Goal: Task Accomplishment & Management: Manage account settings

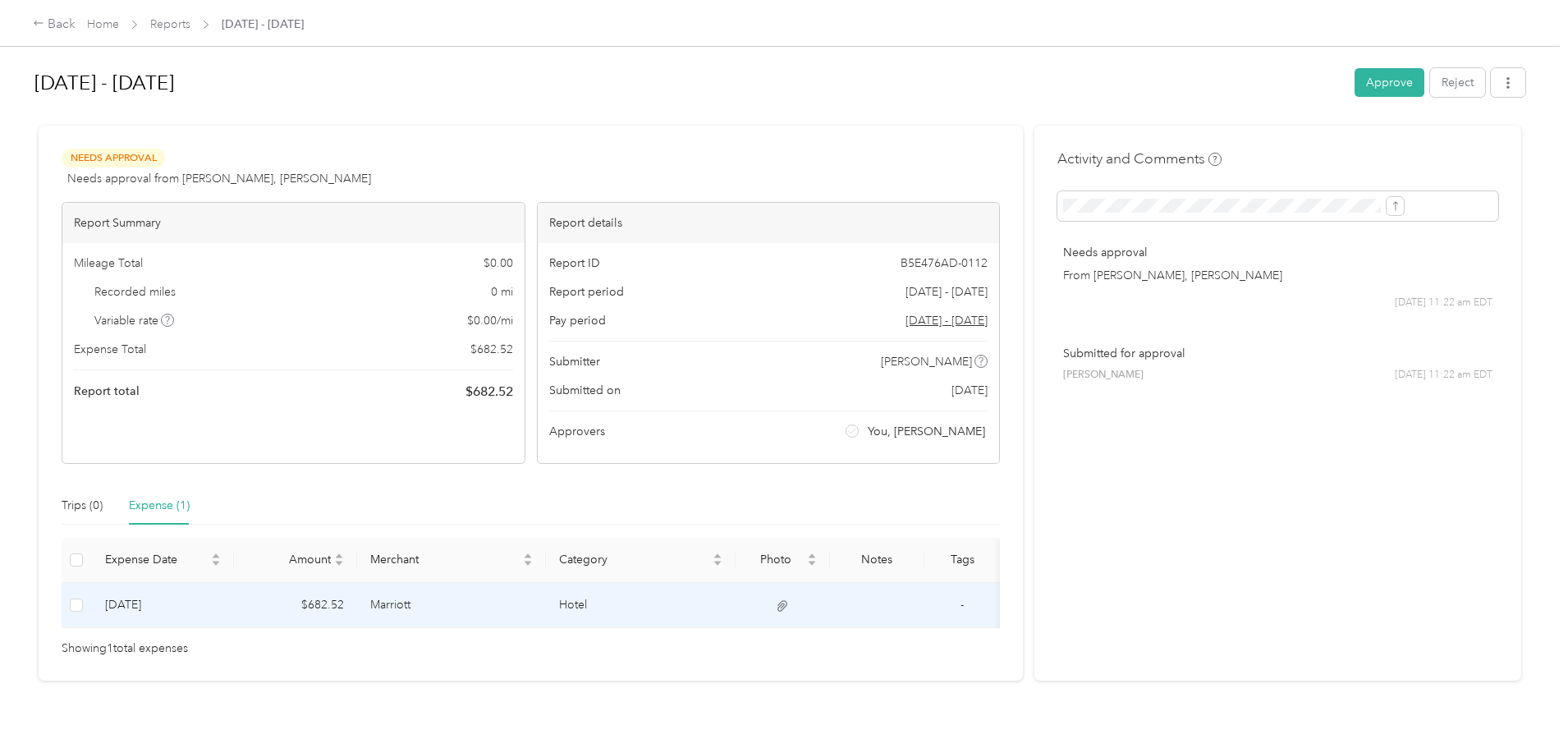
click at [626, 604] on td "Hotel" at bounding box center [641, 605] width 190 height 45
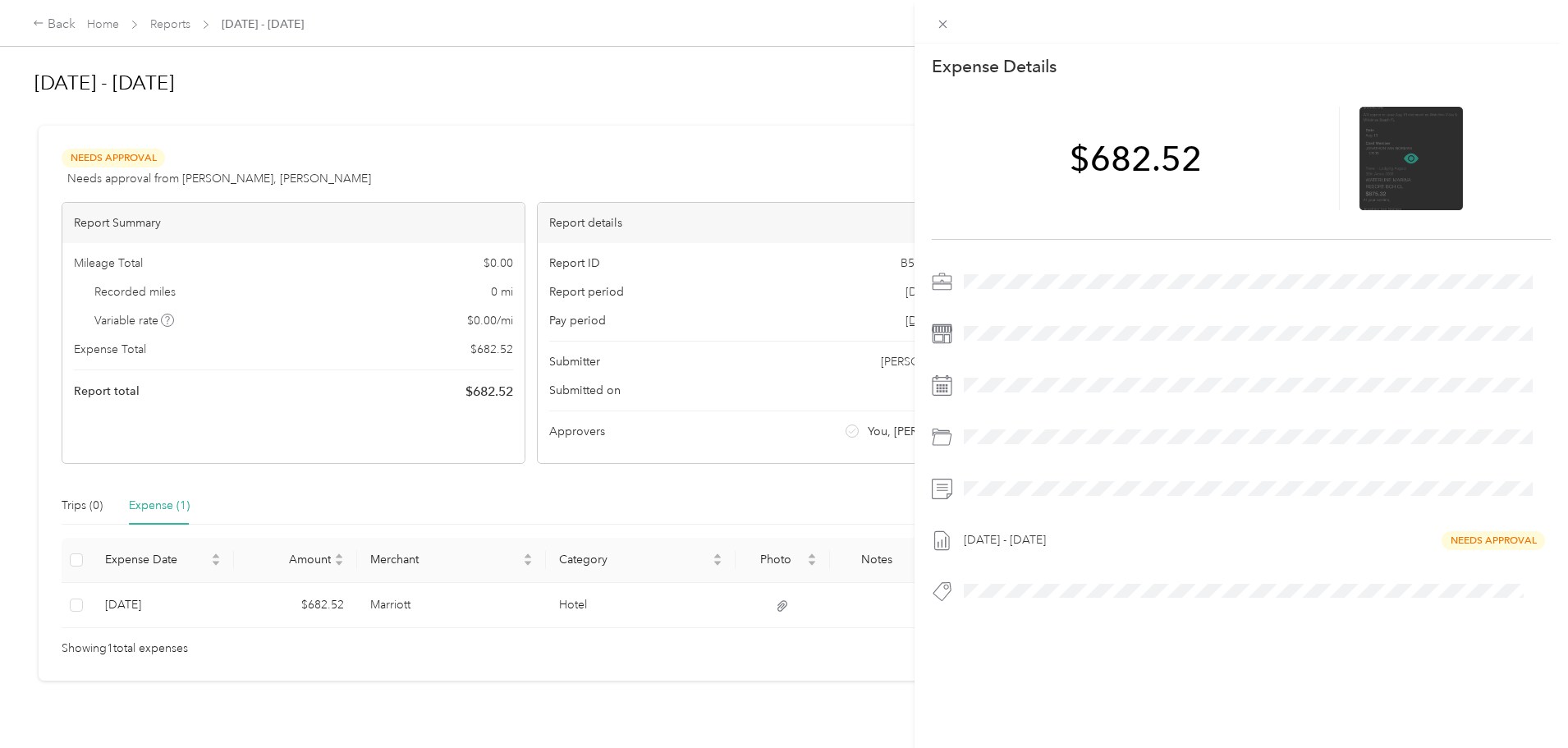
click at [1404, 156] on icon at bounding box center [1411, 158] width 15 height 15
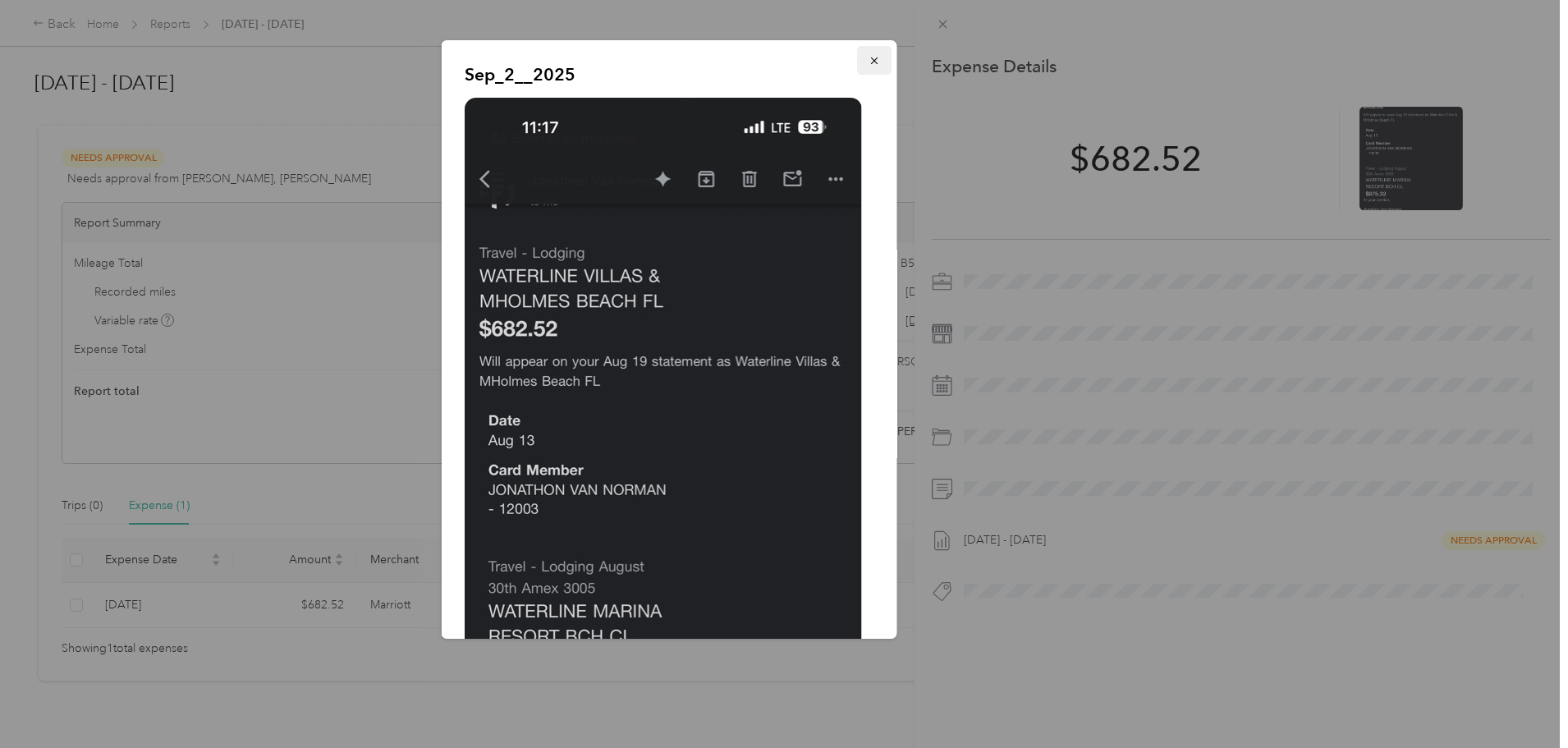
click at [869, 58] on icon "button" at bounding box center [875, 61] width 12 height 12
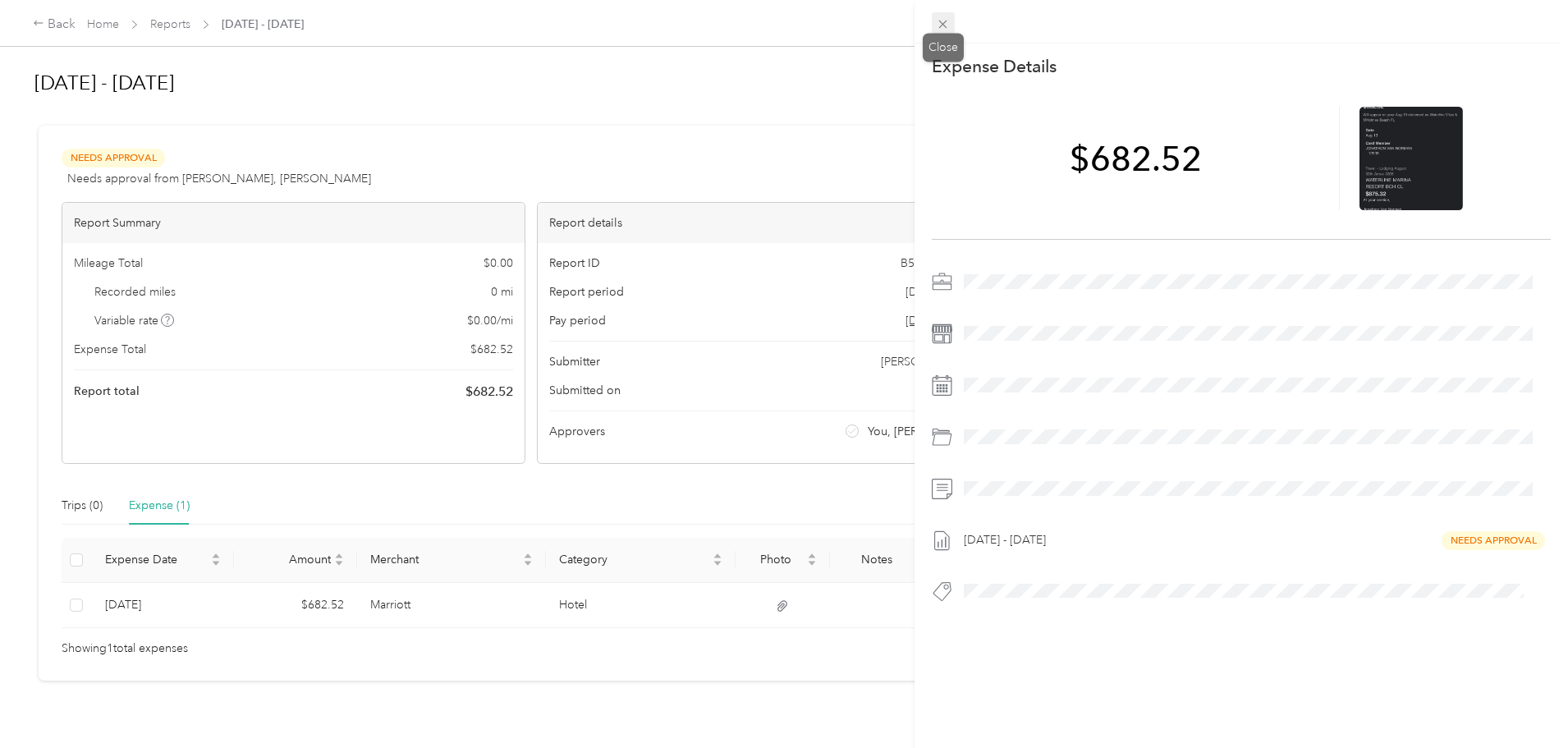
click at [946, 17] on icon at bounding box center [943, 24] width 14 height 14
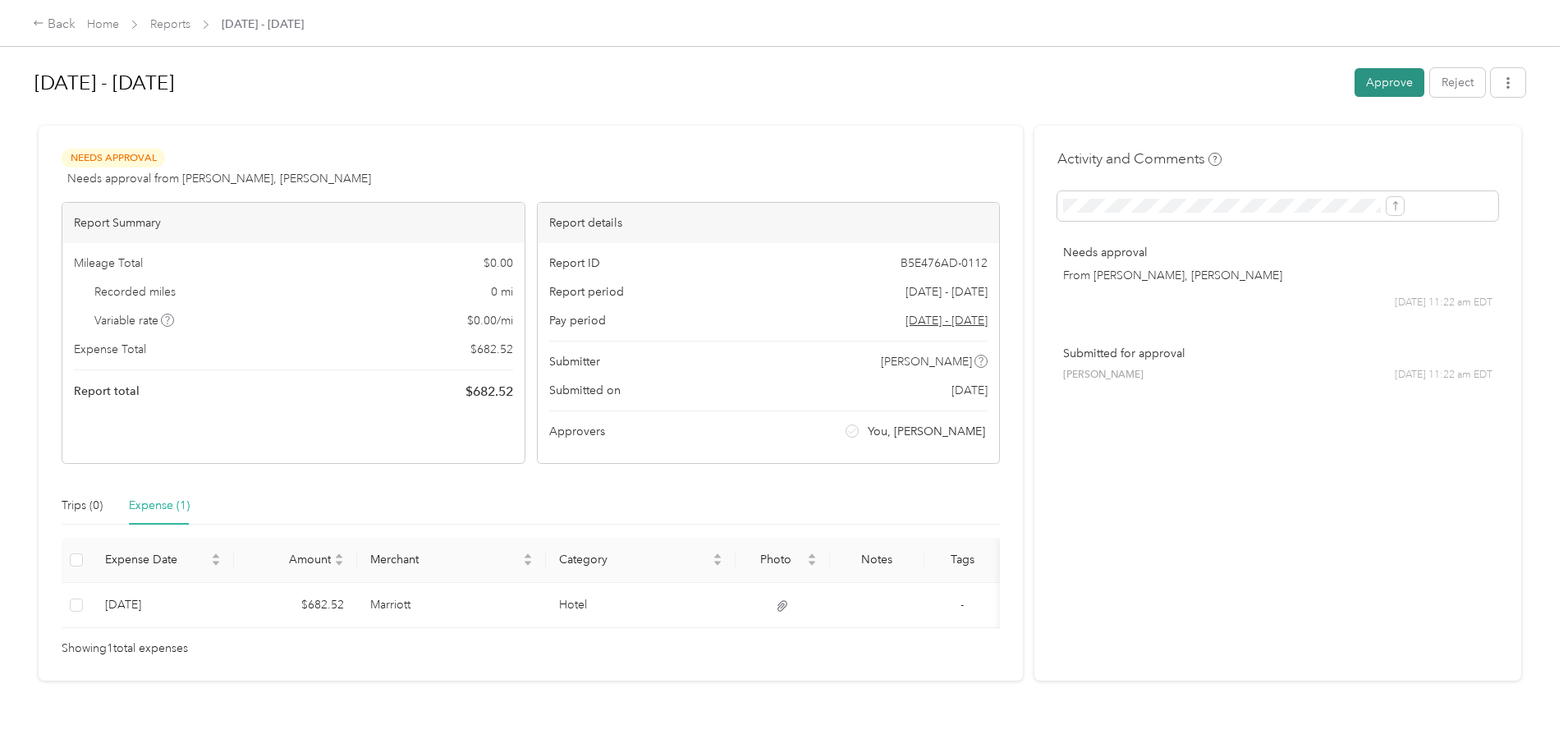
click at [1355, 80] on button "Approve" at bounding box center [1390, 82] width 70 height 29
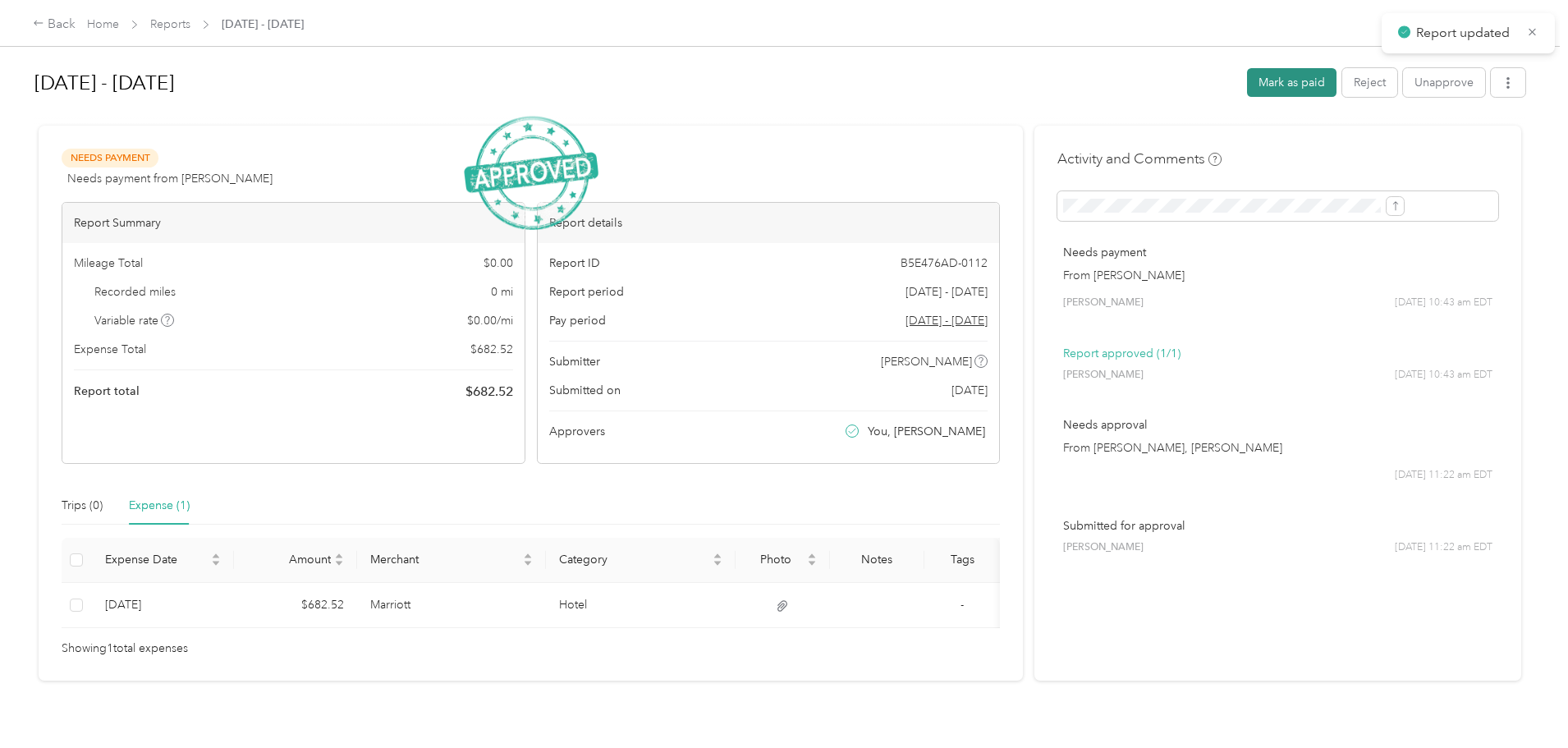
click at [1247, 76] on button "Mark as paid" at bounding box center [1292, 82] width 90 height 29
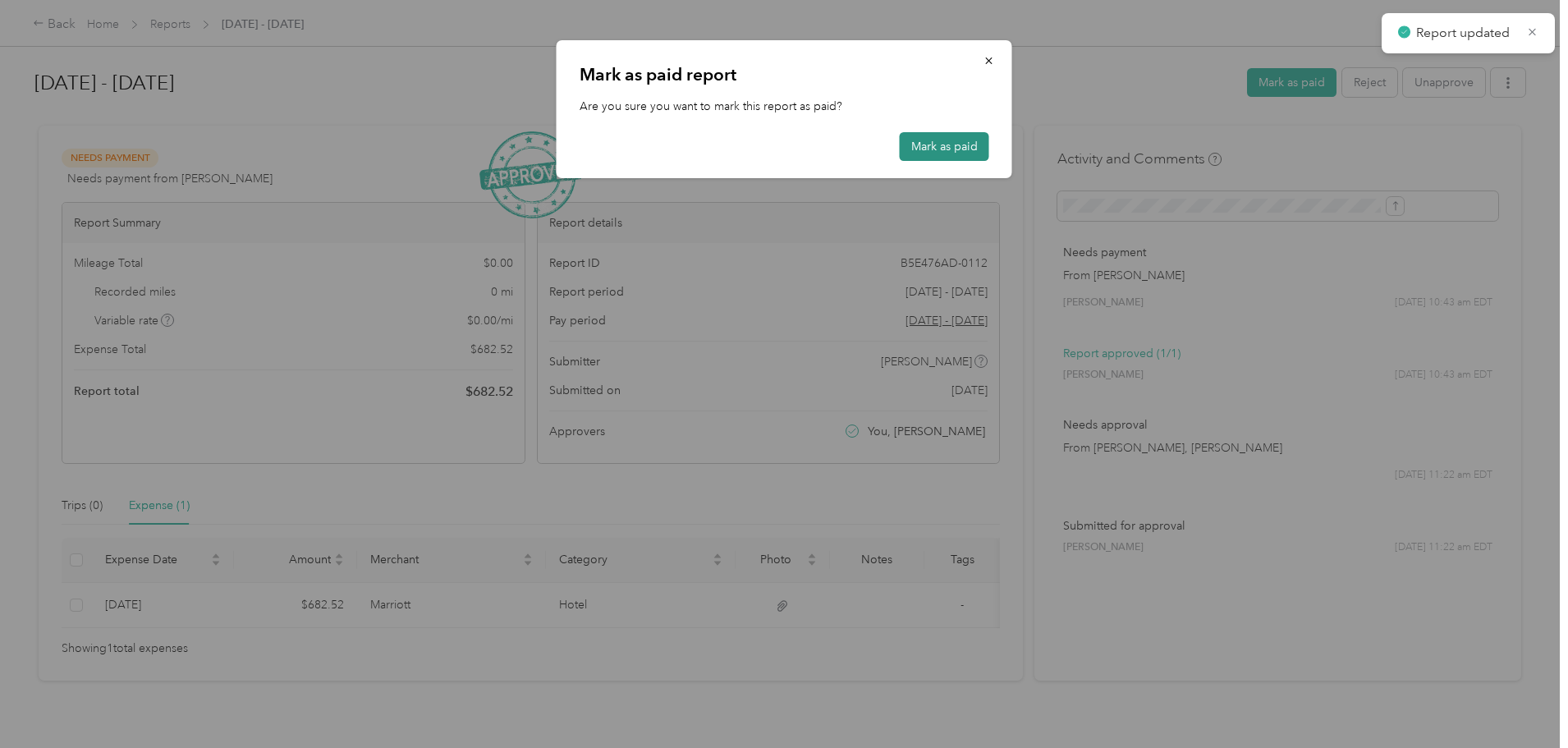
click at [944, 150] on button "Mark as paid" at bounding box center [945, 146] width 90 height 29
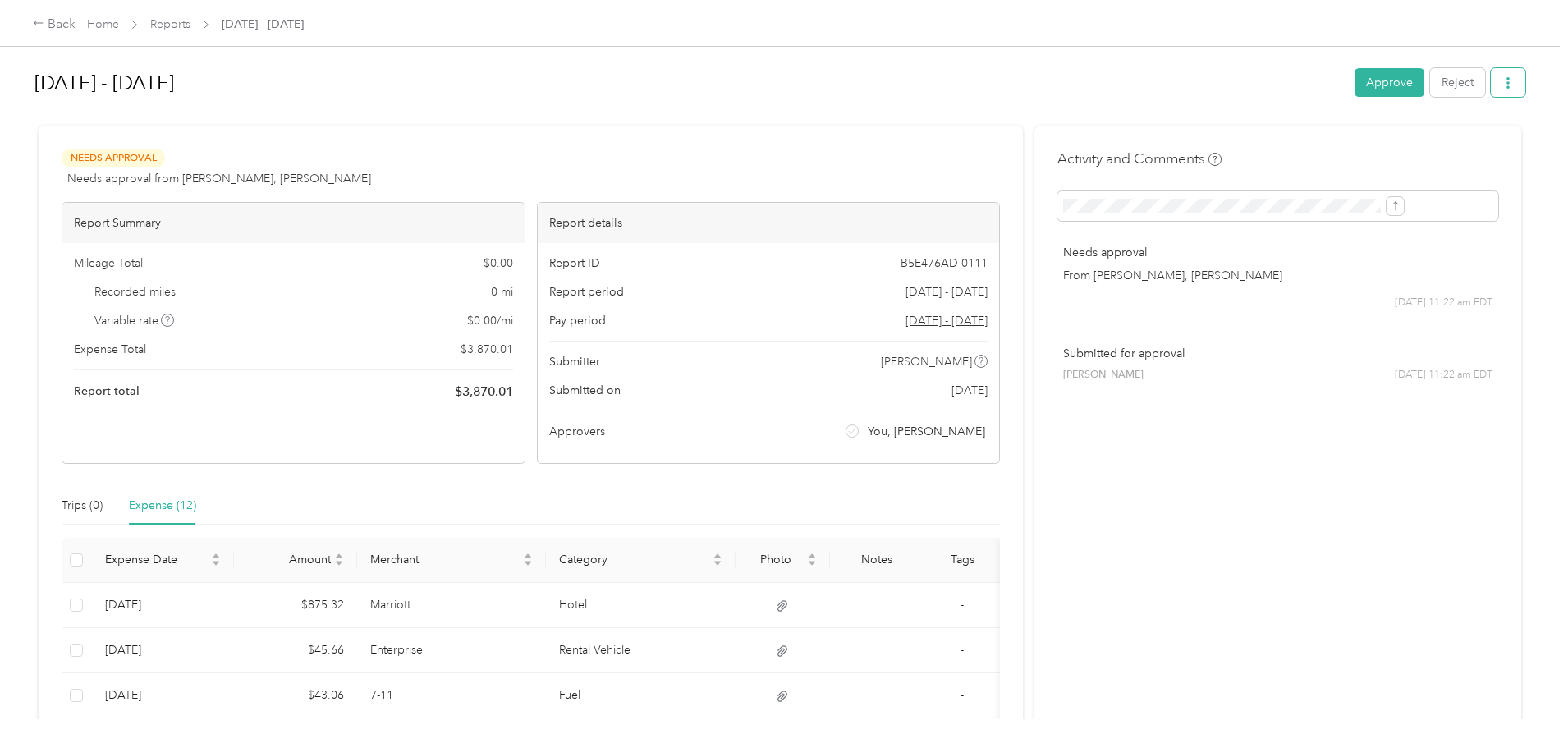
click at [1503, 80] on icon "button" at bounding box center [1509, 83] width 12 height 12
click at [1337, 150] on span "Download" at bounding box center [1327, 143] width 54 height 17
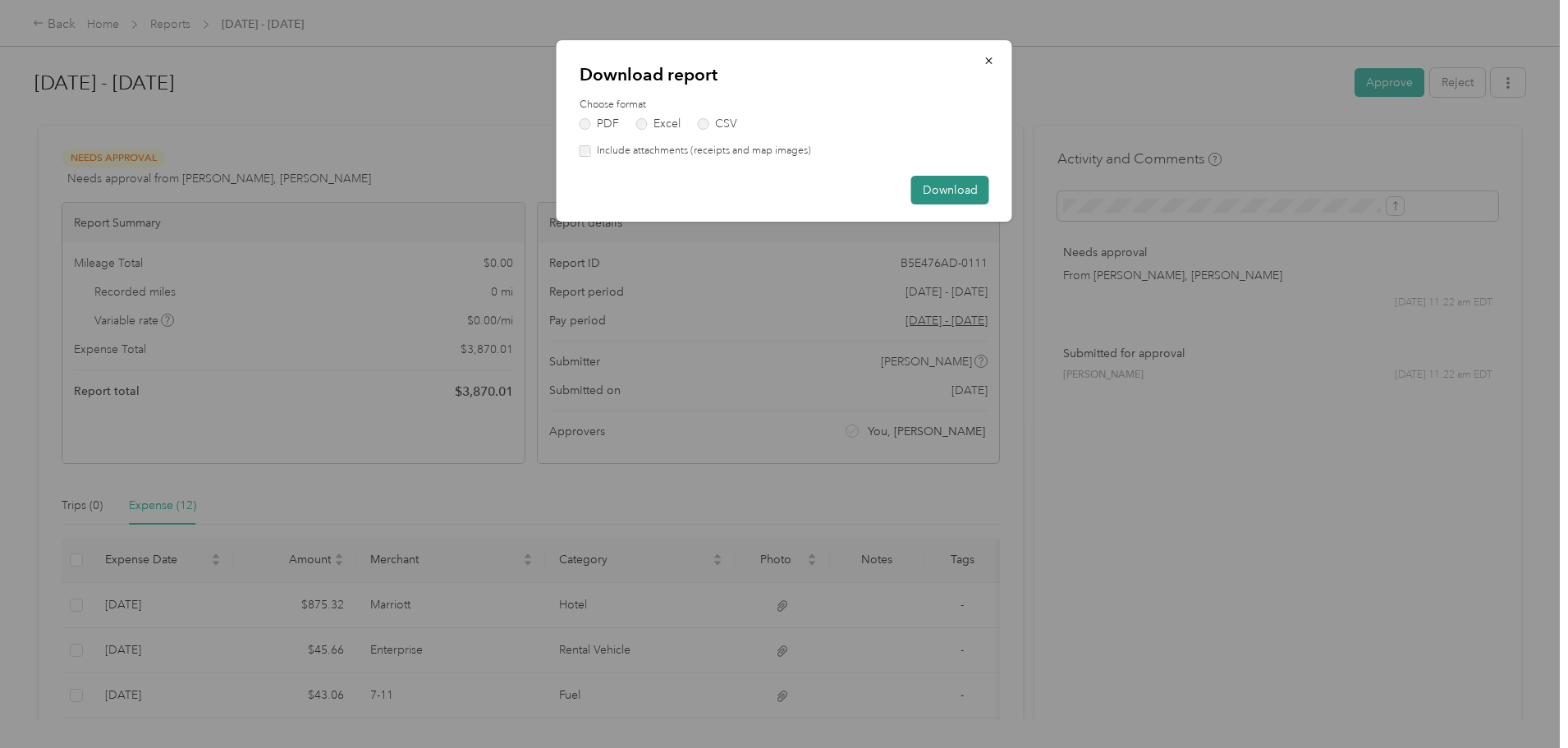
click at [954, 187] on button "Download" at bounding box center [951, 190] width 78 height 29
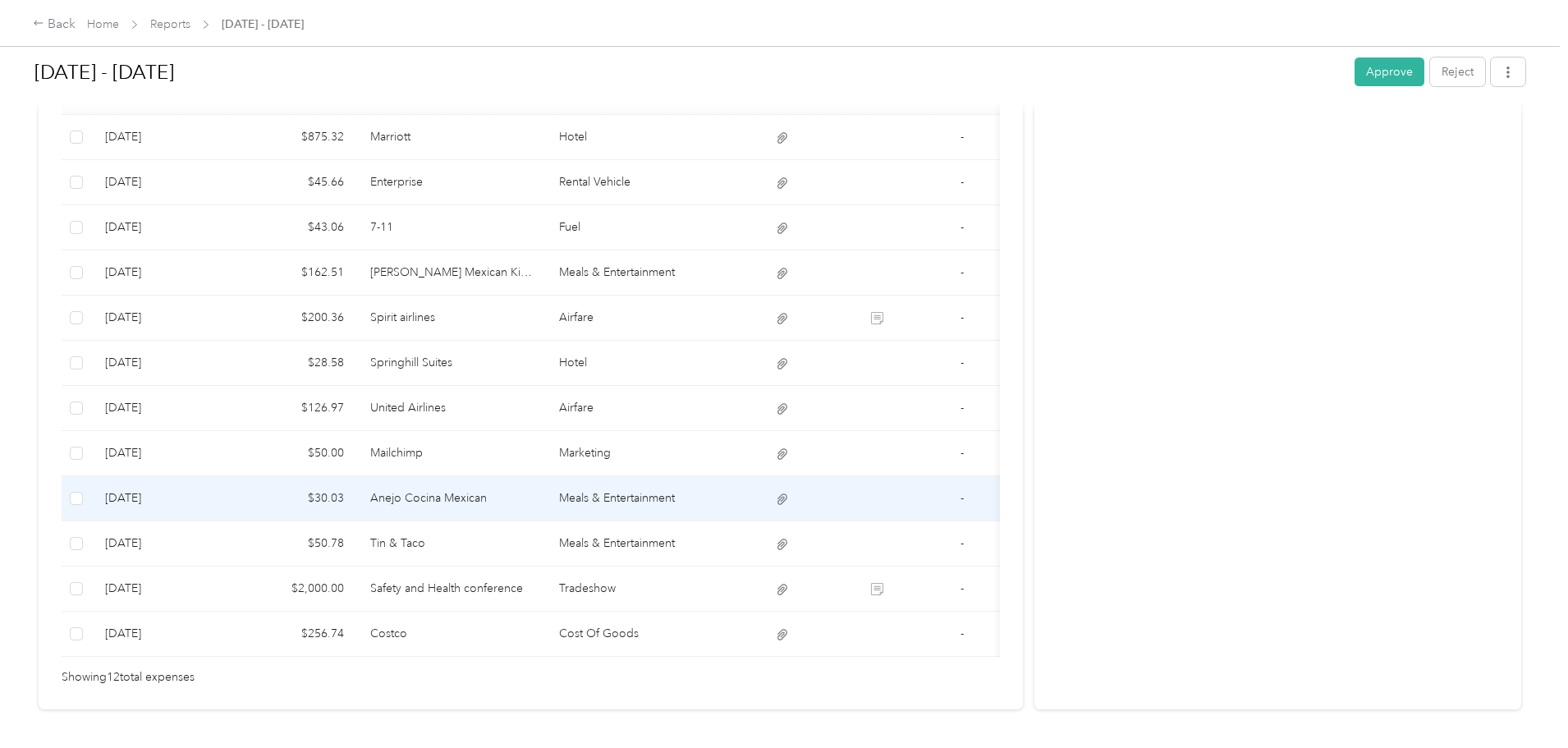
scroll to position [540, 0]
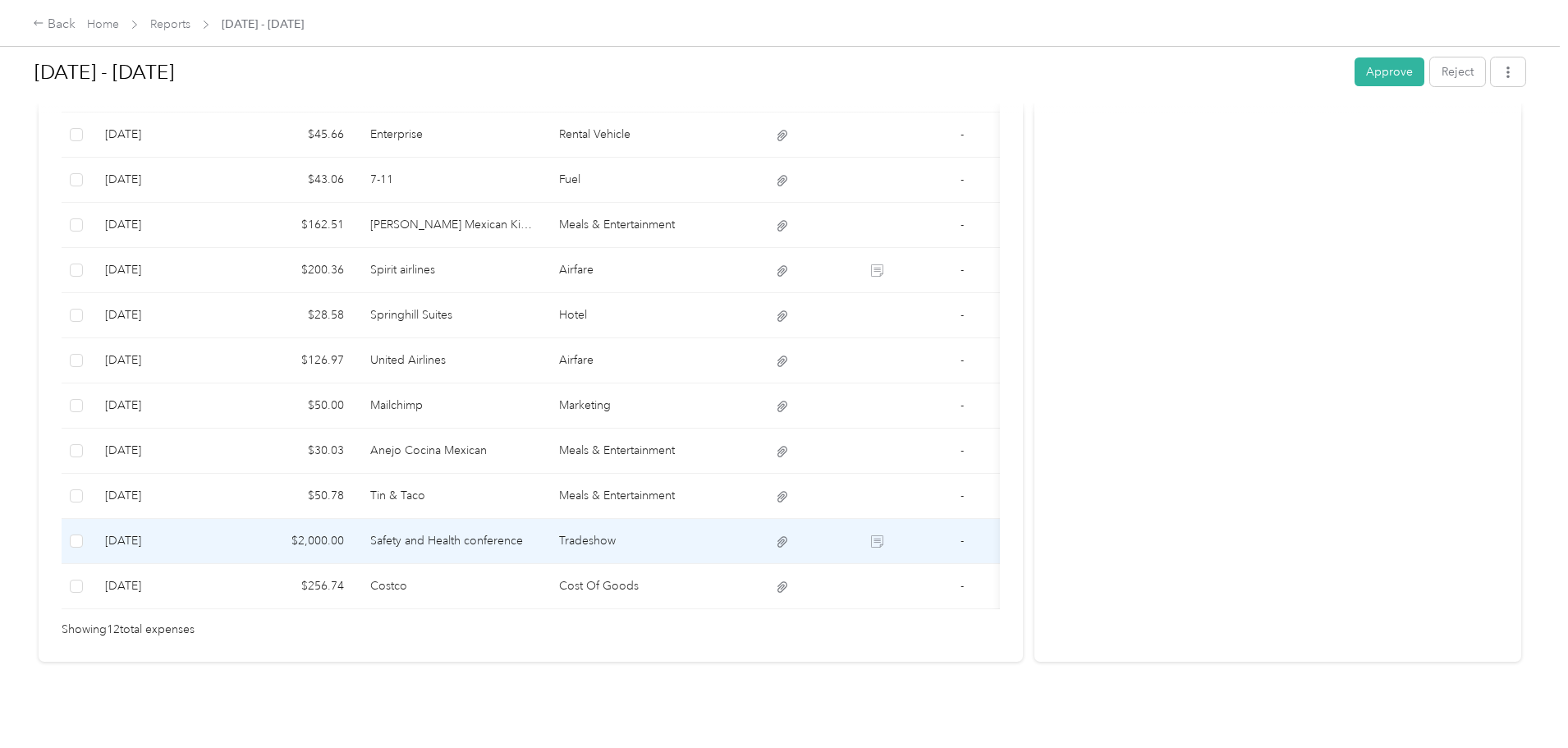
click at [650, 519] on td "Tradeshow" at bounding box center [641, 541] width 190 height 45
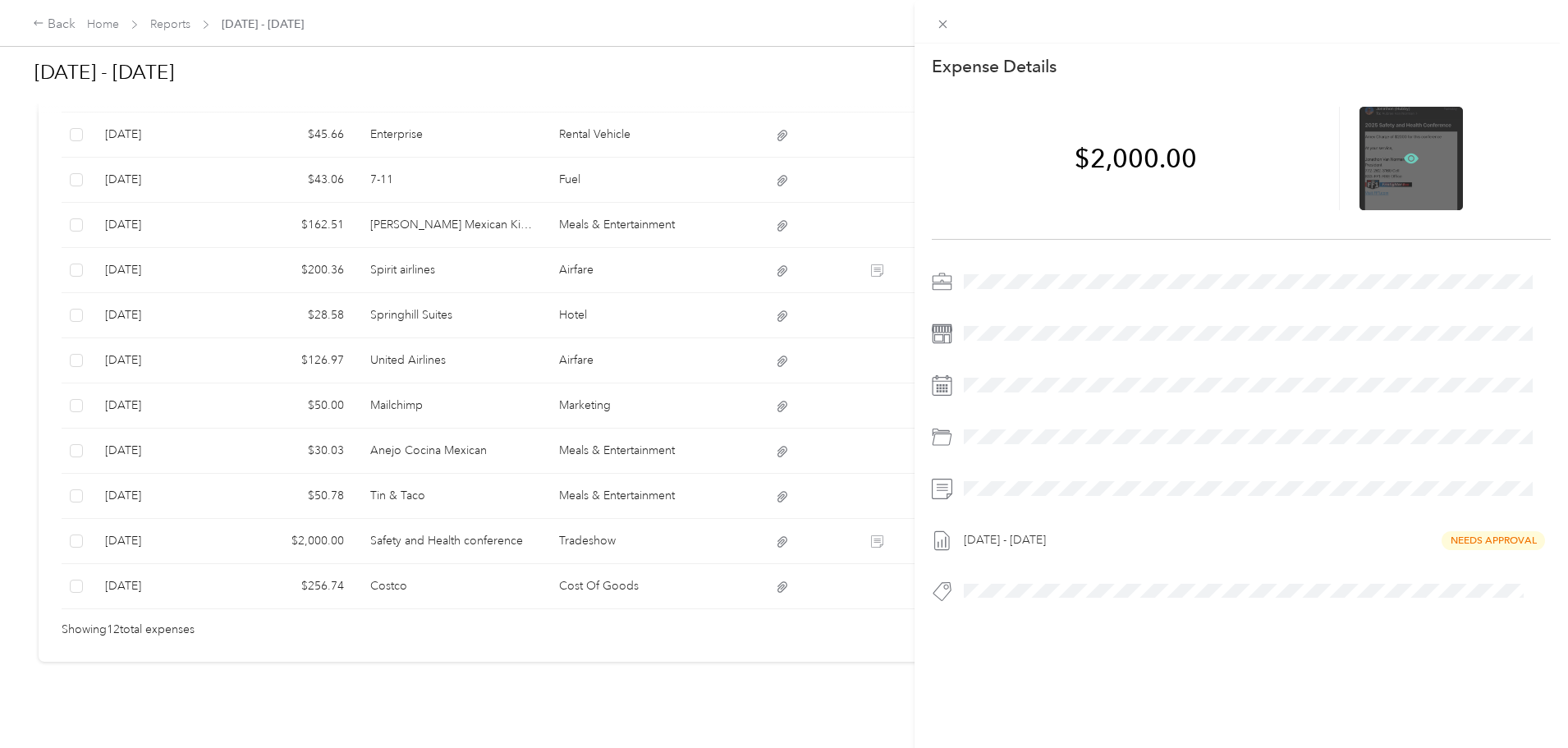
click at [1404, 155] on icon at bounding box center [1411, 159] width 15 height 10
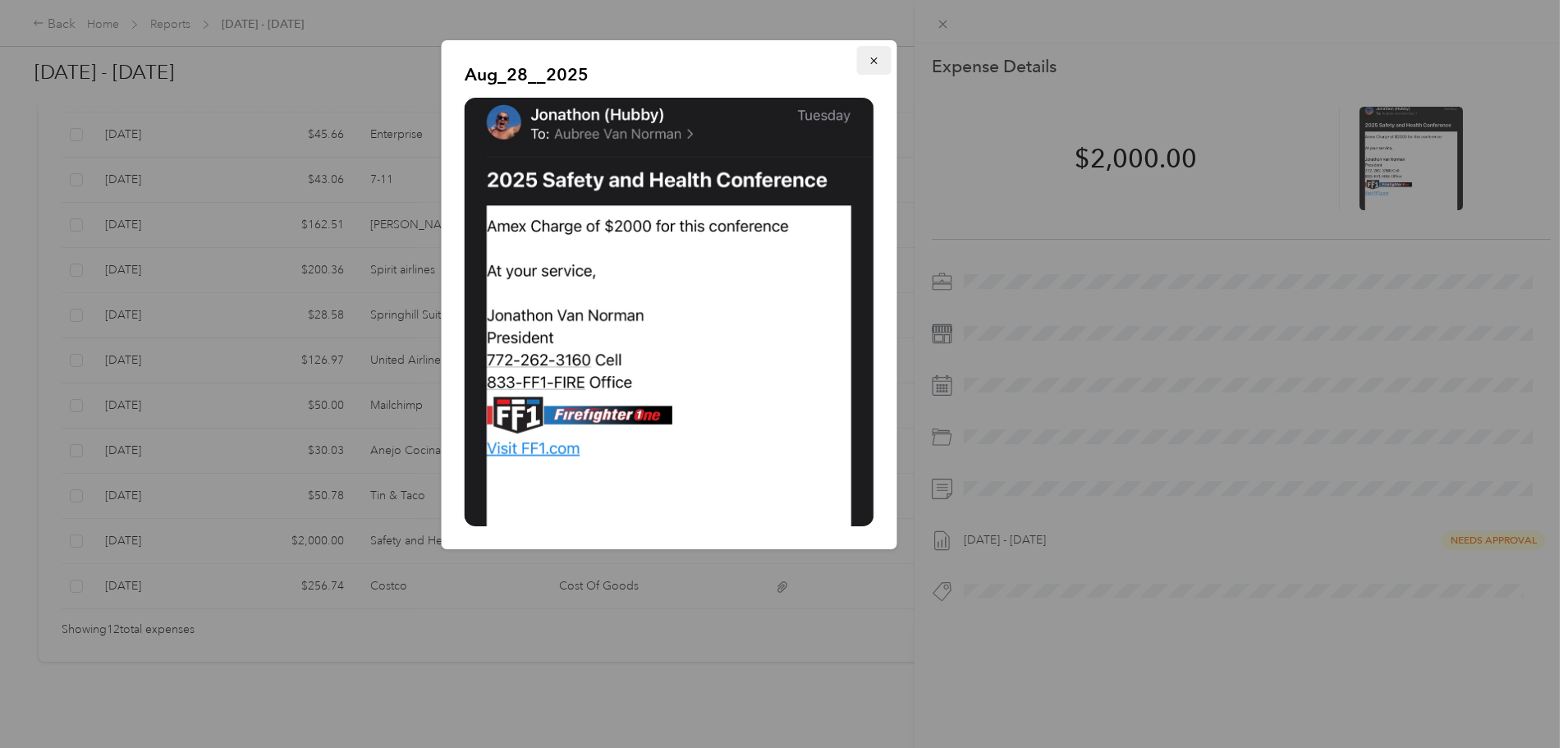
click at [878, 58] on icon "button" at bounding box center [875, 61] width 12 height 12
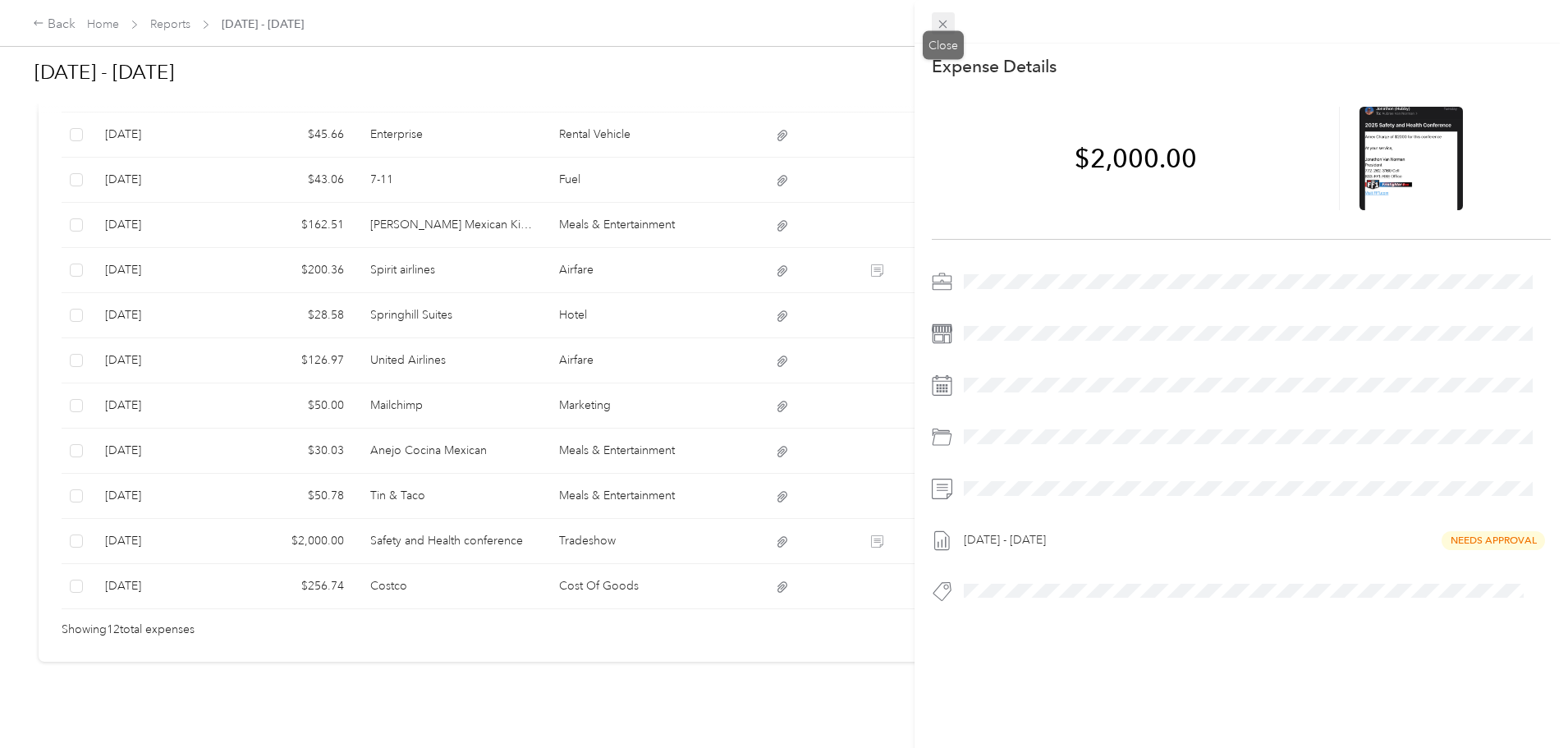
click at [945, 21] on icon at bounding box center [943, 24] width 14 height 14
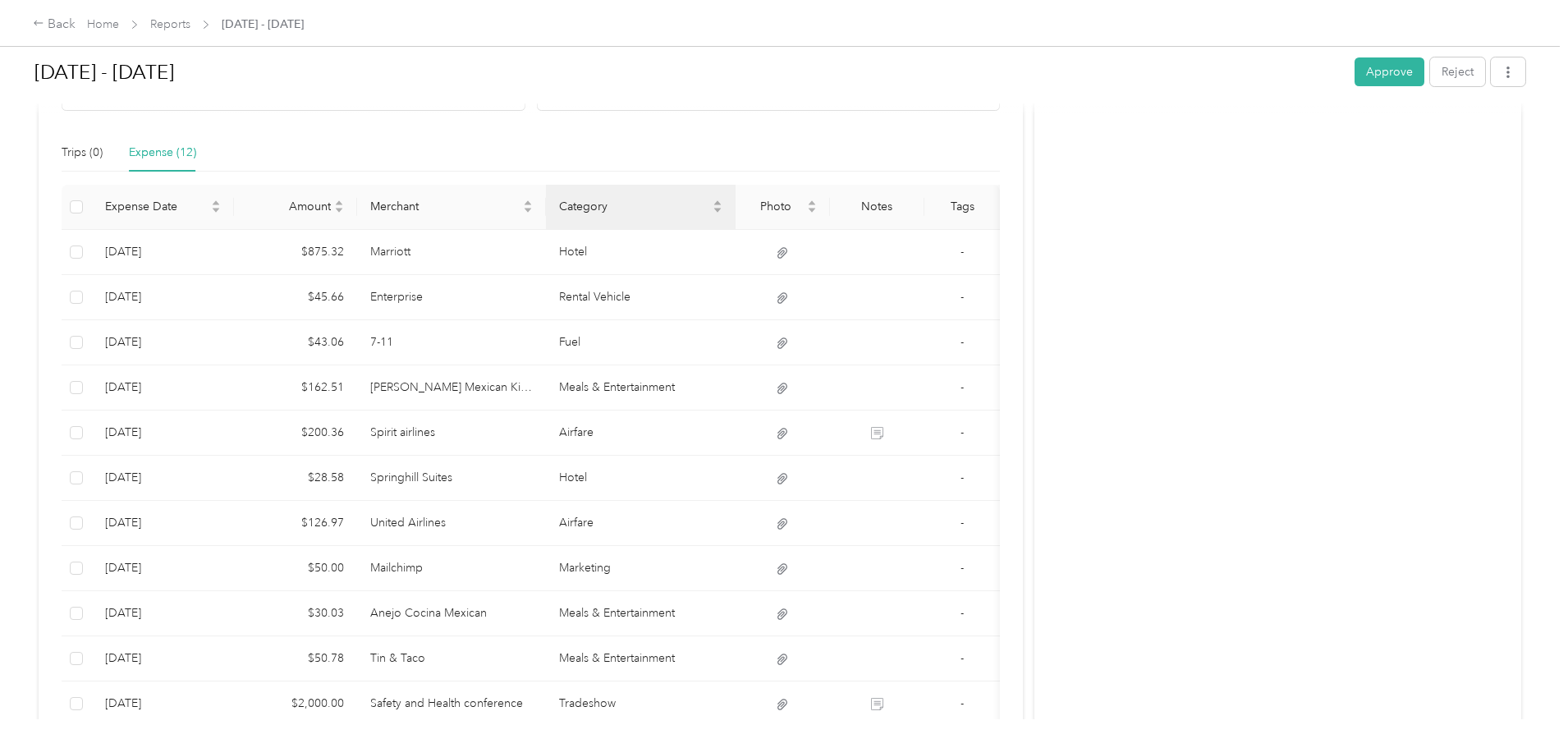
scroll to position [376, 0]
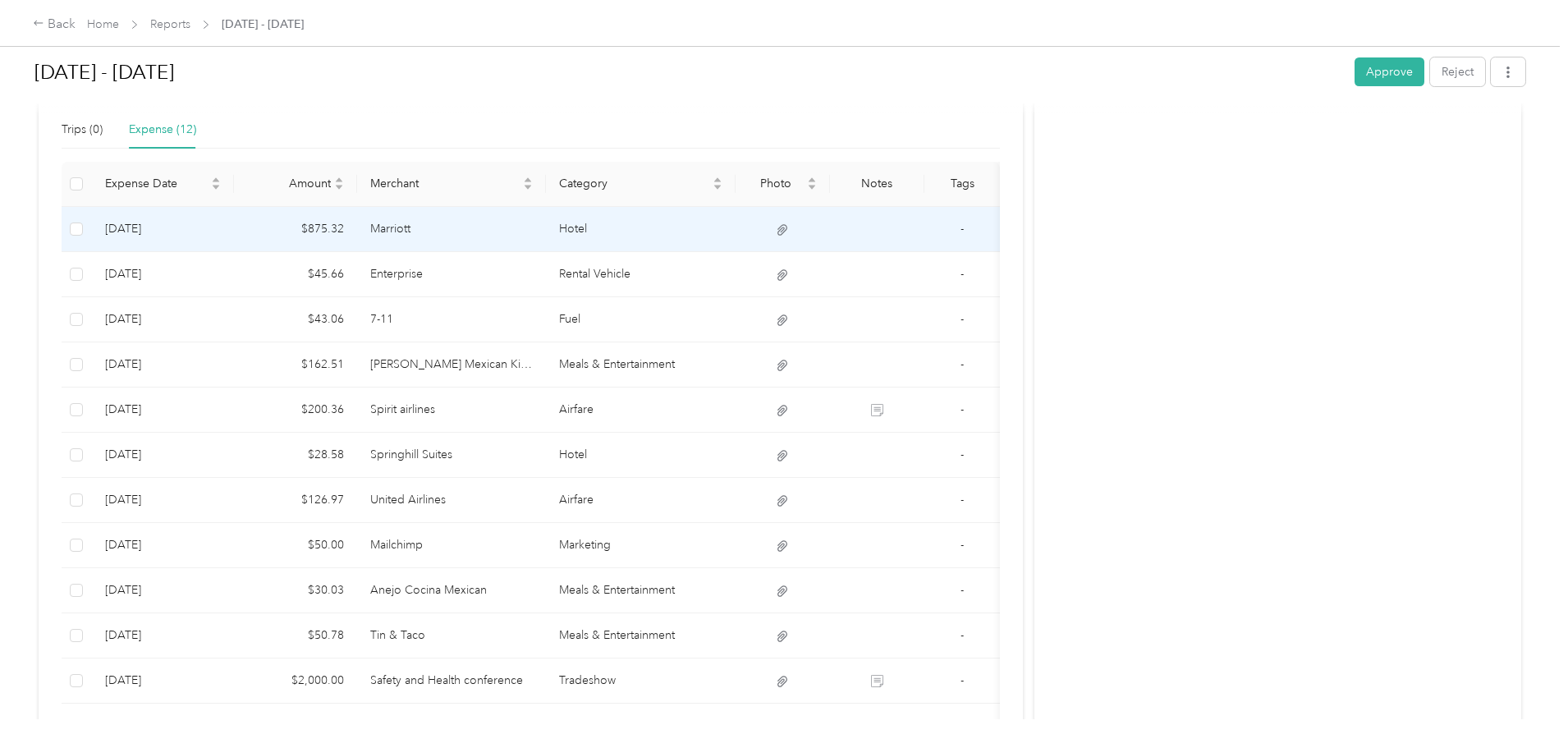
click at [524, 229] on td "Marriott" at bounding box center [452, 229] width 190 height 45
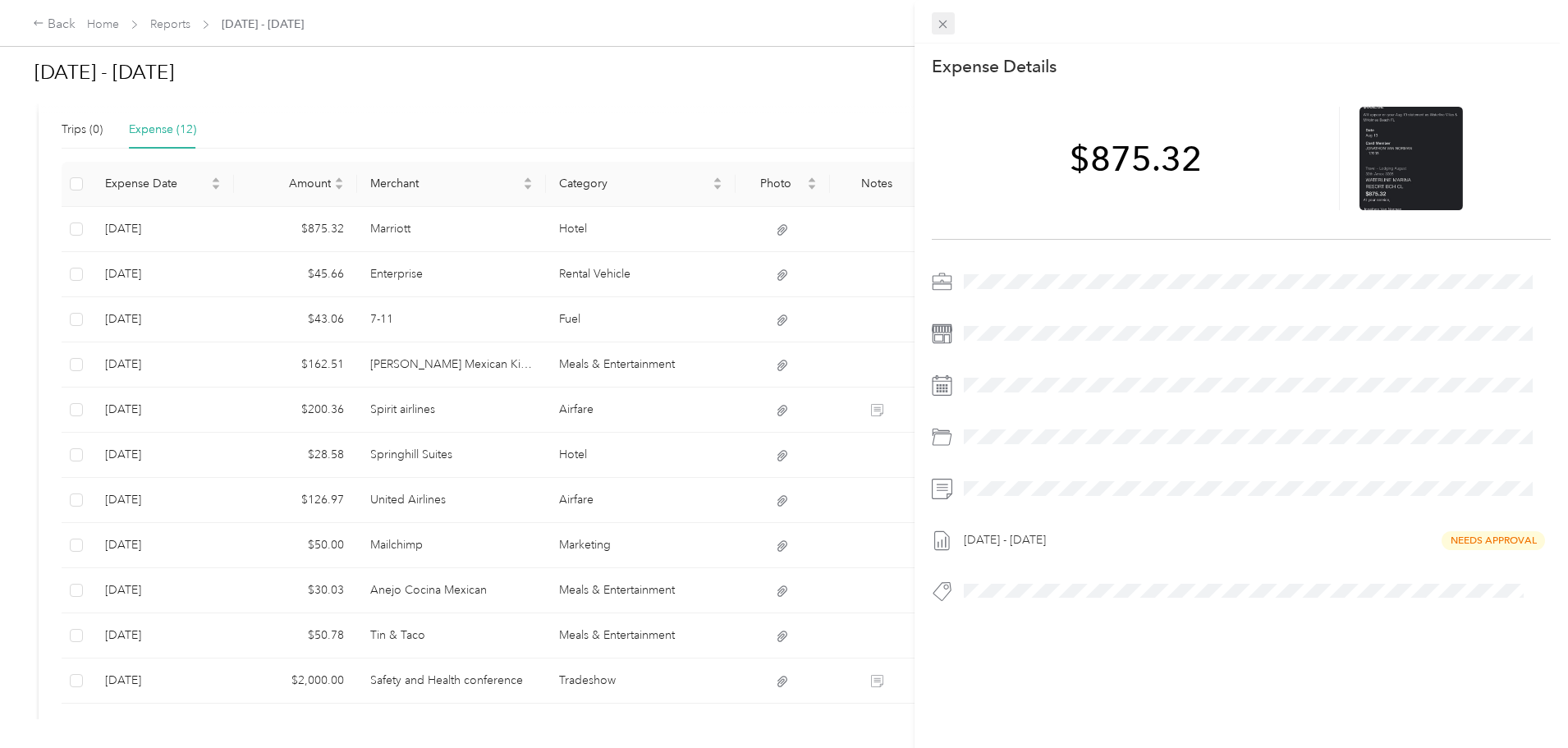
click at [943, 20] on icon at bounding box center [943, 24] width 14 height 14
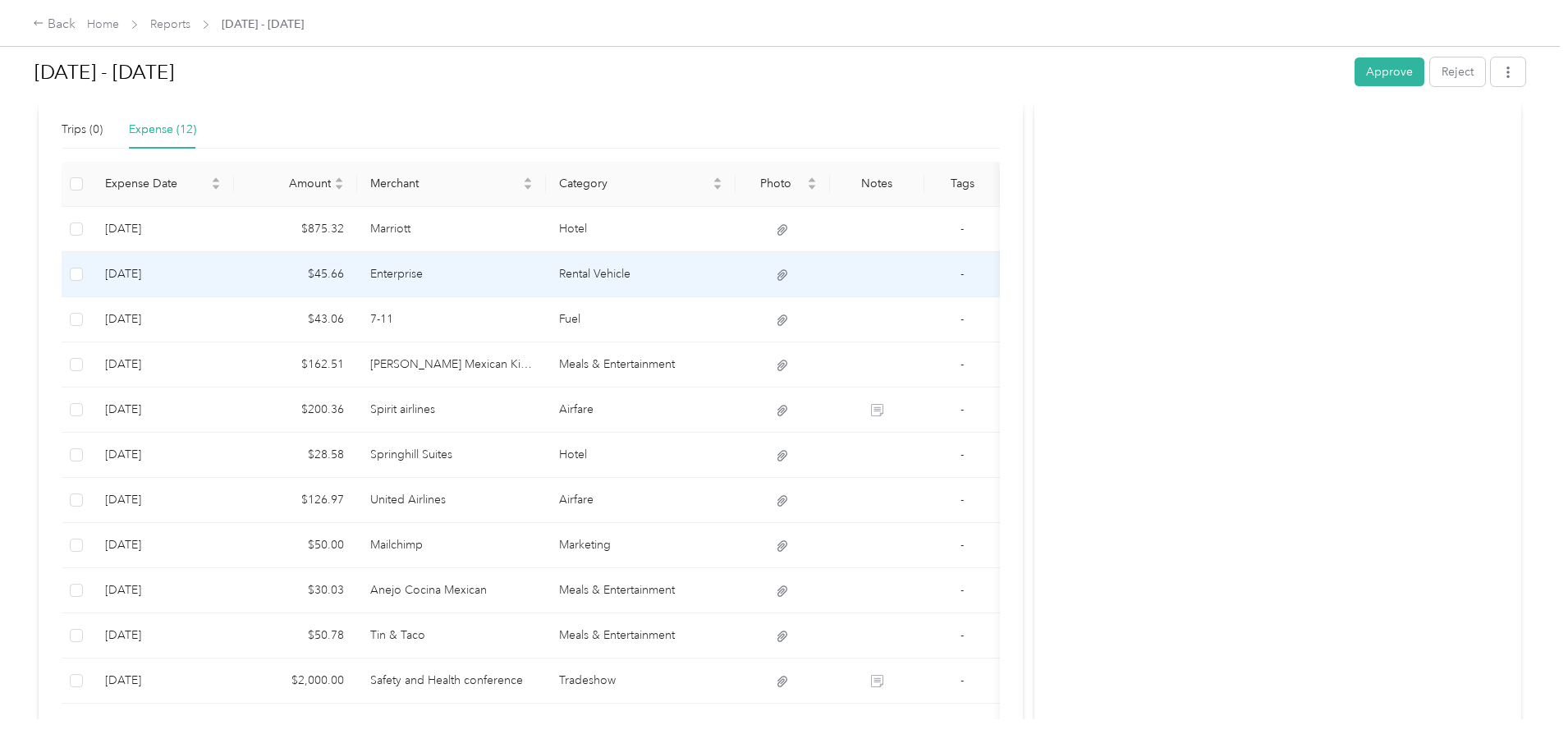
click at [482, 271] on td "Enterprise" at bounding box center [452, 274] width 190 height 45
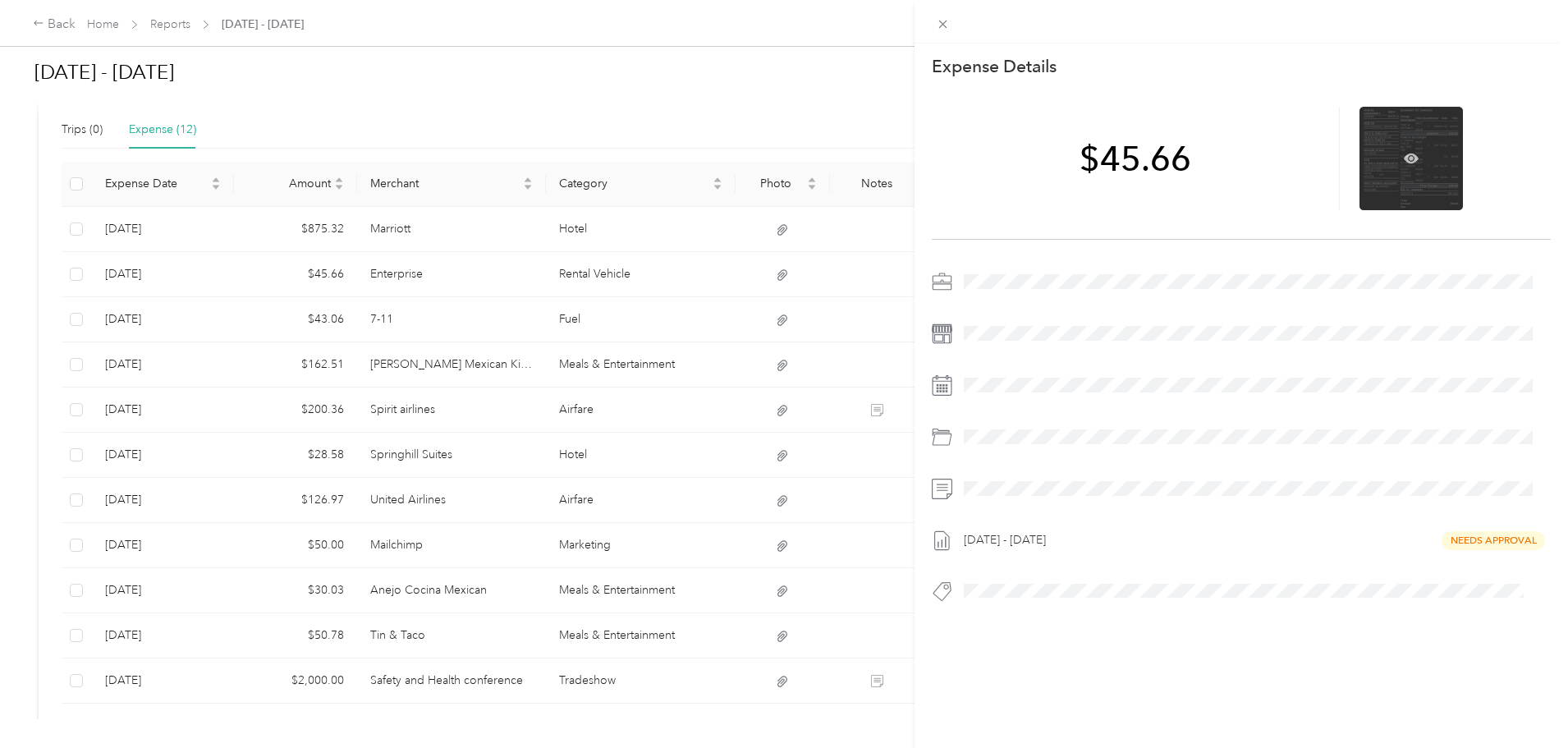
click at [1394, 153] on div at bounding box center [1412, 159] width 104 height 104
click at [1404, 160] on icon at bounding box center [1411, 159] width 15 height 10
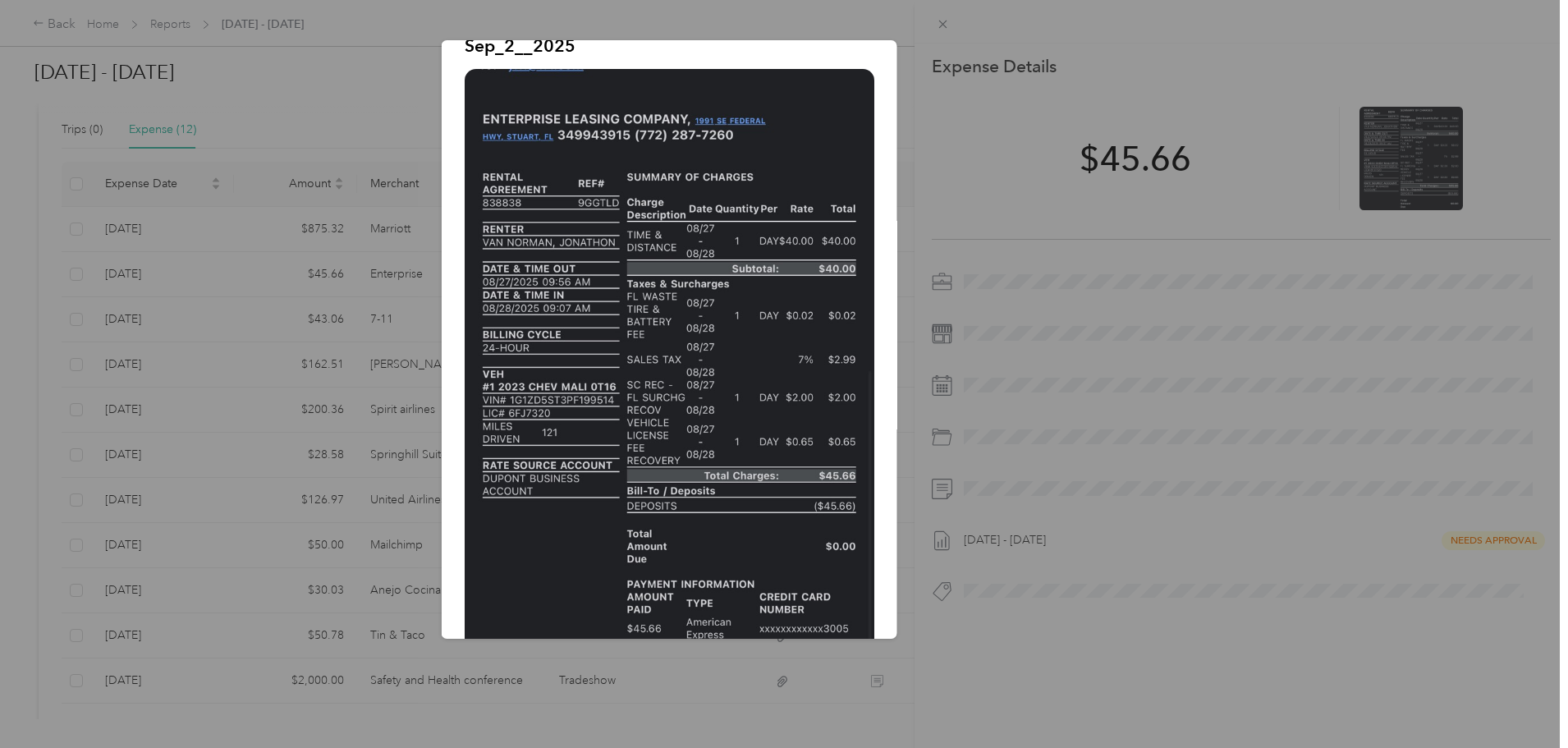
scroll to position [0, 0]
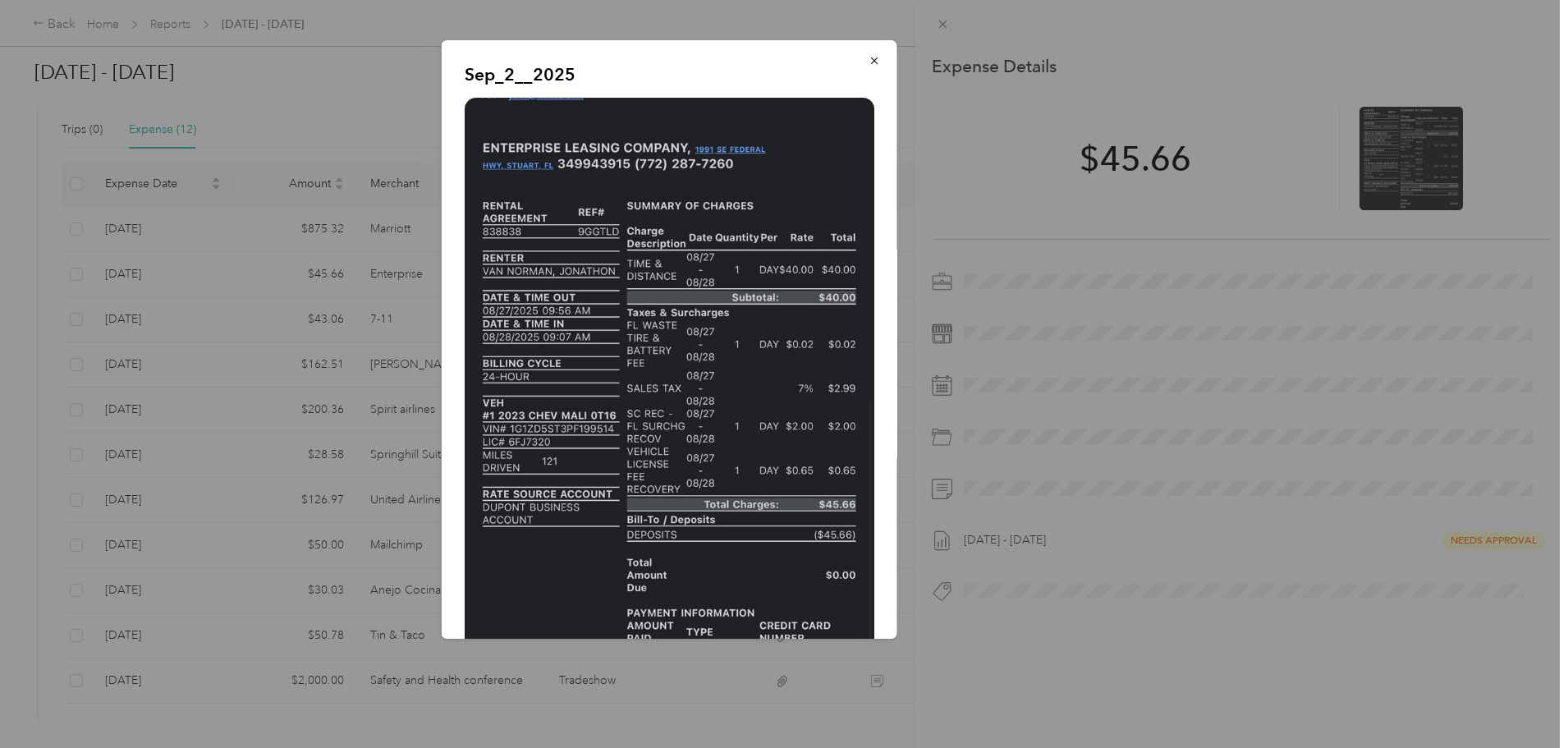
drag, startPoint x: 856, startPoint y: 53, endPoint x: 888, endPoint y: 49, distance: 32.2
click at [869, 53] on span "button" at bounding box center [875, 60] width 12 height 14
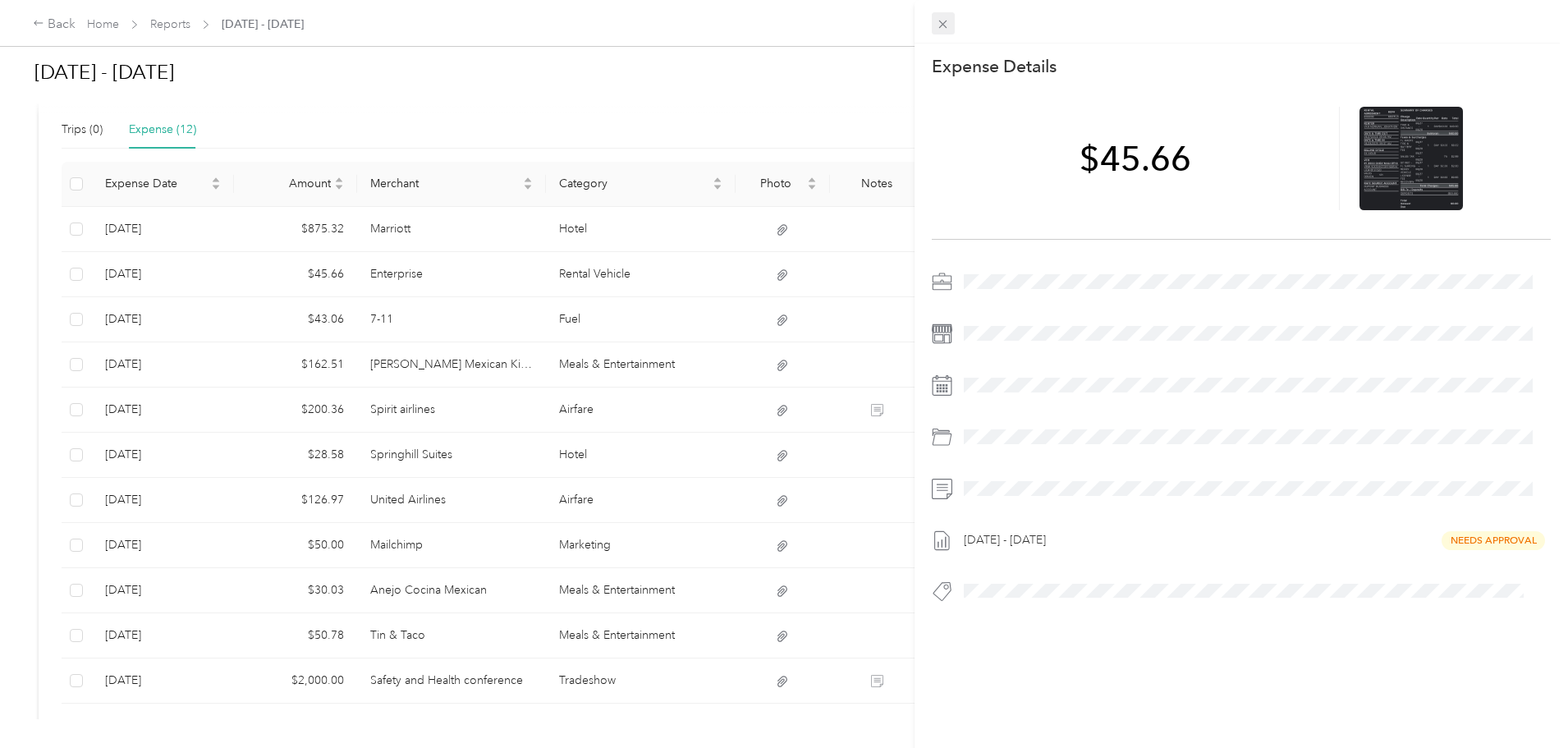
click at [944, 21] on icon at bounding box center [943, 24] width 14 height 14
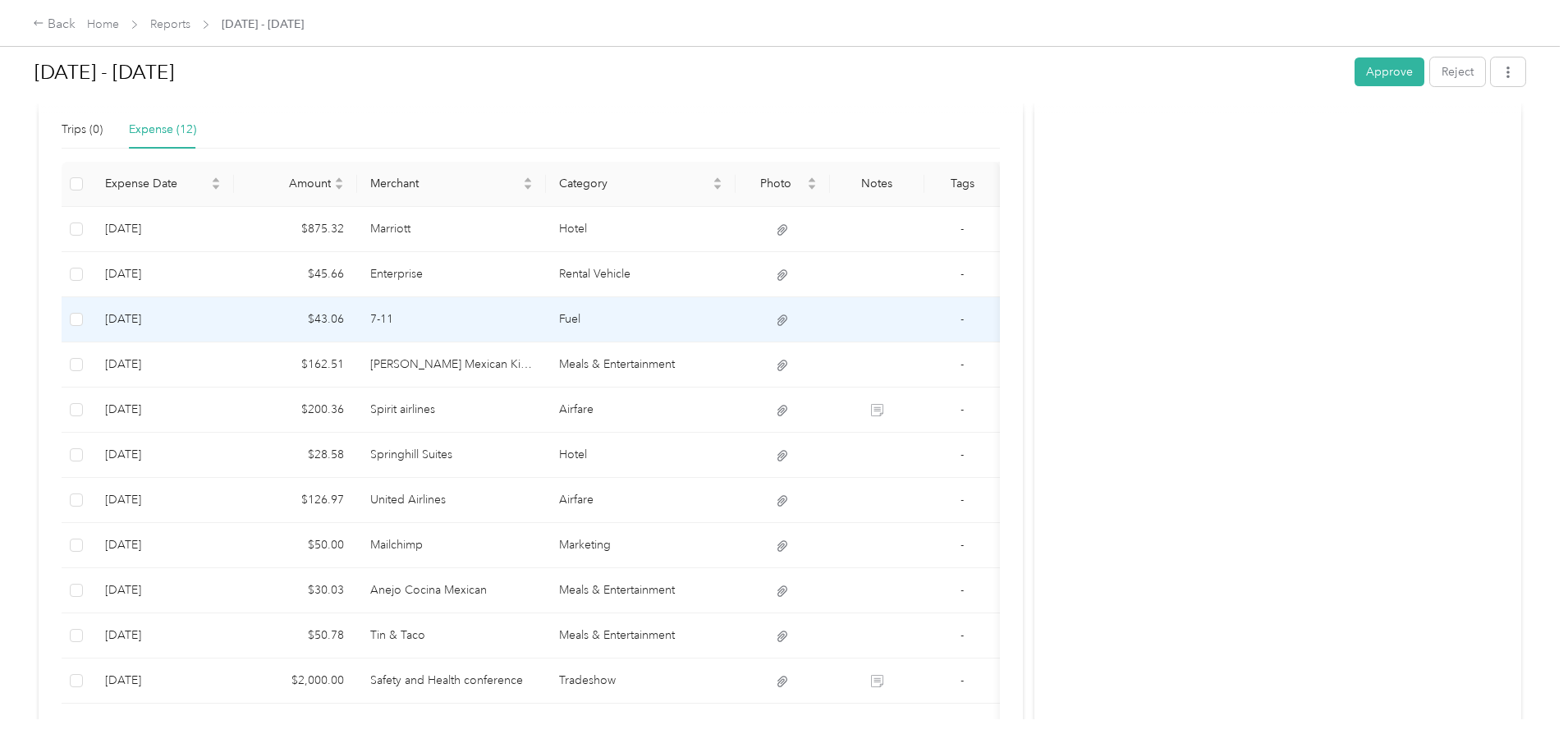
click at [537, 327] on td "7-11" at bounding box center [452, 320] width 190 height 45
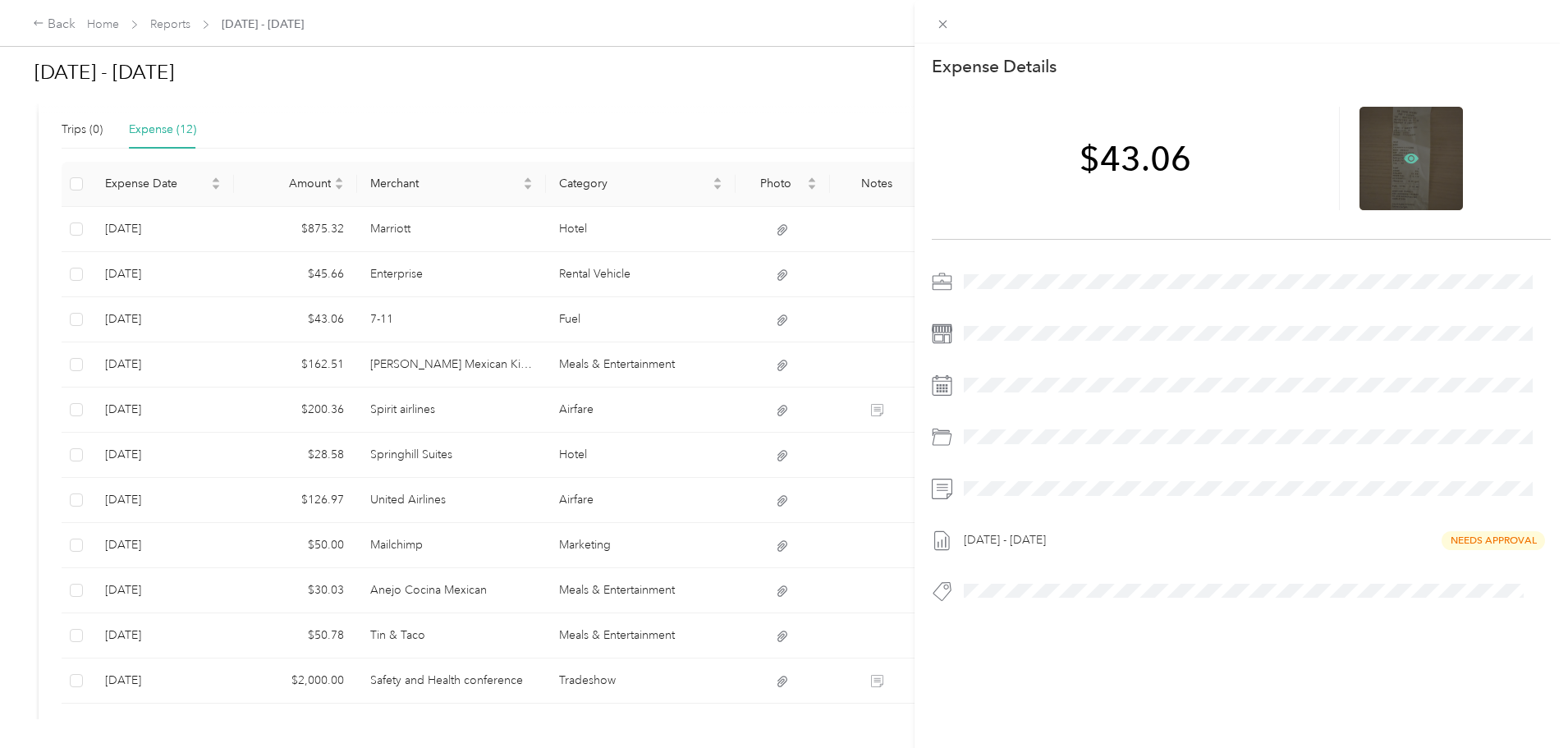
click at [1406, 157] on icon at bounding box center [1411, 158] width 15 height 15
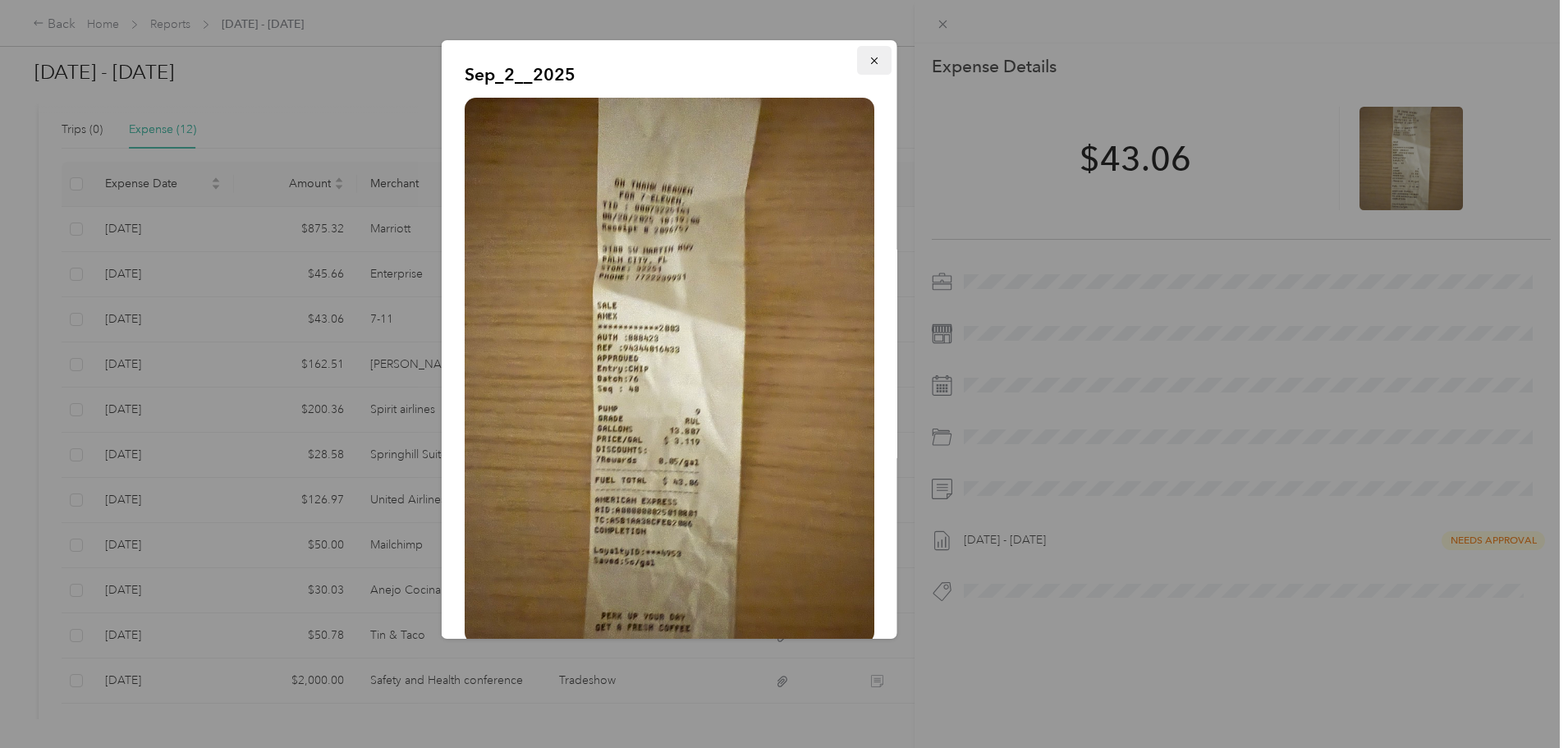
click at [869, 58] on icon "button" at bounding box center [875, 61] width 12 height 12
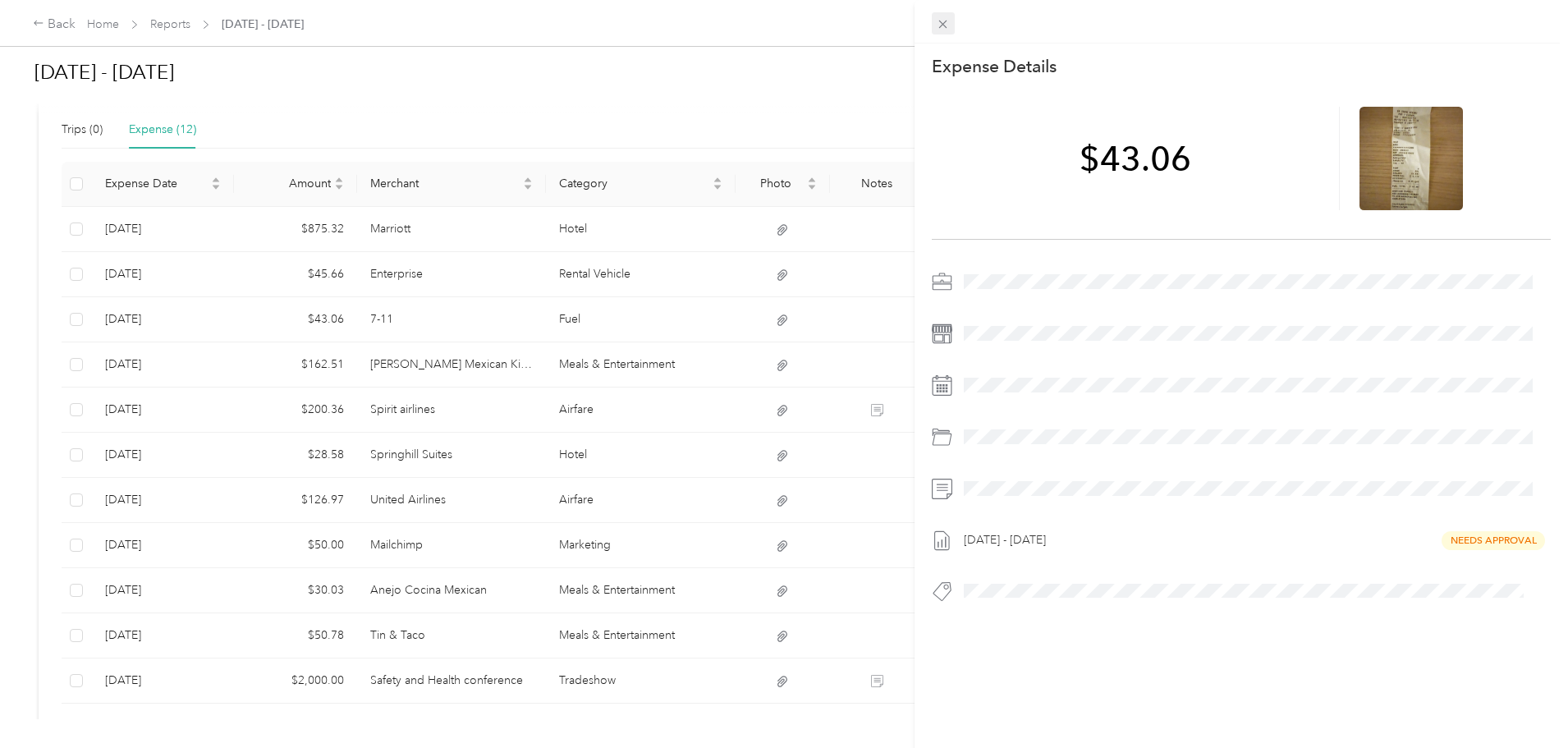
click at [941, 19] on icon at bounding box center [943, 24] width 14 height 14
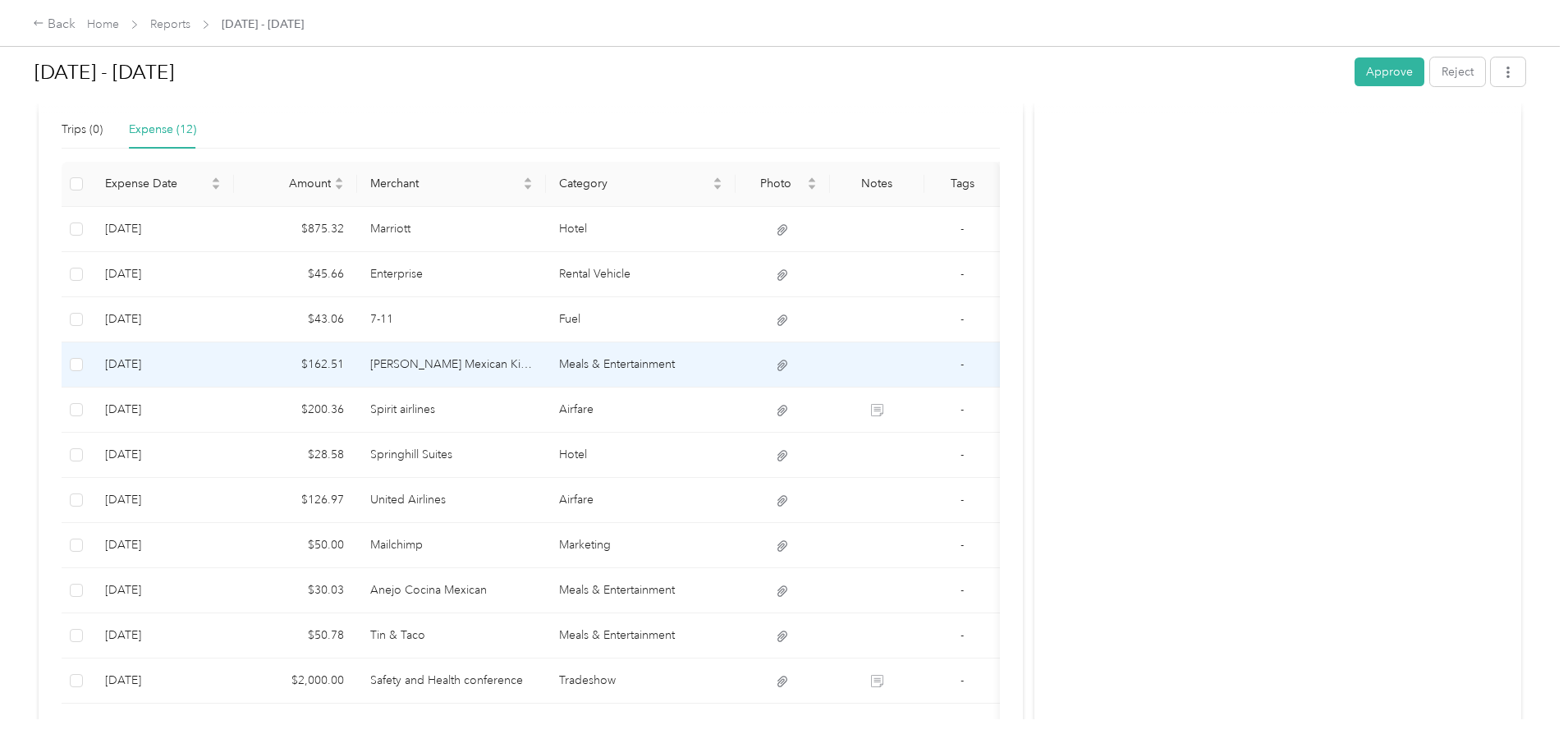
click at [533, 369] on td "Don Julio Mexican Kitchen & Tequila Bar" at bounding box center [452, 365] width 190 height 45
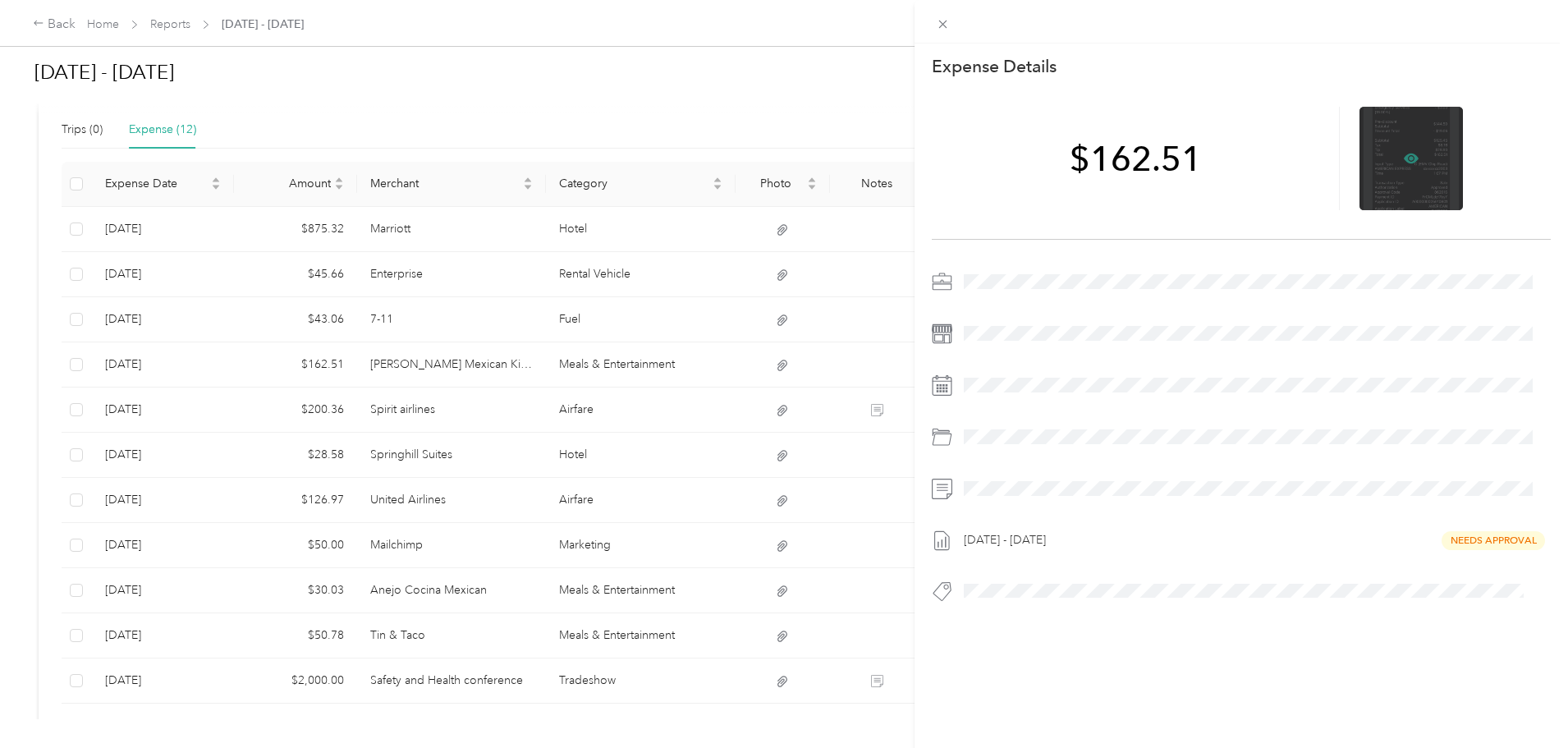
click at [1405, 152] on icon at bounding box center [1411, 158] width 15 height 15
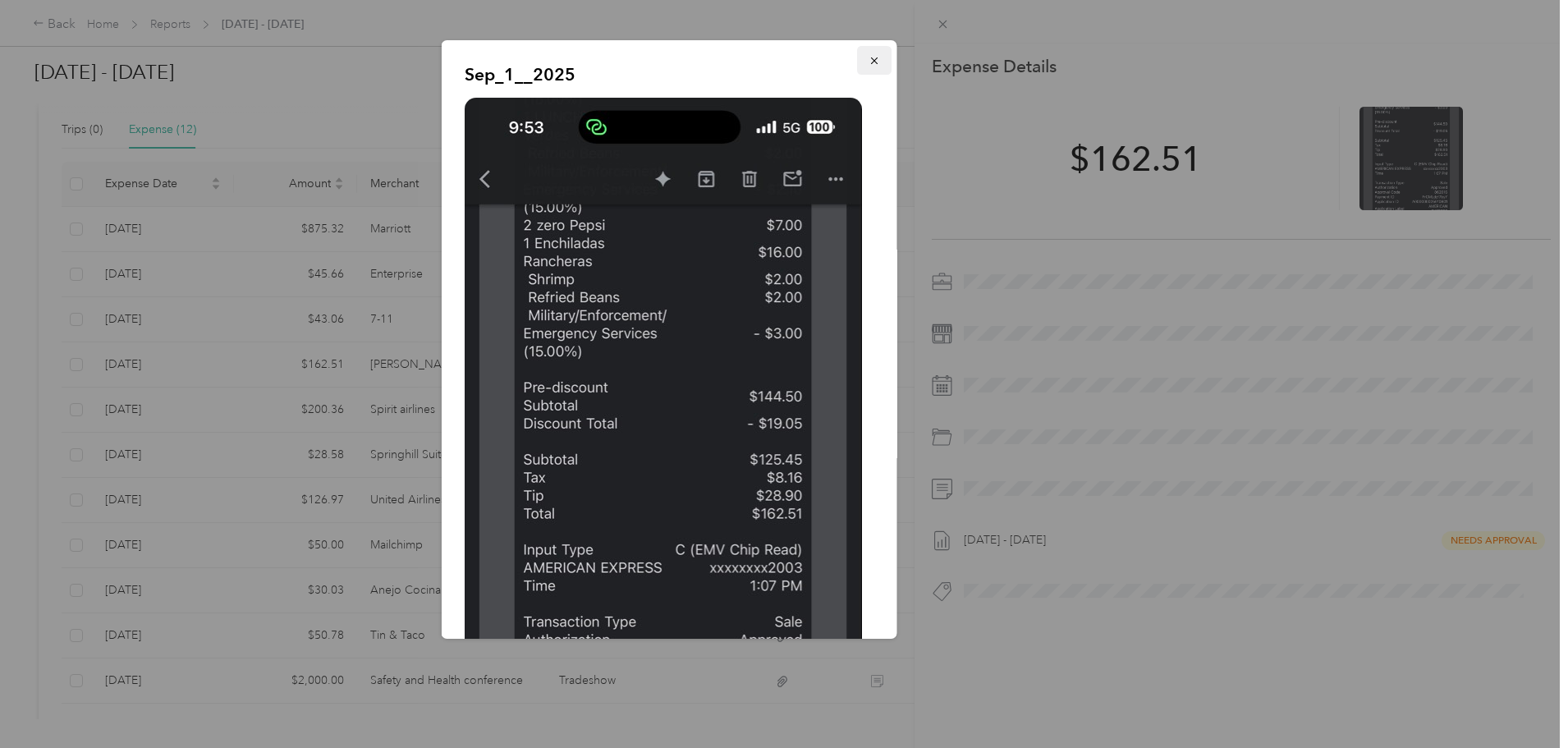
click at [869, 63] on icon "button" at bounding box center [875, 61] width 12 height 12
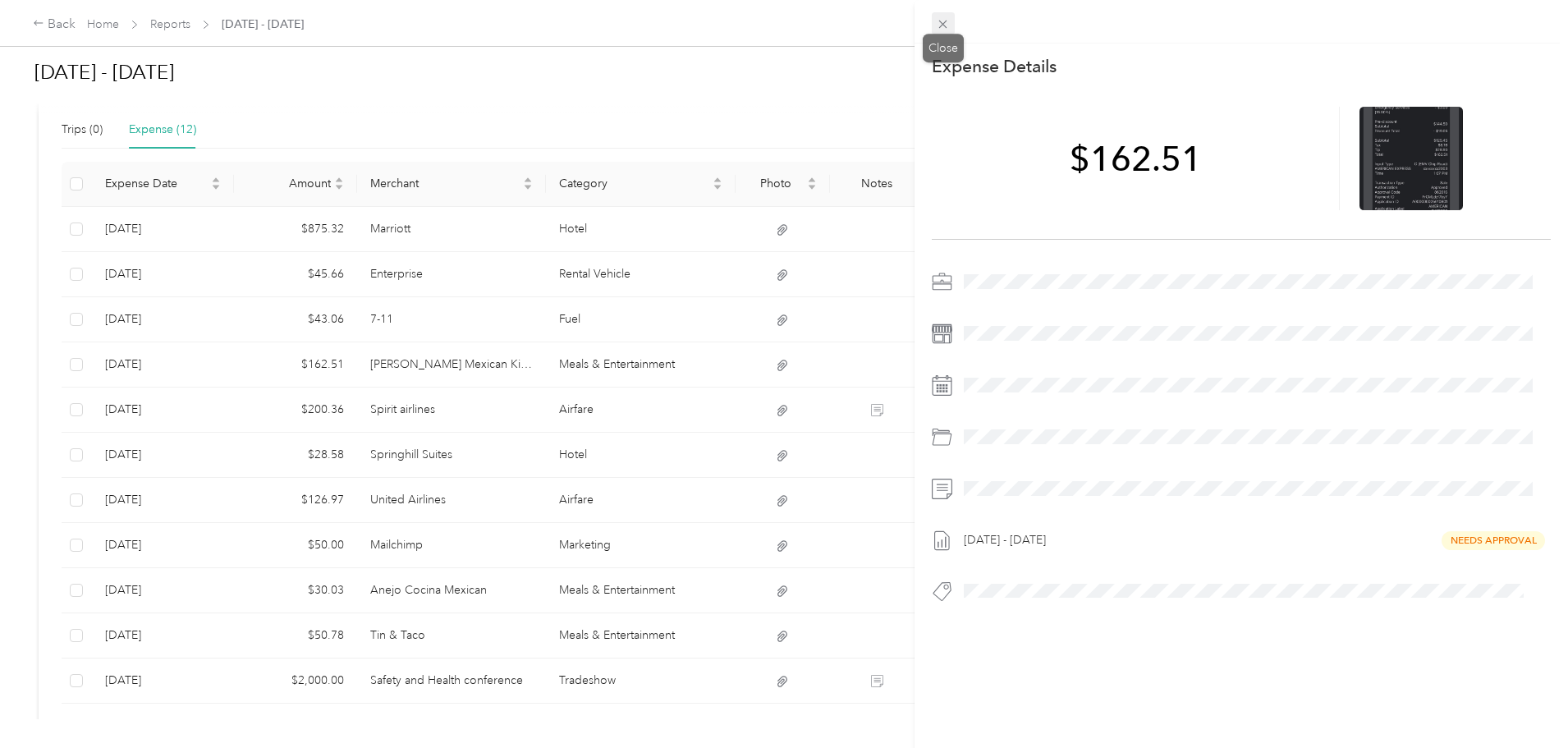
click at [945, 21] on icon at bounding box center [943, 24] width 14 height 14
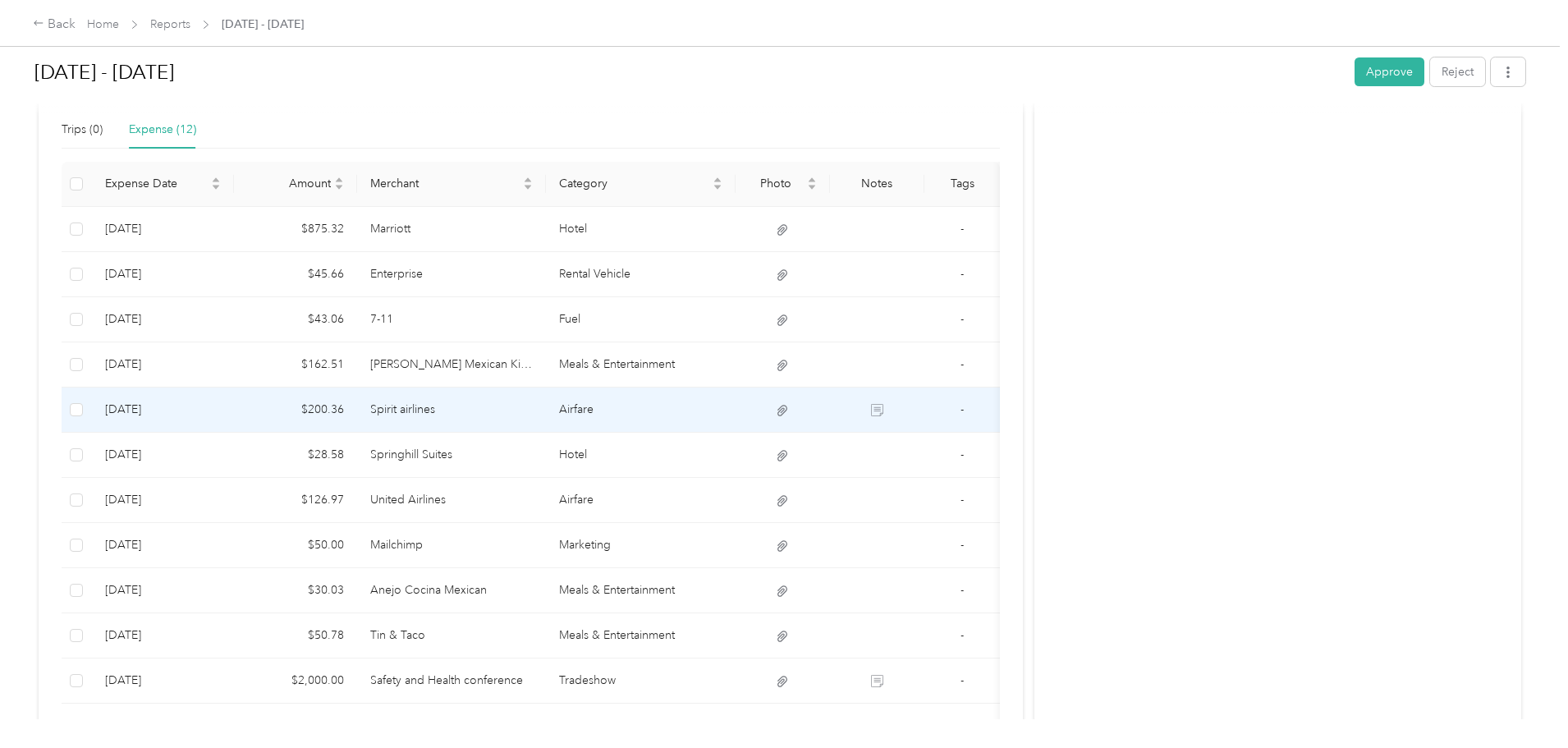
click at [509, 408] on td "Spirit airlines" at bounding box center [452, 409] width 190 height 45
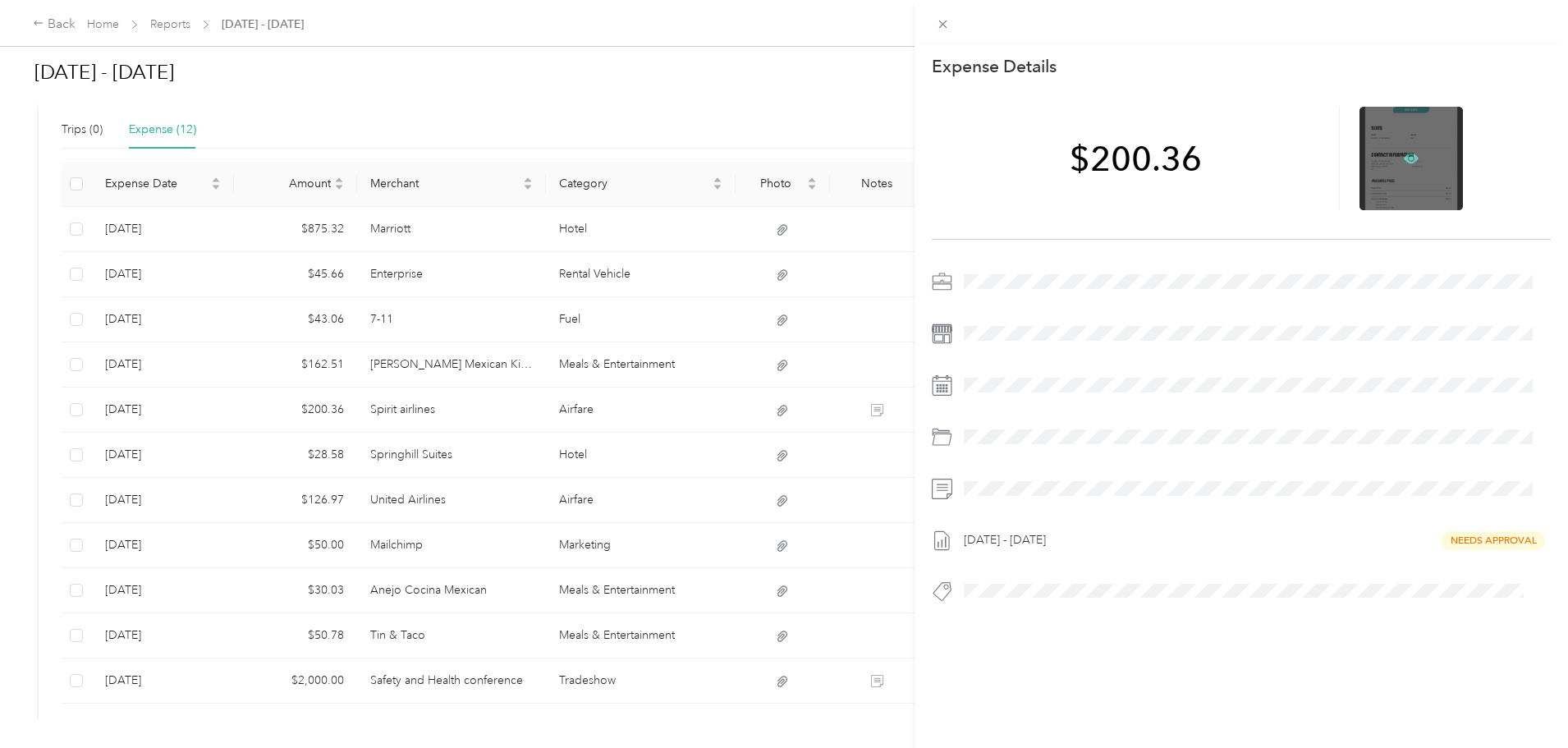
click at [1404, 153] on icon at bounding box center [1411, 158] width 15 height 15
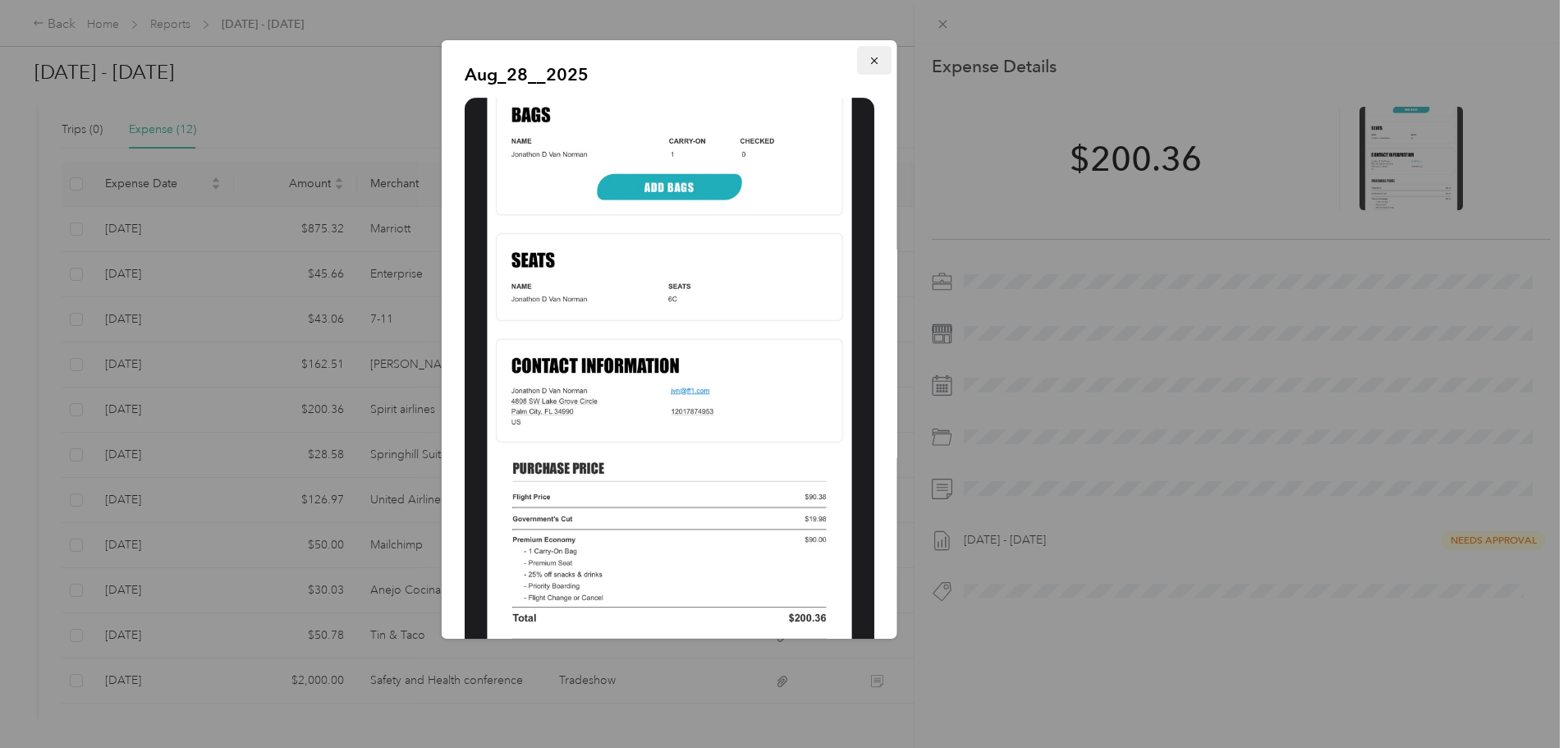
drag, startPoint x: 860, startPoint y: 62, endPoint x: 887, endPoint y: 33, distance: 39.6
click at [871, 62] on icon "button" at bounding box center [874, 61] width 7 height 7
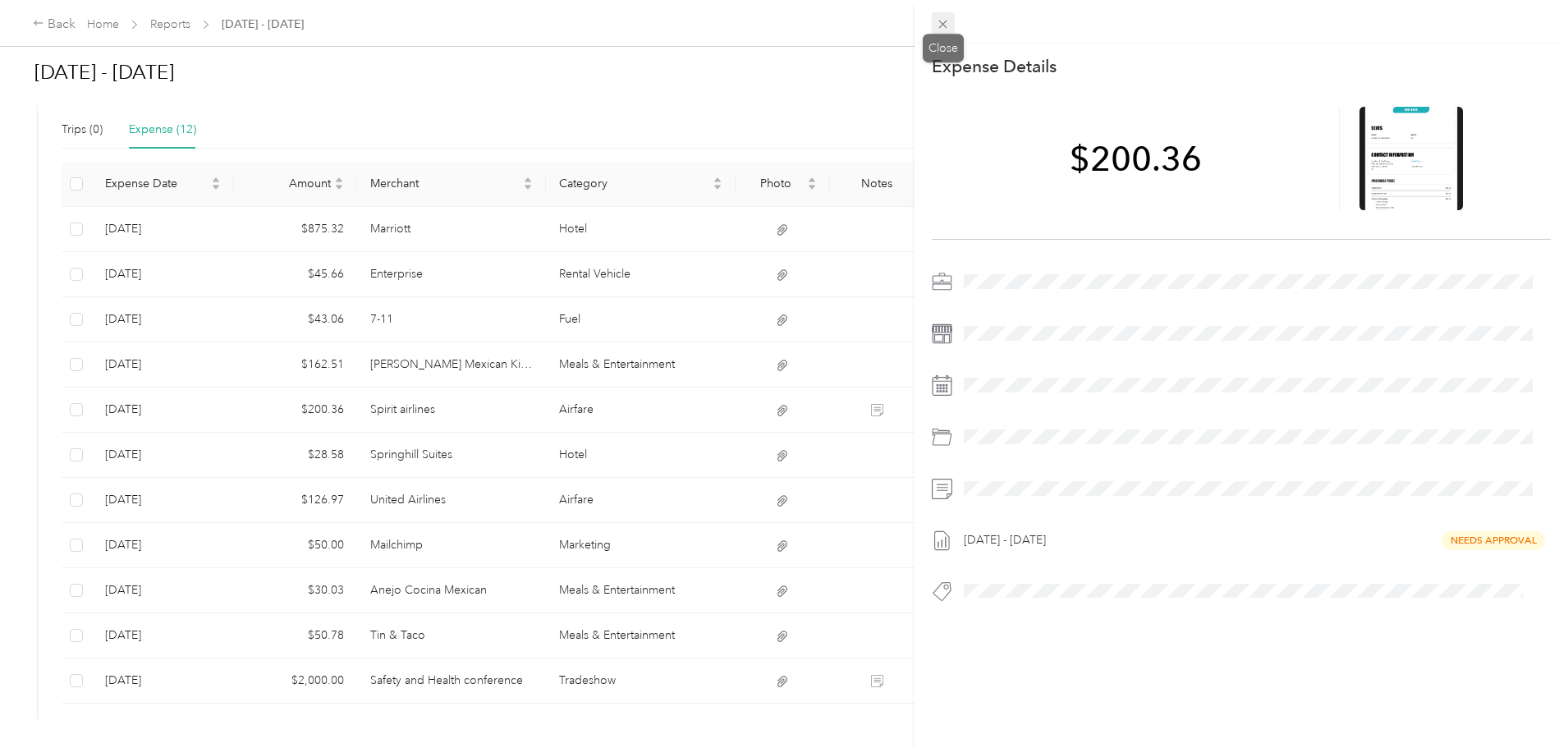
click at [946, 22] on icon at bounding box center [944, 25] width 8 height 8
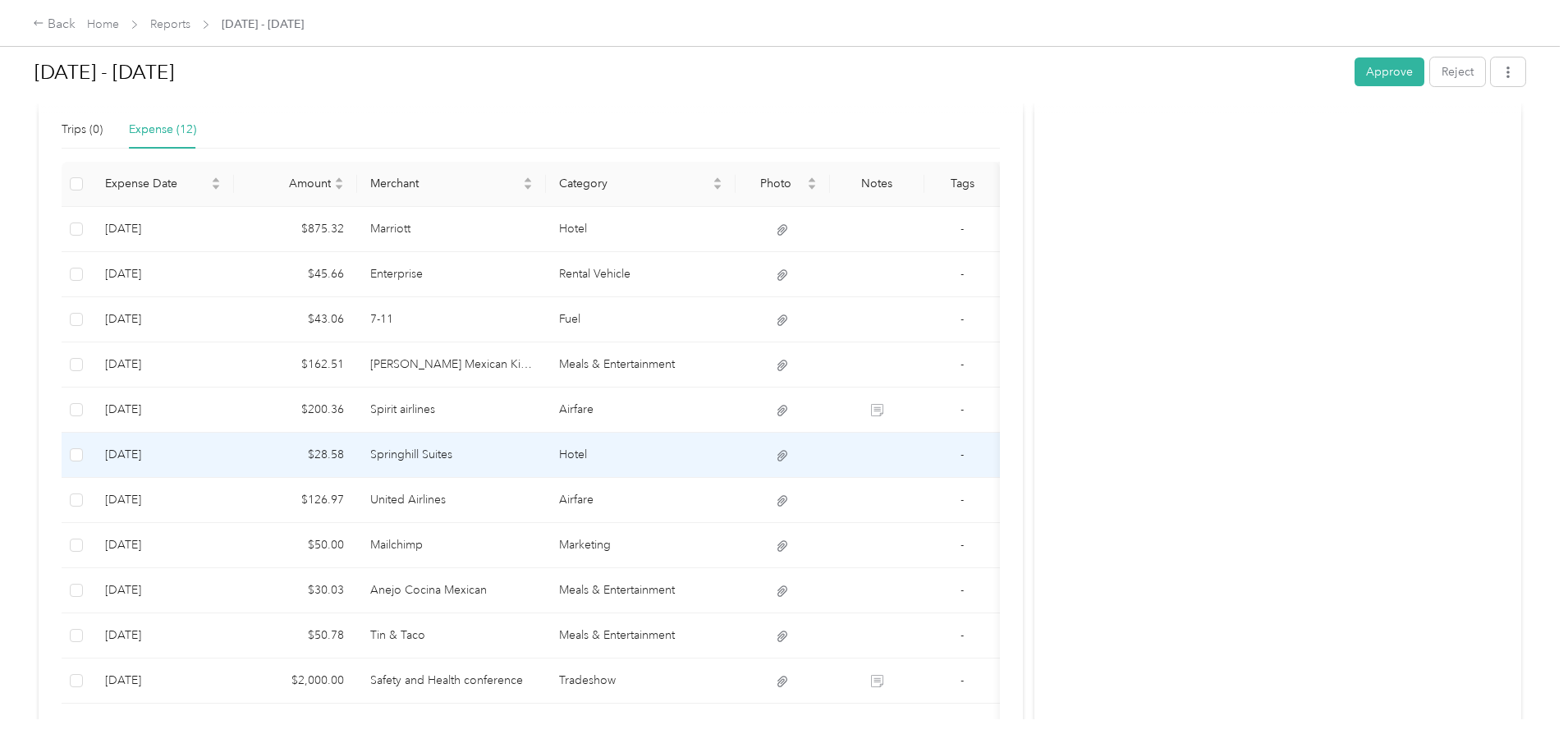
click at [500, 445] on td "Springhill Suites" at bounding box center [452, 454] width 190 height 45
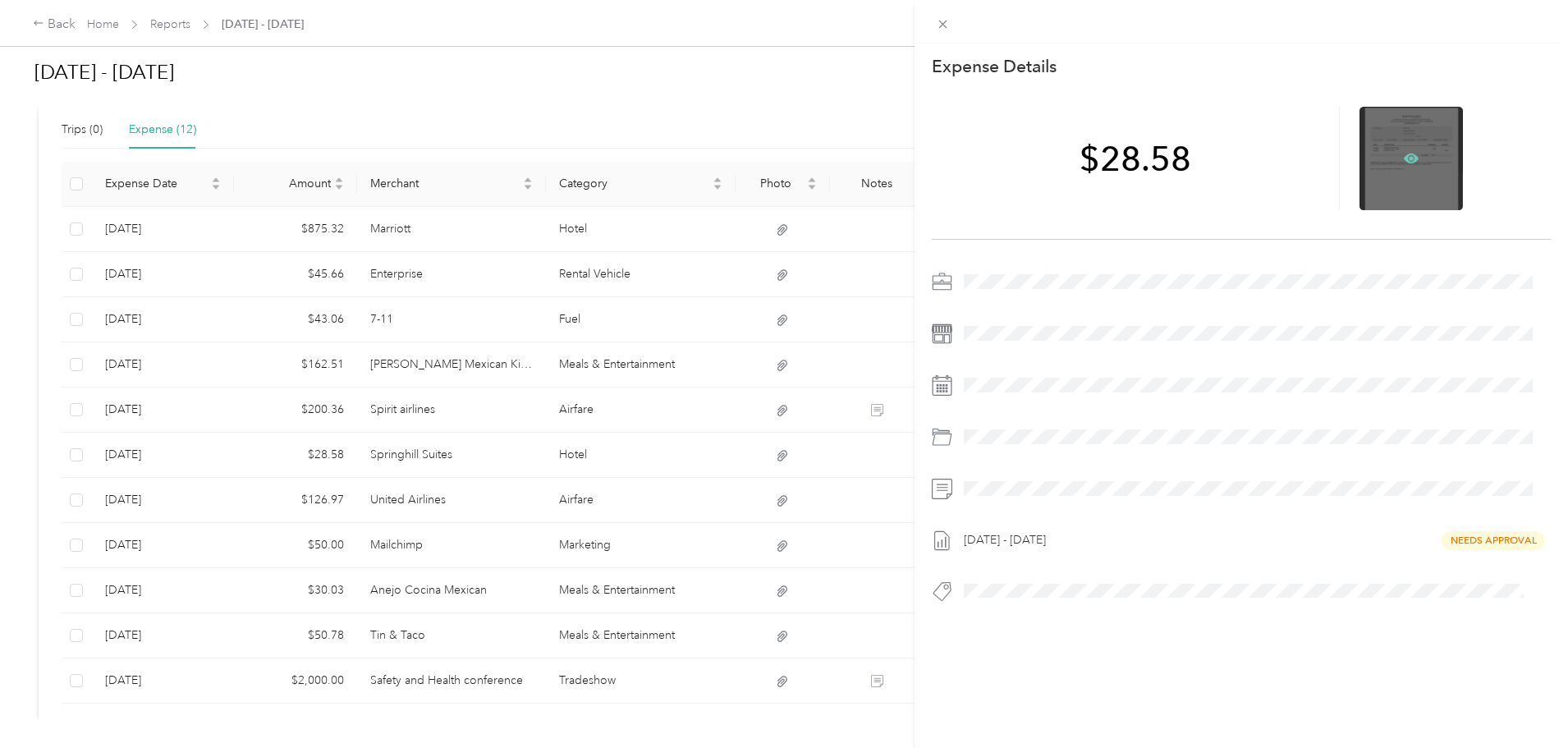
click at [1404, 152] on icon at bounding box center [1411, 158] width 15 height 15
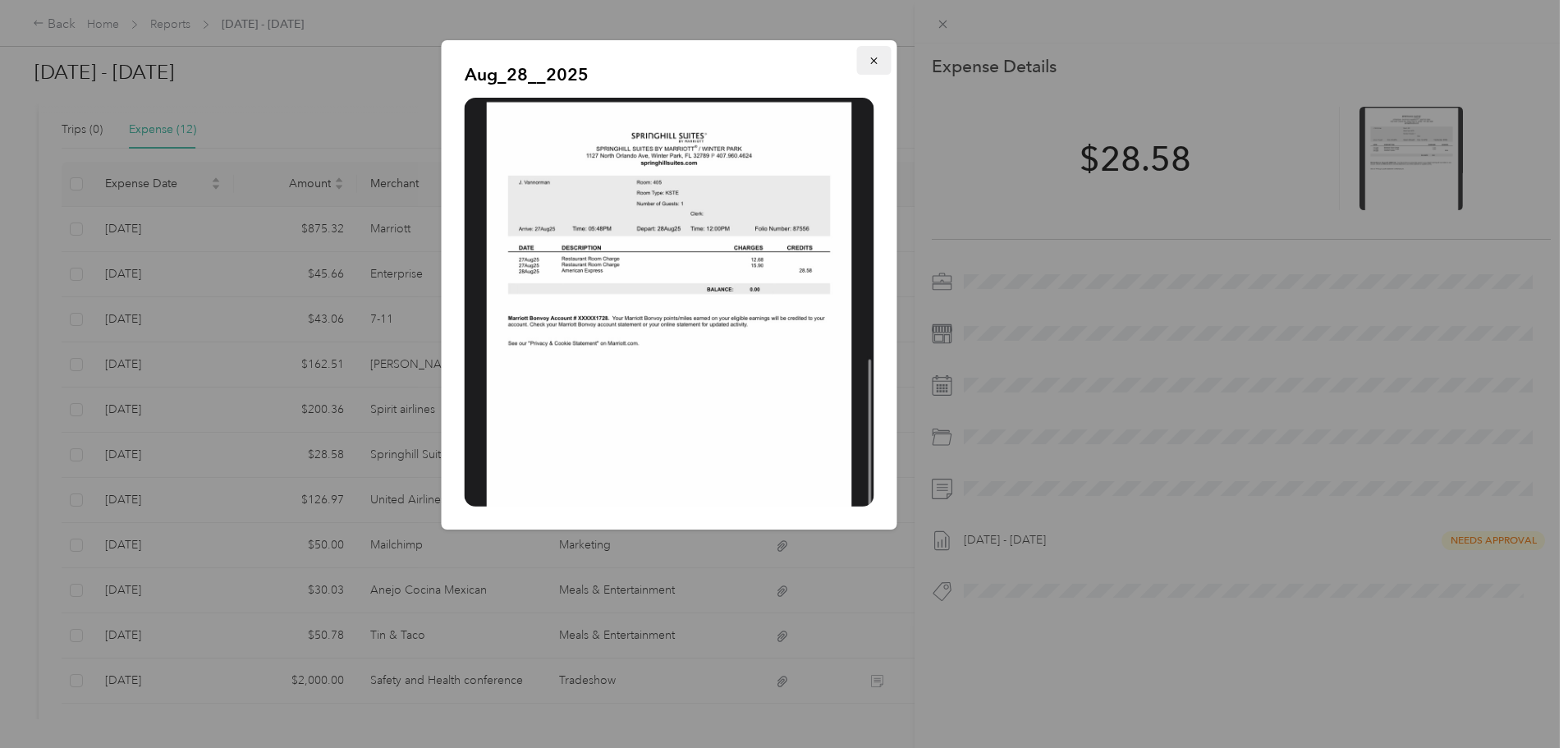
click at [874, 58] on icon "button" at bounding box center [875, 61] width 12 height 12
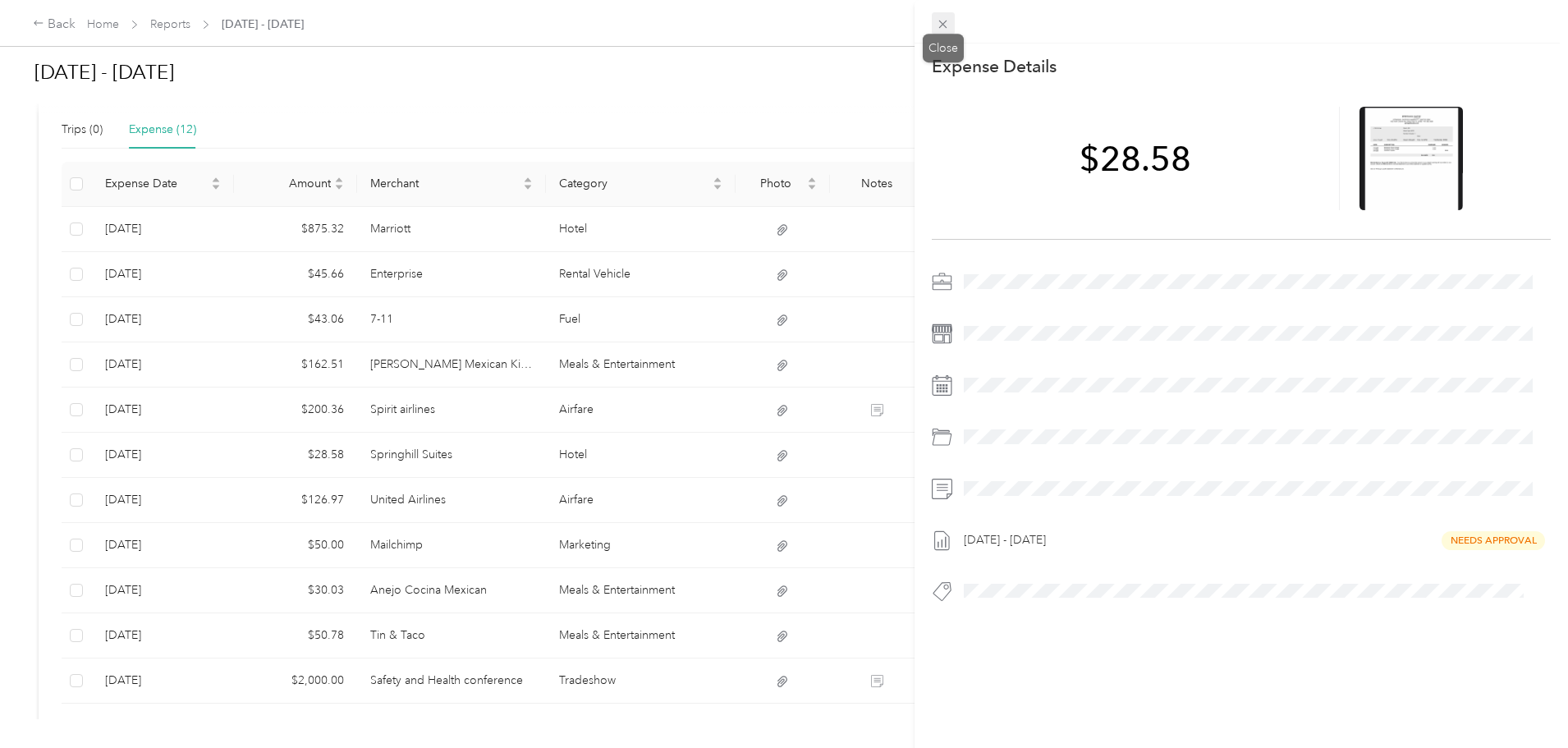
click at [945, 25] on icon at bounding box center [944, 25] width 8 height 8
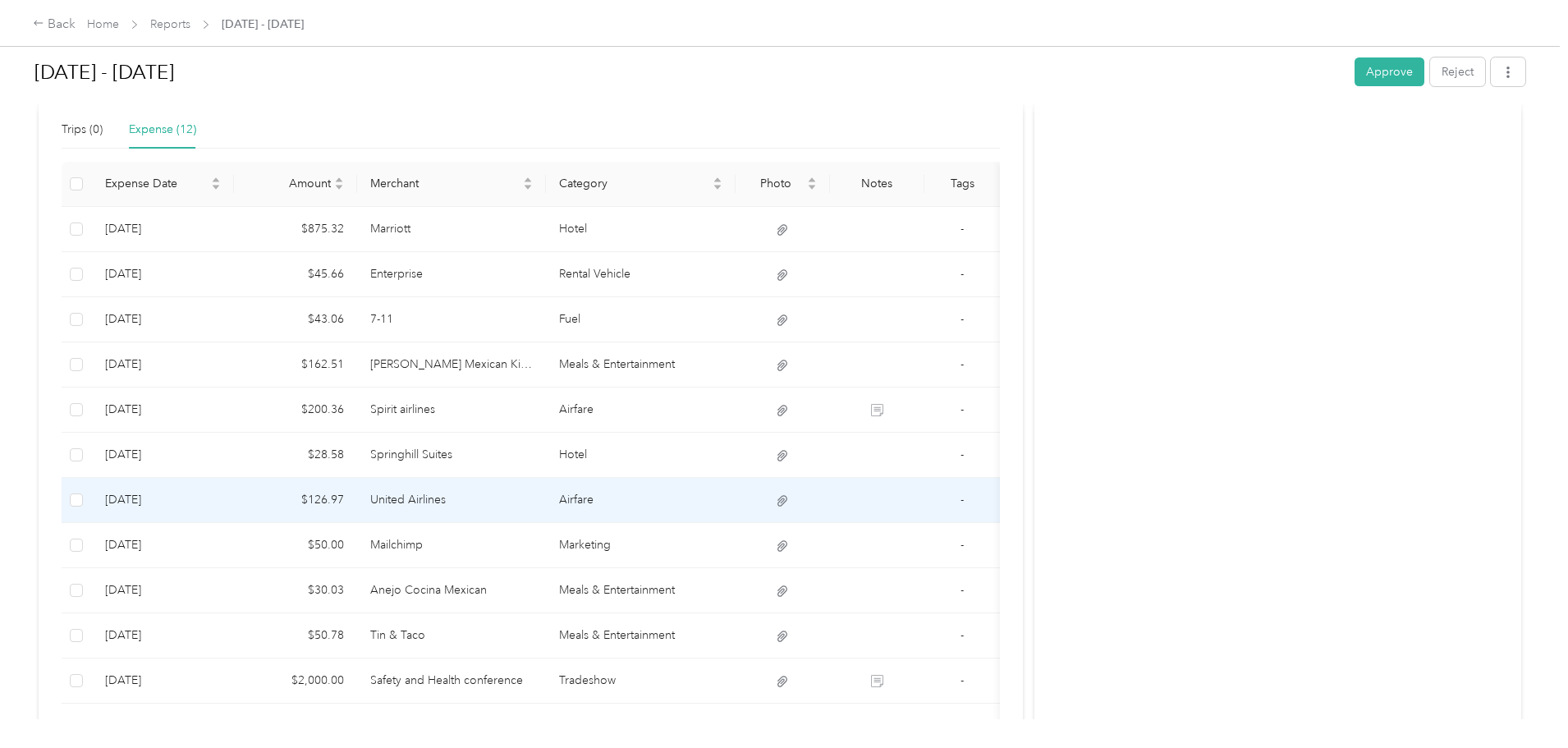
click at [484, 496] on td "United Airlines" at bounding box center [452, 500] width 190 height 45
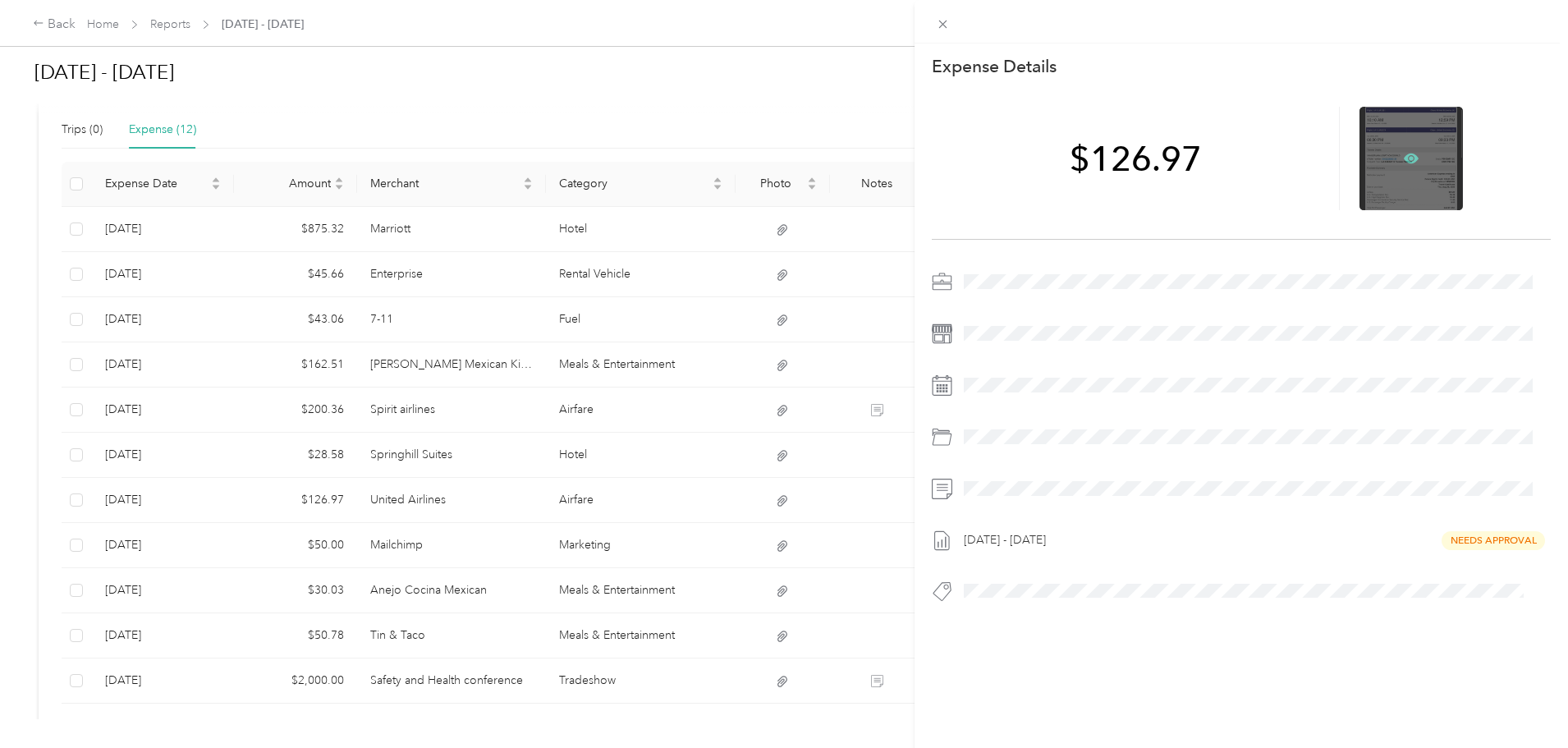
click at [1404, 156] on icon at bounding box center [1411, 158] width 15 height 15
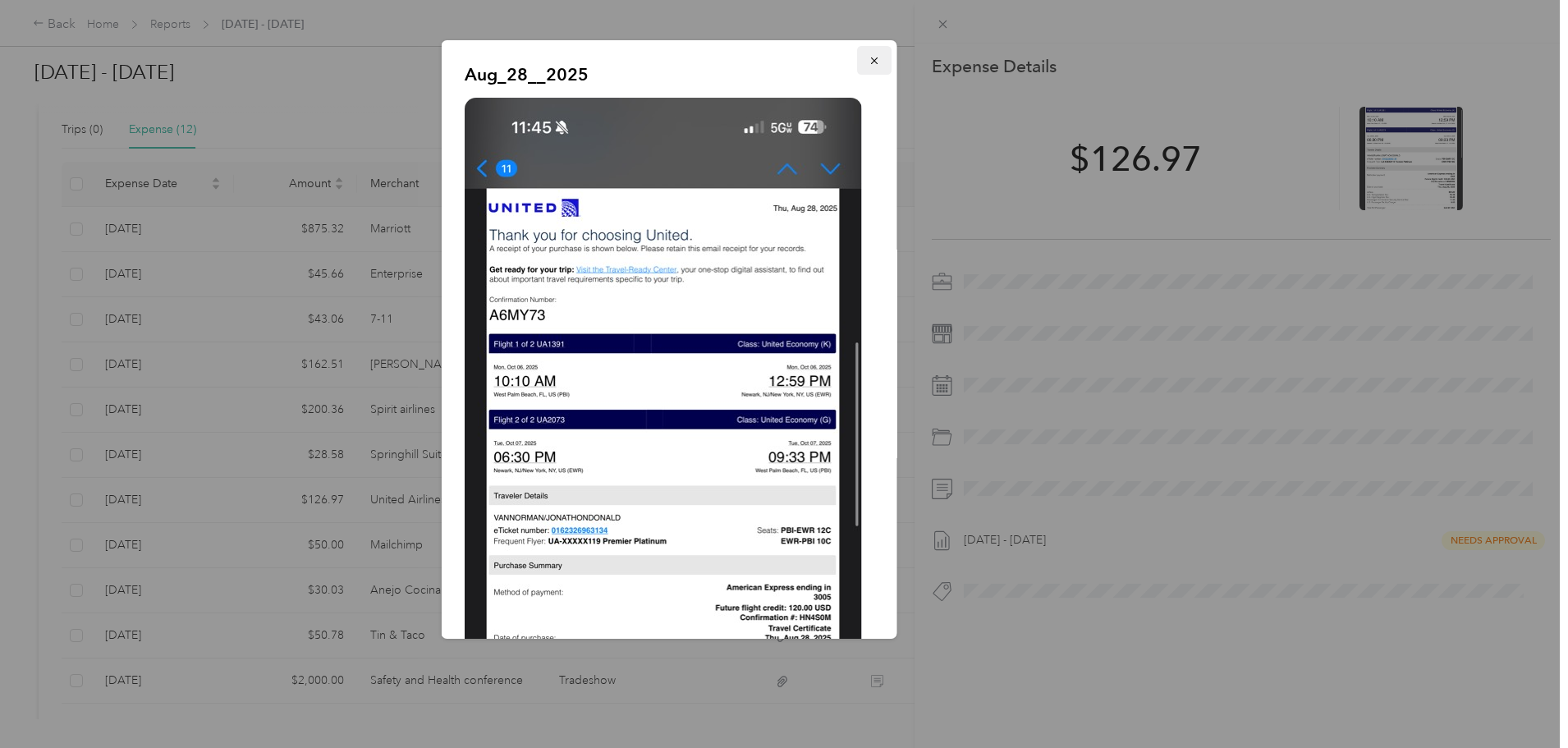
drag, startPoint x: 866, startPoint y: 62, endPoint x: 874, endPoint y: 55, distance: 10.6
click at [869, 62] on icon "button" at bounding box center [875, 61] width 12 height 12
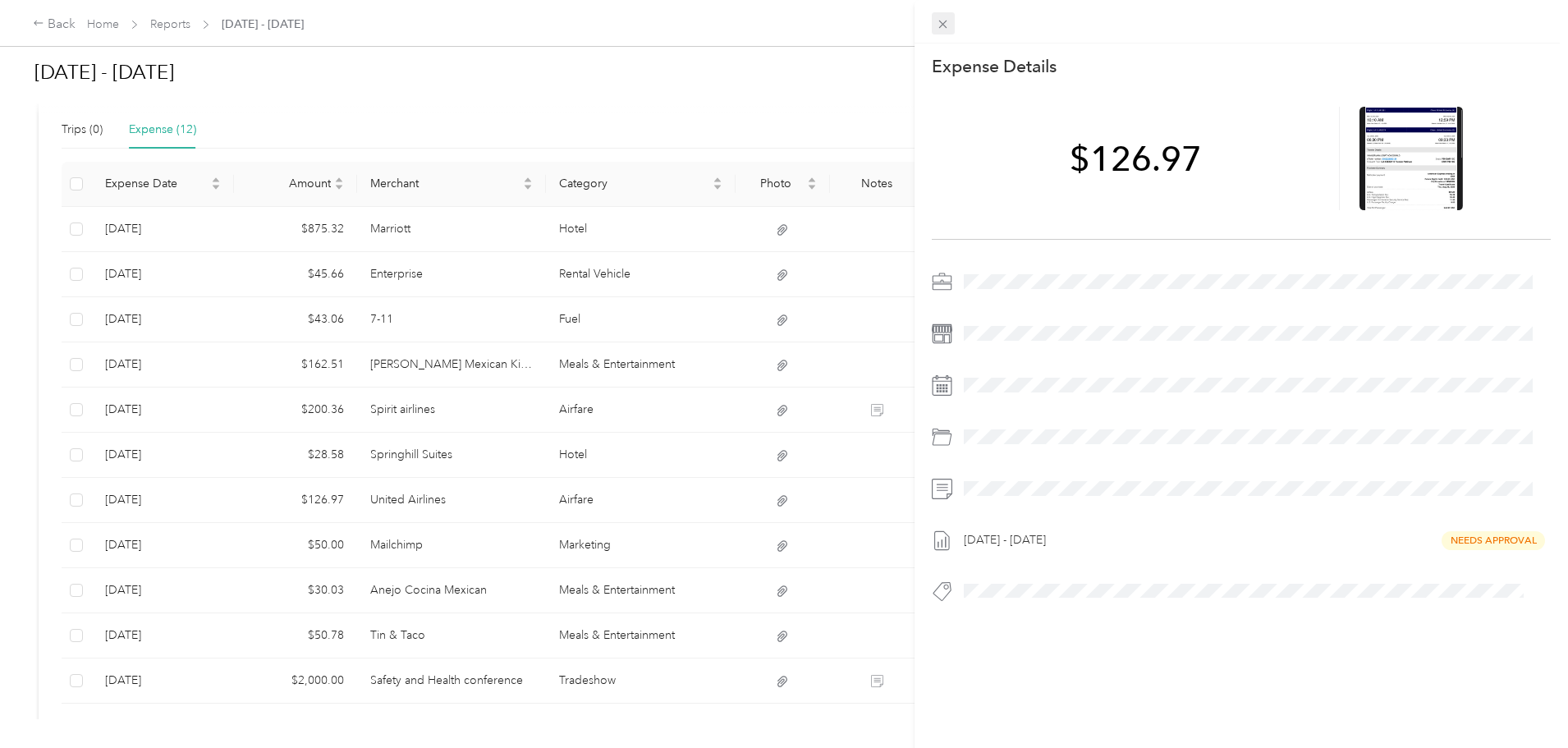
click at [945, 20] on icon at bounding box center [943, 24] width 14 height 14
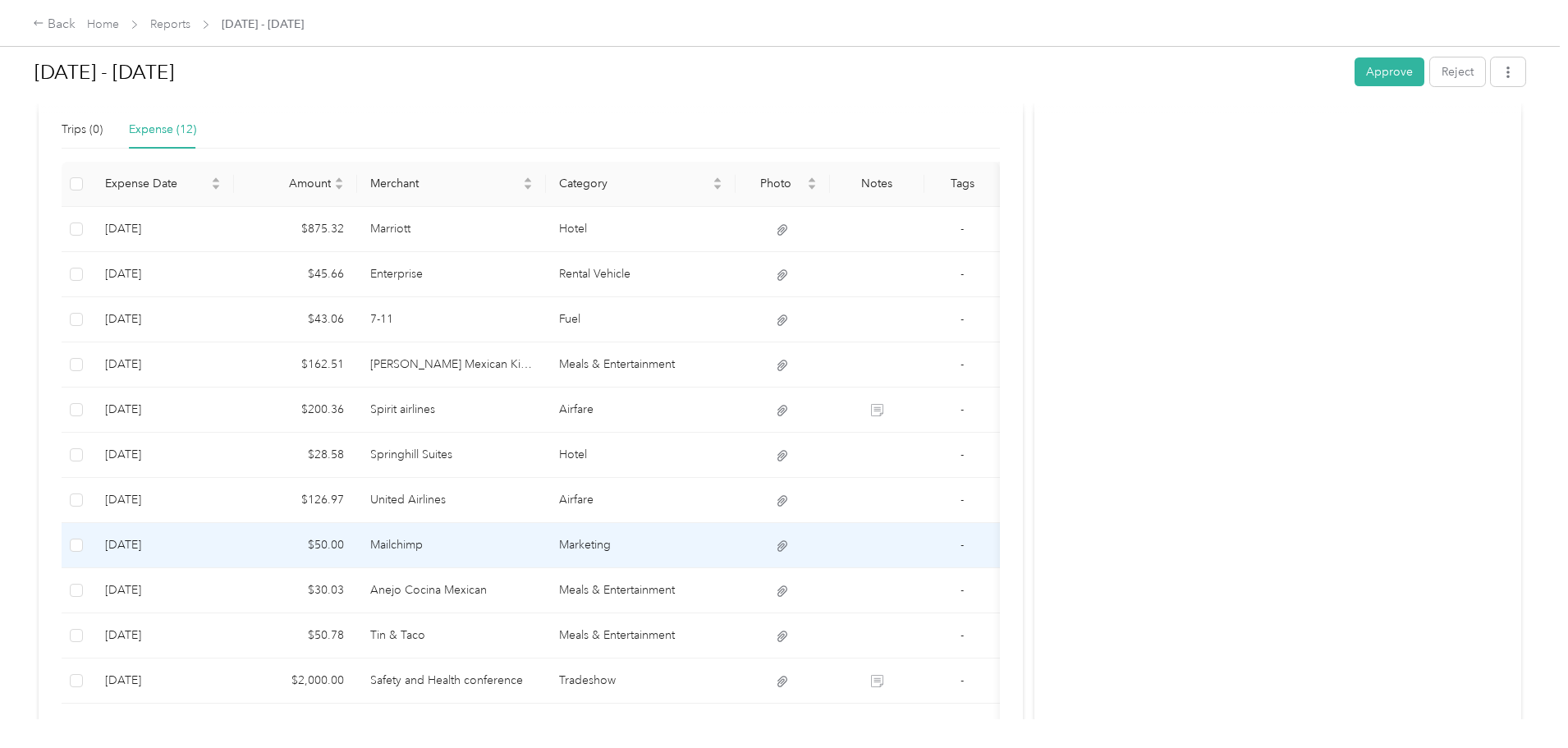
click at [547, 555] on td "Mailchimp" at bounding box center [452, 545] width 190 height 45
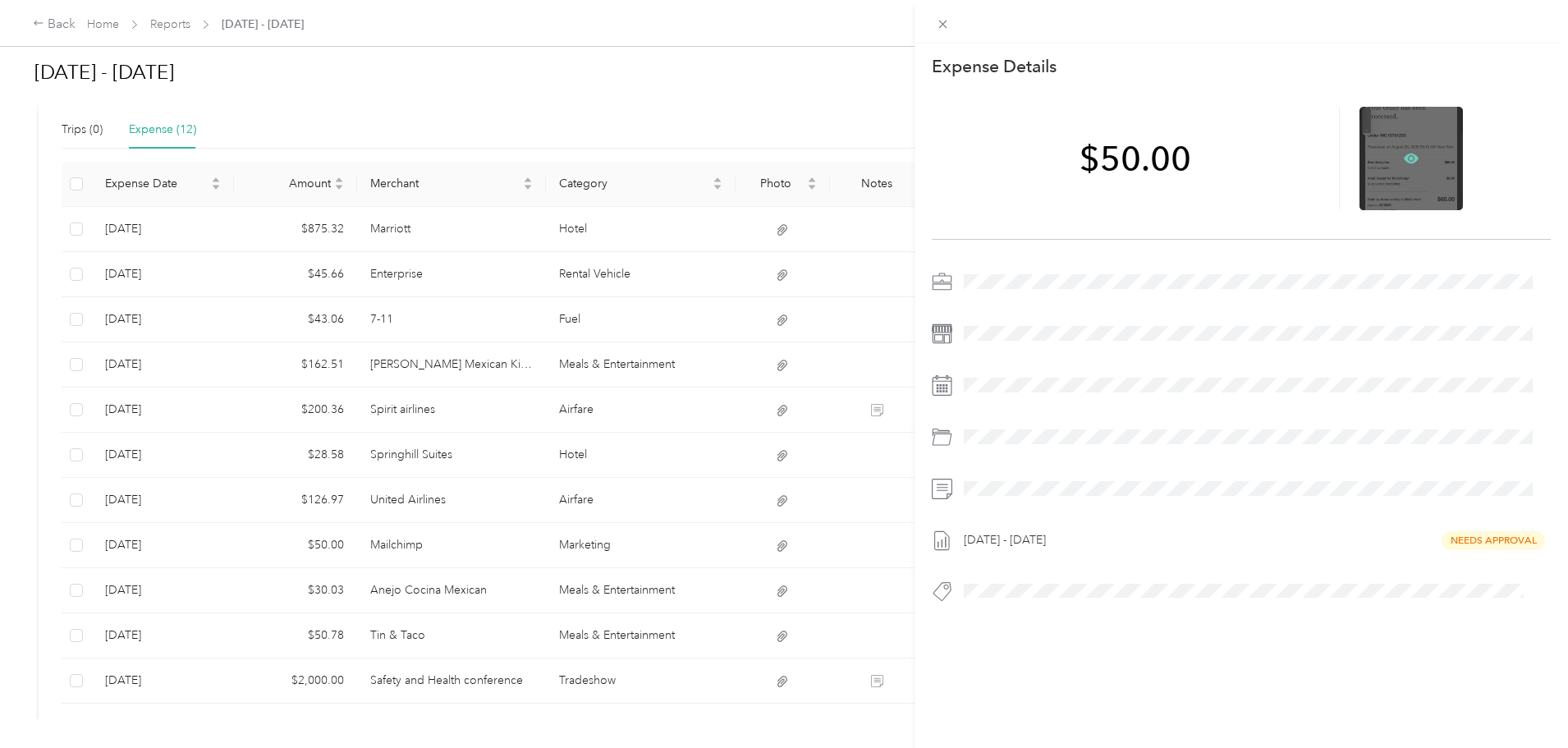
click at [1410, 157] on icon at bounding box center [1412, 158] width 5 height 5
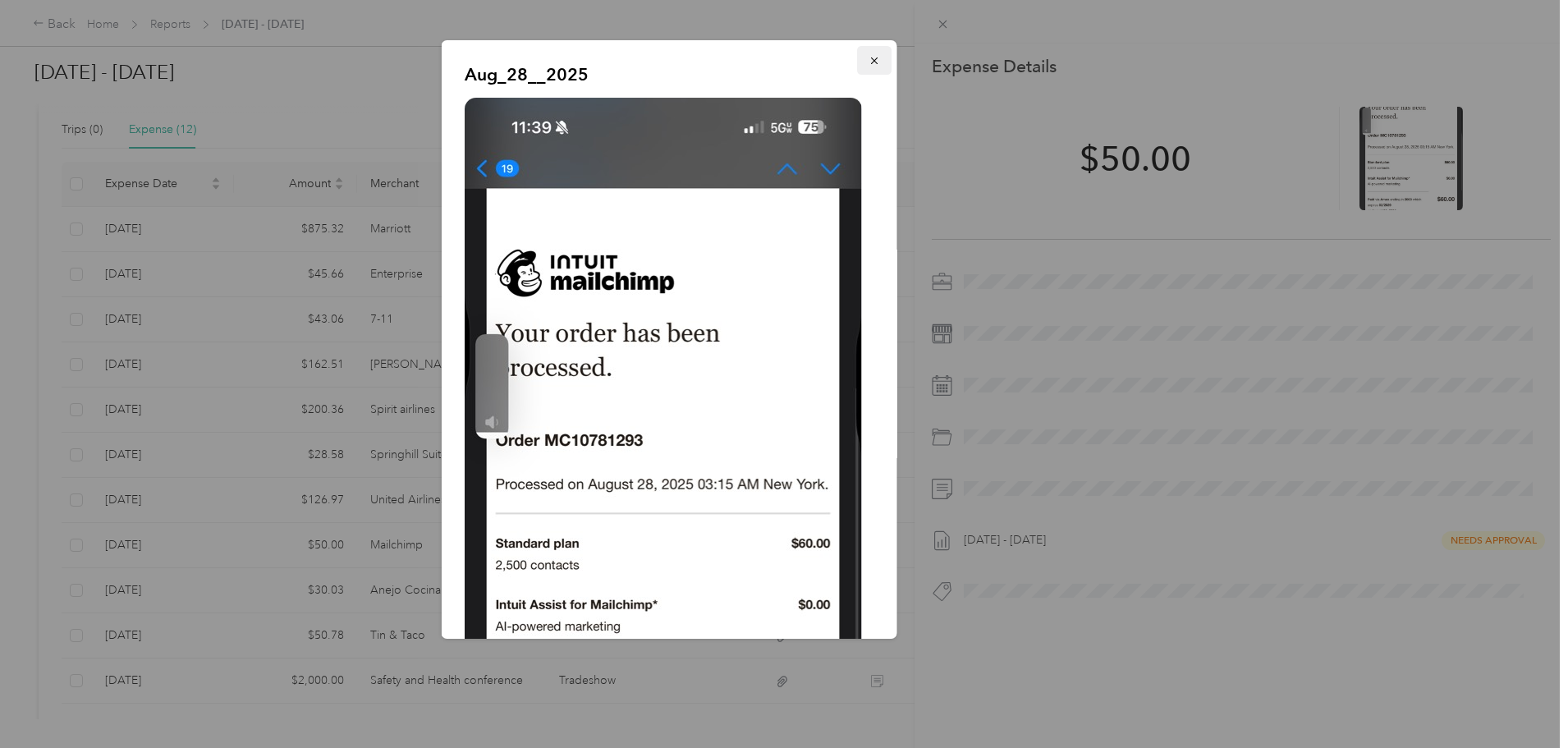
drag, startPoint x: 866, startPoint y: 58, endPoint x: 876, endPoint y: 54, distance: 10.8
click at [869, 58] on icon "button" at bounding box center [875, 61] width 12 height 12
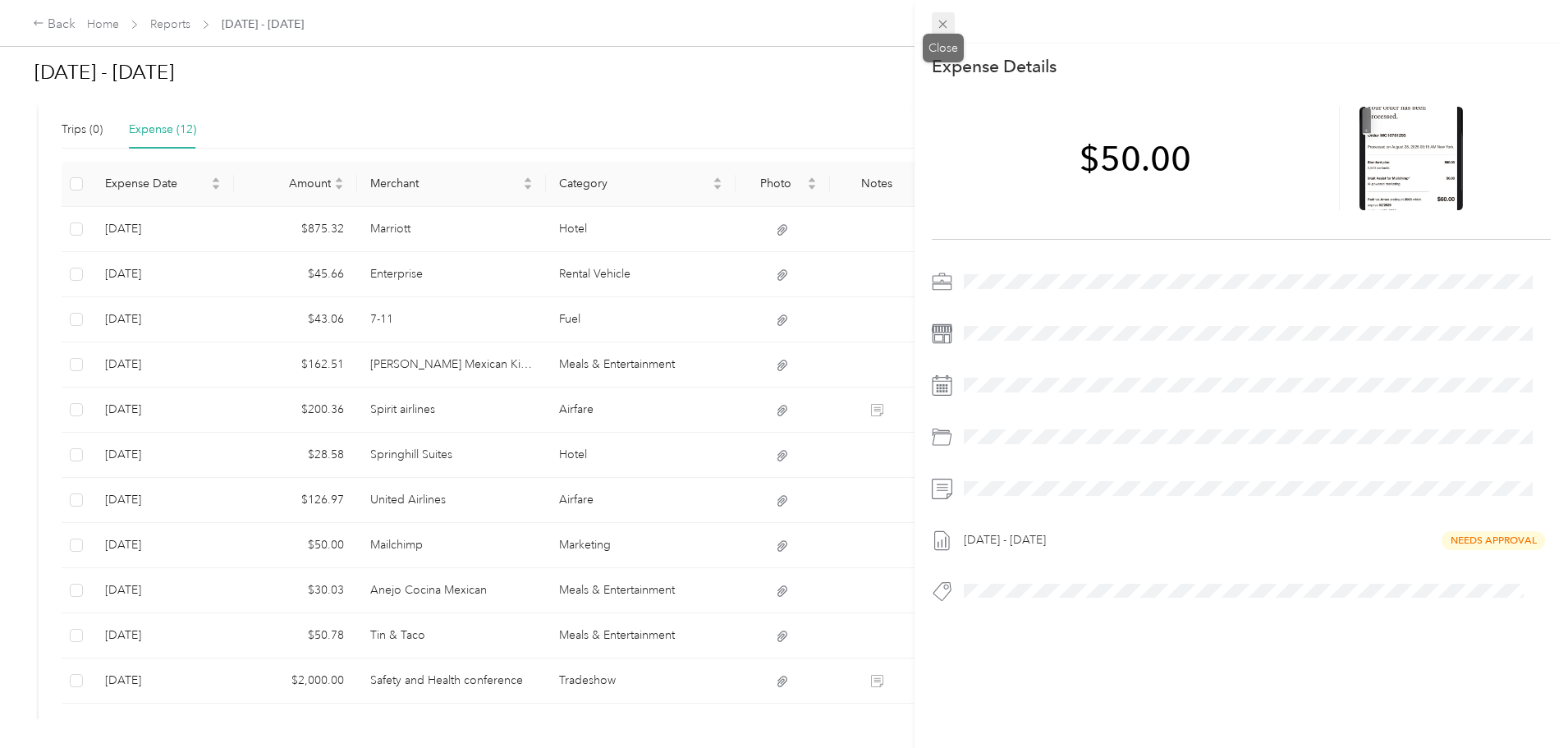
click at [945, 20] on icon at bounding box center [943, 24] width 14 height 14
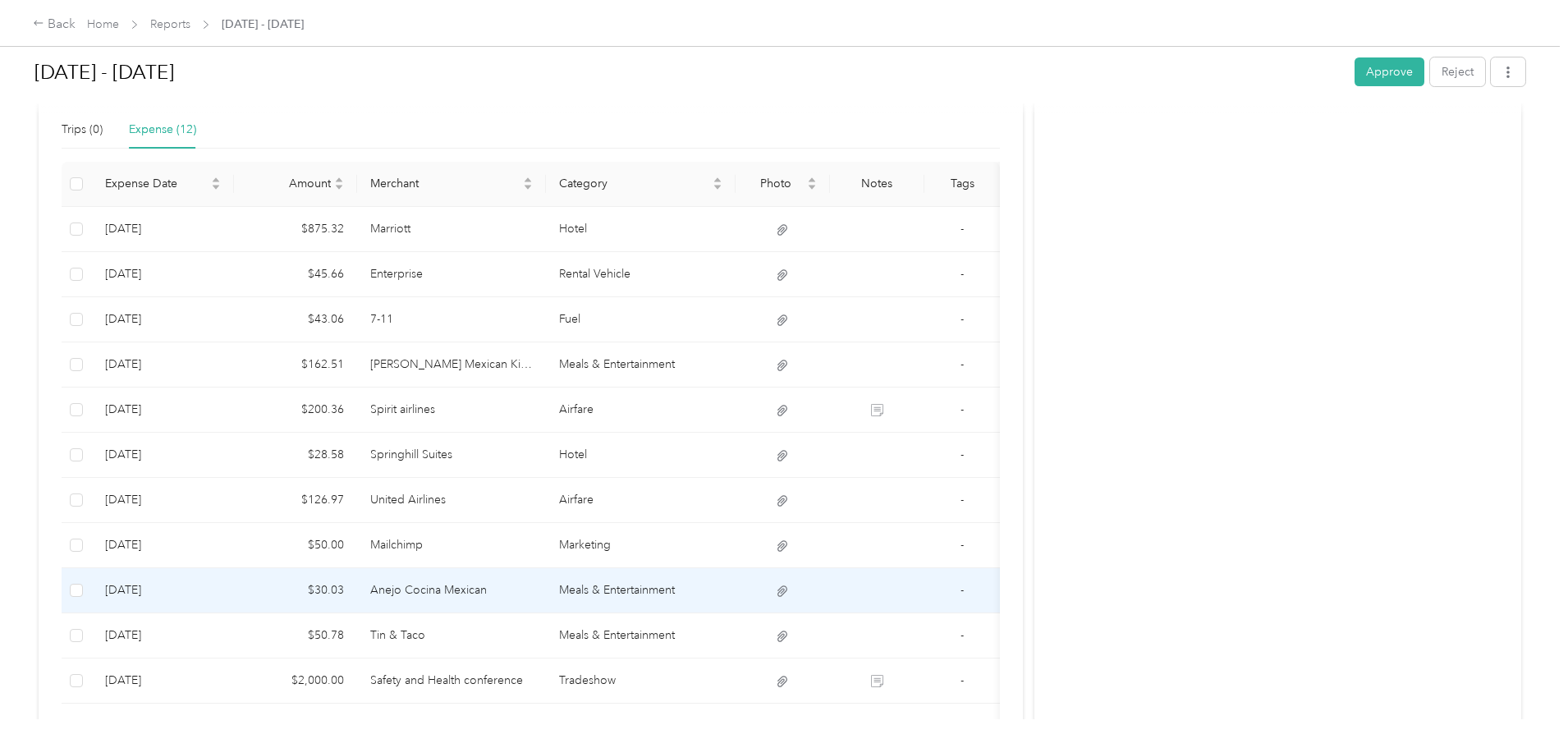
click at [542, 593] on td "Anejo Cocina Mexican" at bounding box center [452, 590] width 190 height 45
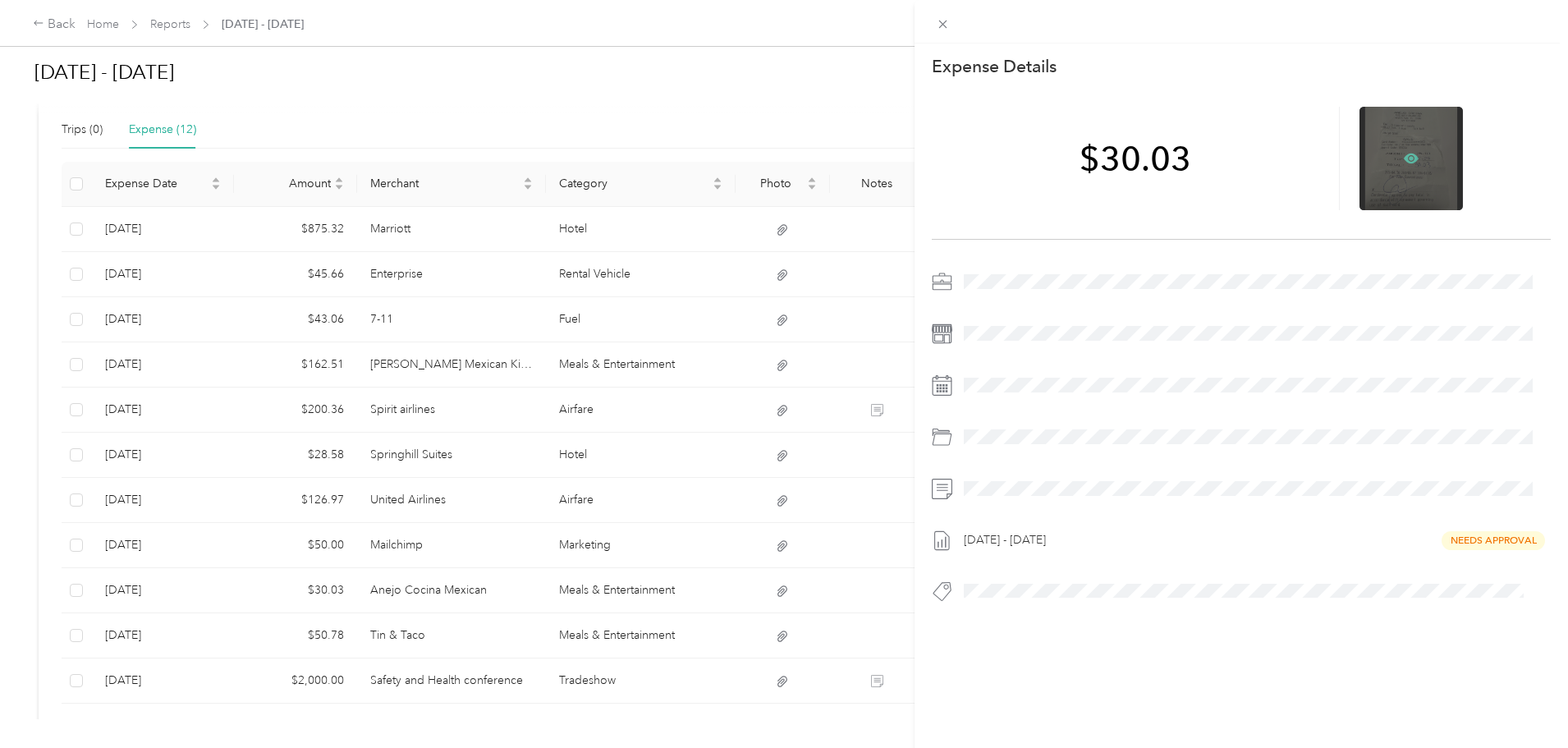
click at [1404, 152] on icon at bounding box center [1411, 158] width 15 height 15
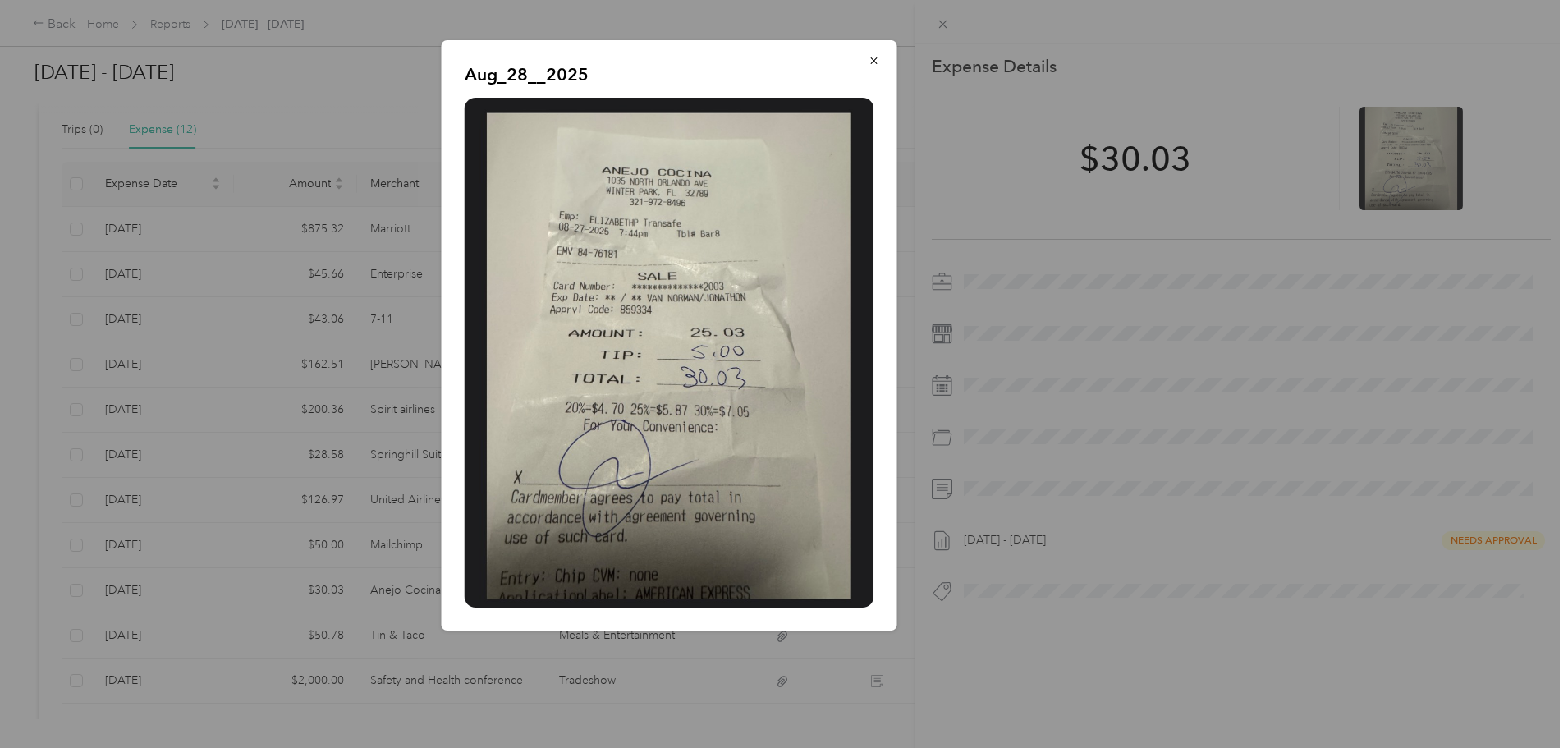
drag, startPoint x: 872, startPoint y: 62, endPoint x: 915, endPoint y: 35, distance: 50.8
click at [872, 62] on icon "button" at bounding box center [874, 61] width 7 height 7
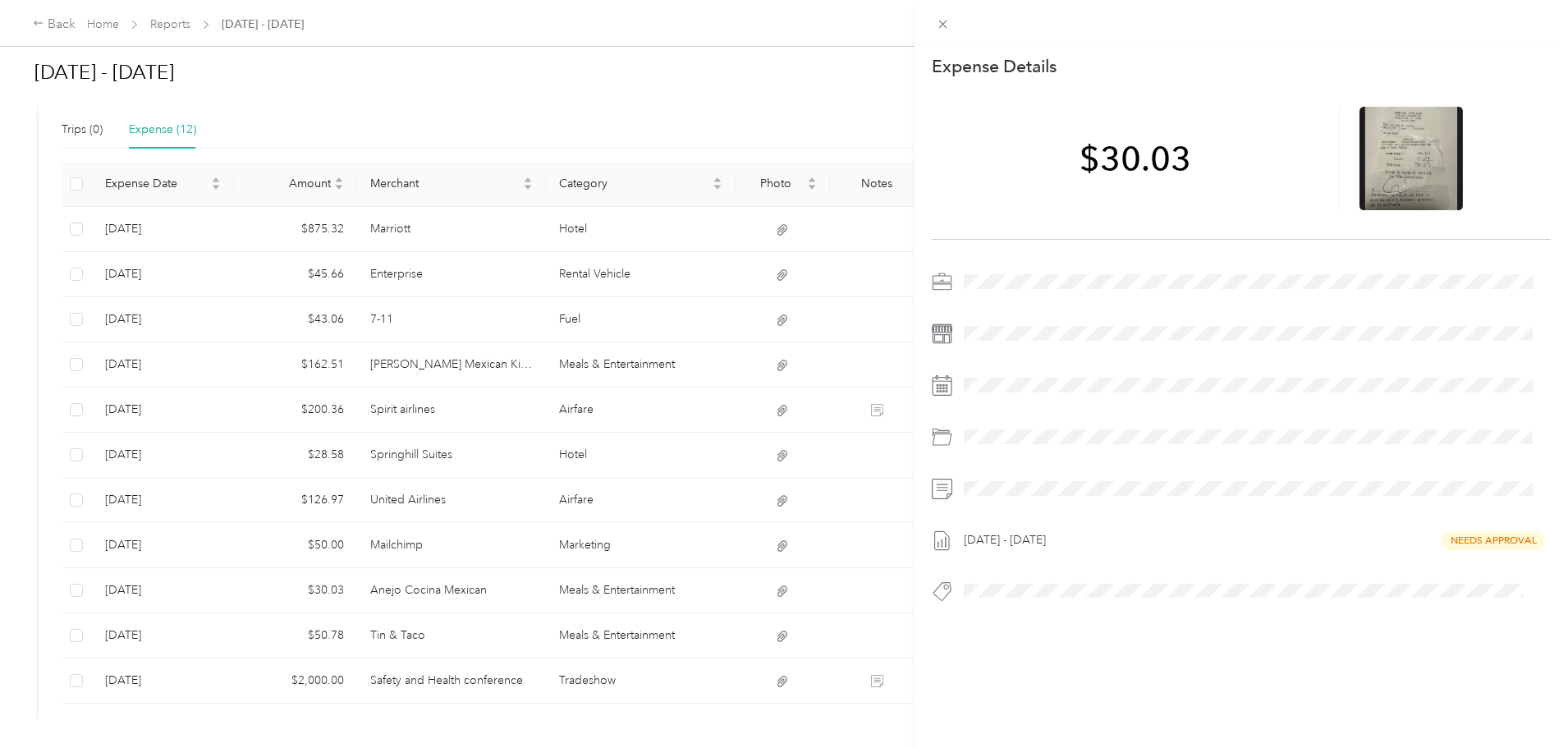
click at [485, 639] on div "This expense cannot be edited because it is either under review, approved, or p…" at bounding box center [784, 374] width 1568 height 748
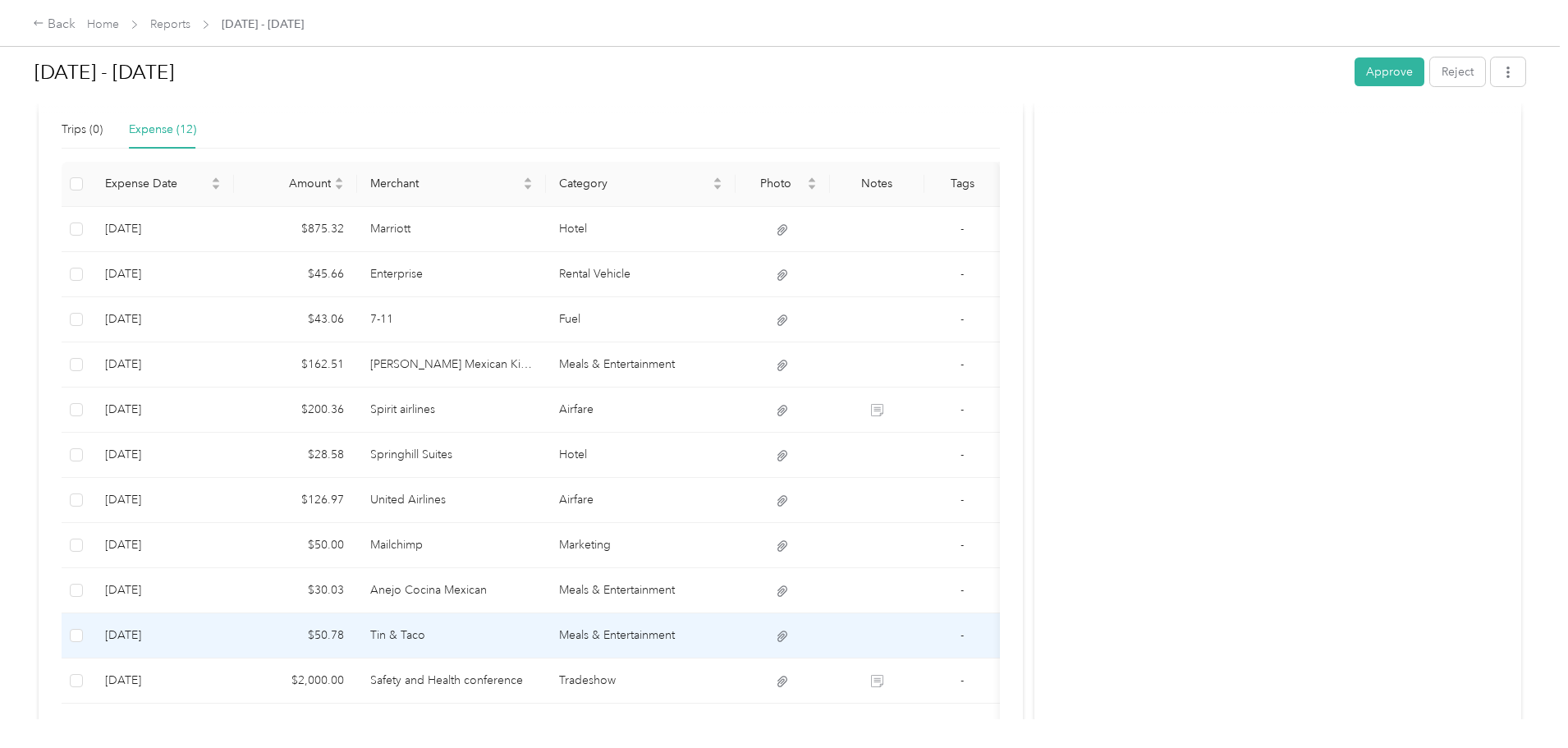
click at [524, 633] on td "Tin & Taco" at bounding box center [452, 635] width 190 height 45
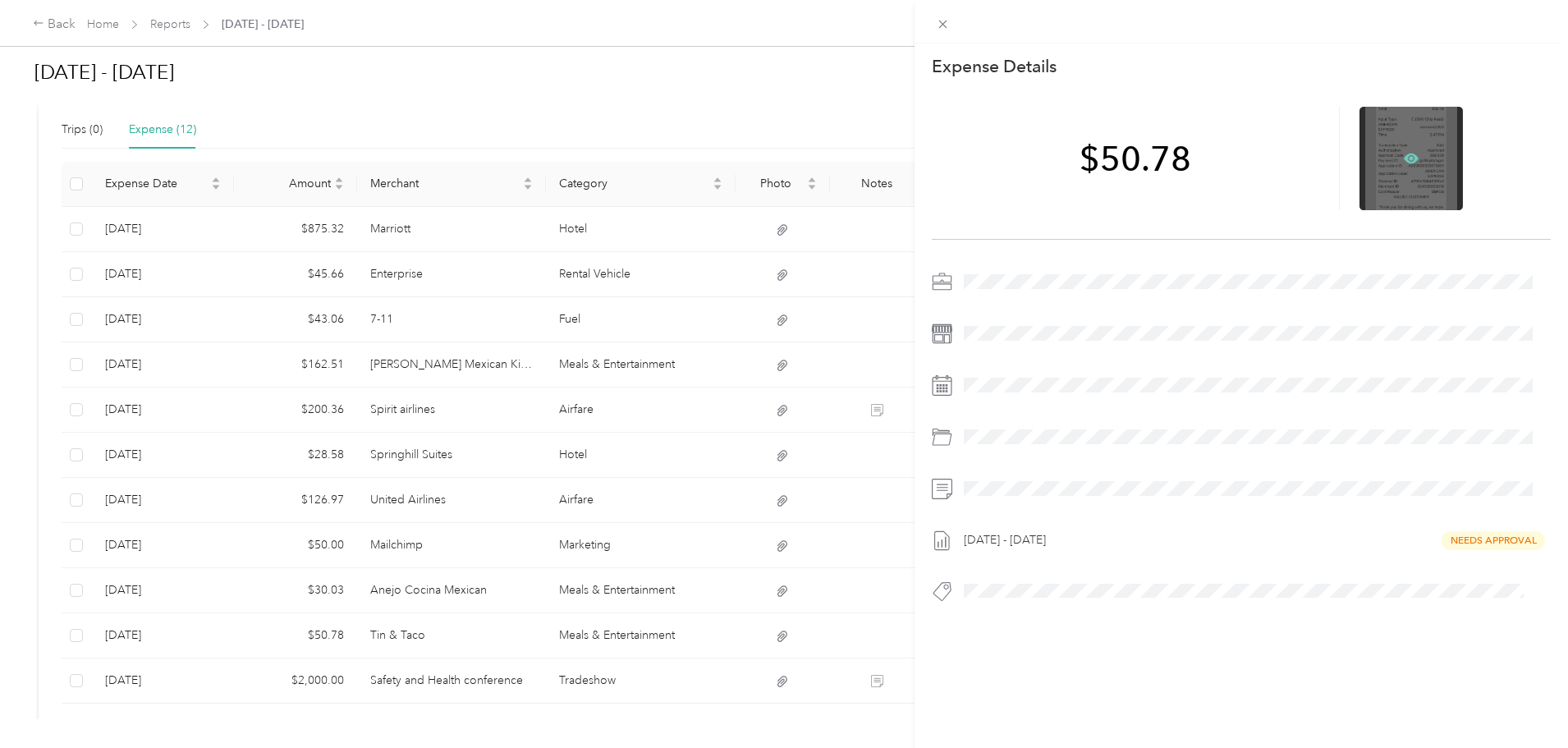
click at [1410, 160] on icon at bounding box center [1412, 158] width 5 height 5
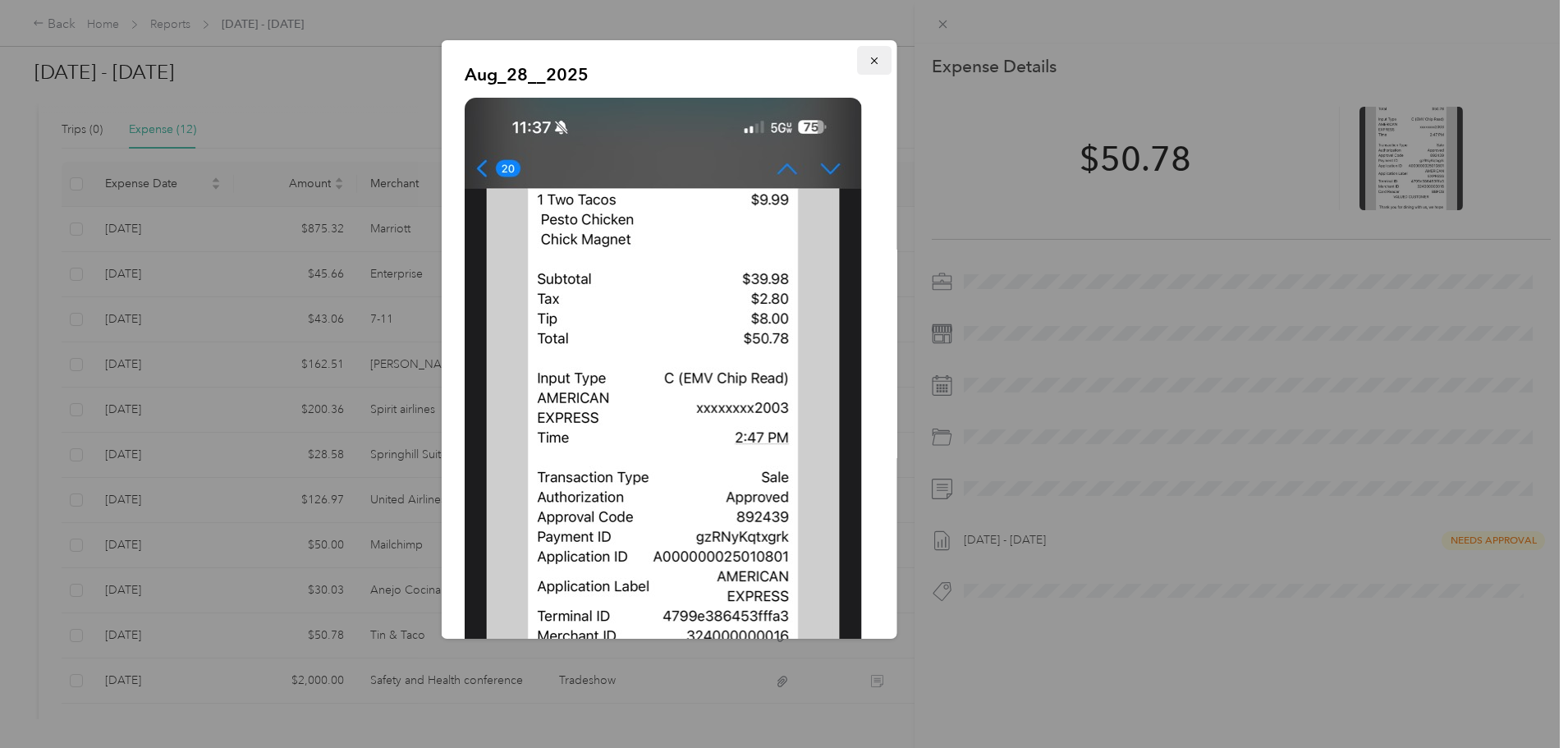
click at [871, 61] on icon "button" at bounding box center [874, 61] width 7 height 7
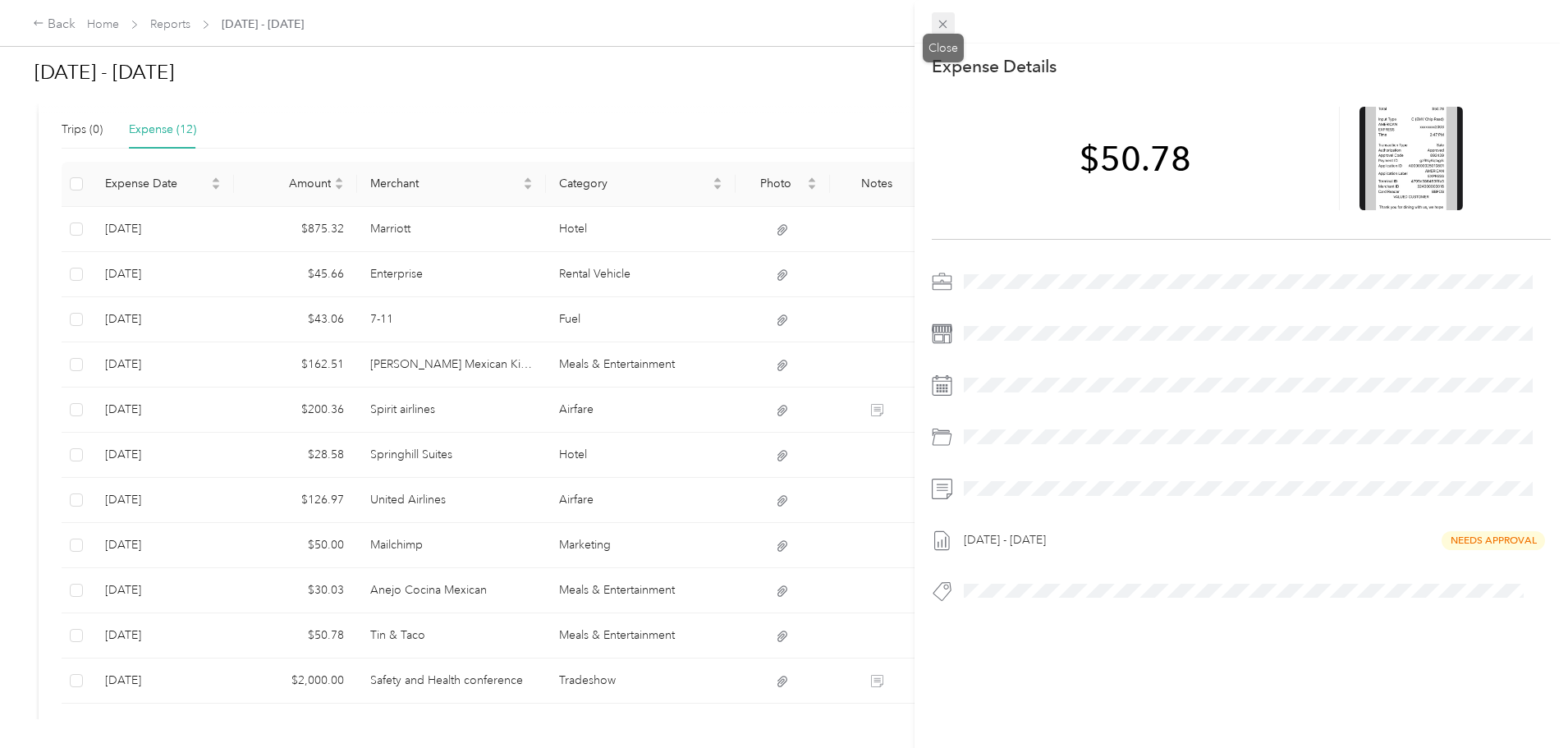
click at [939, 17] on icon at bounding box center [943, 24] width 14 height 14
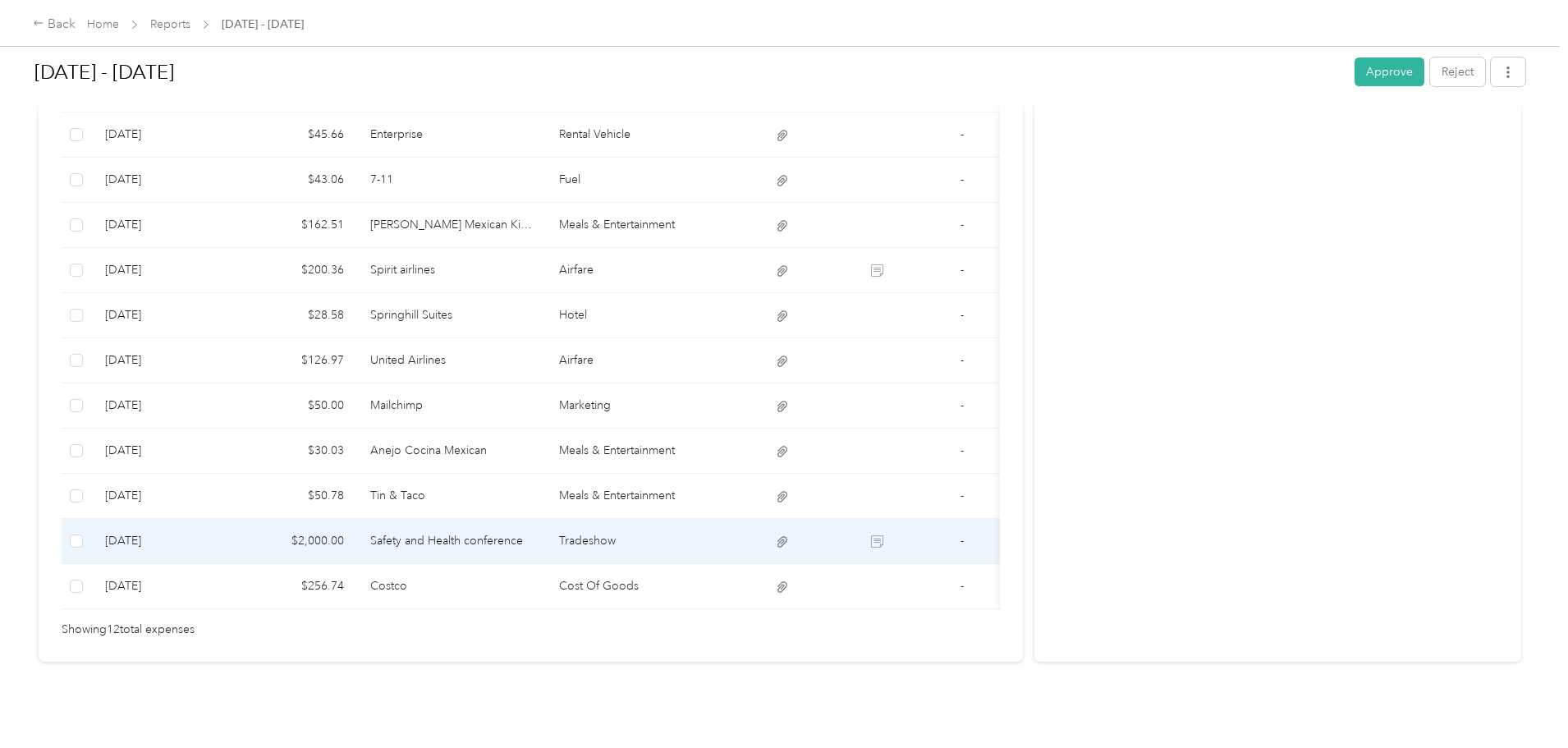
scroll to position [540, 0]
click at [501, 519] on td "Safety and Health conference" at bounding box center [452, 541] width 190 height 45
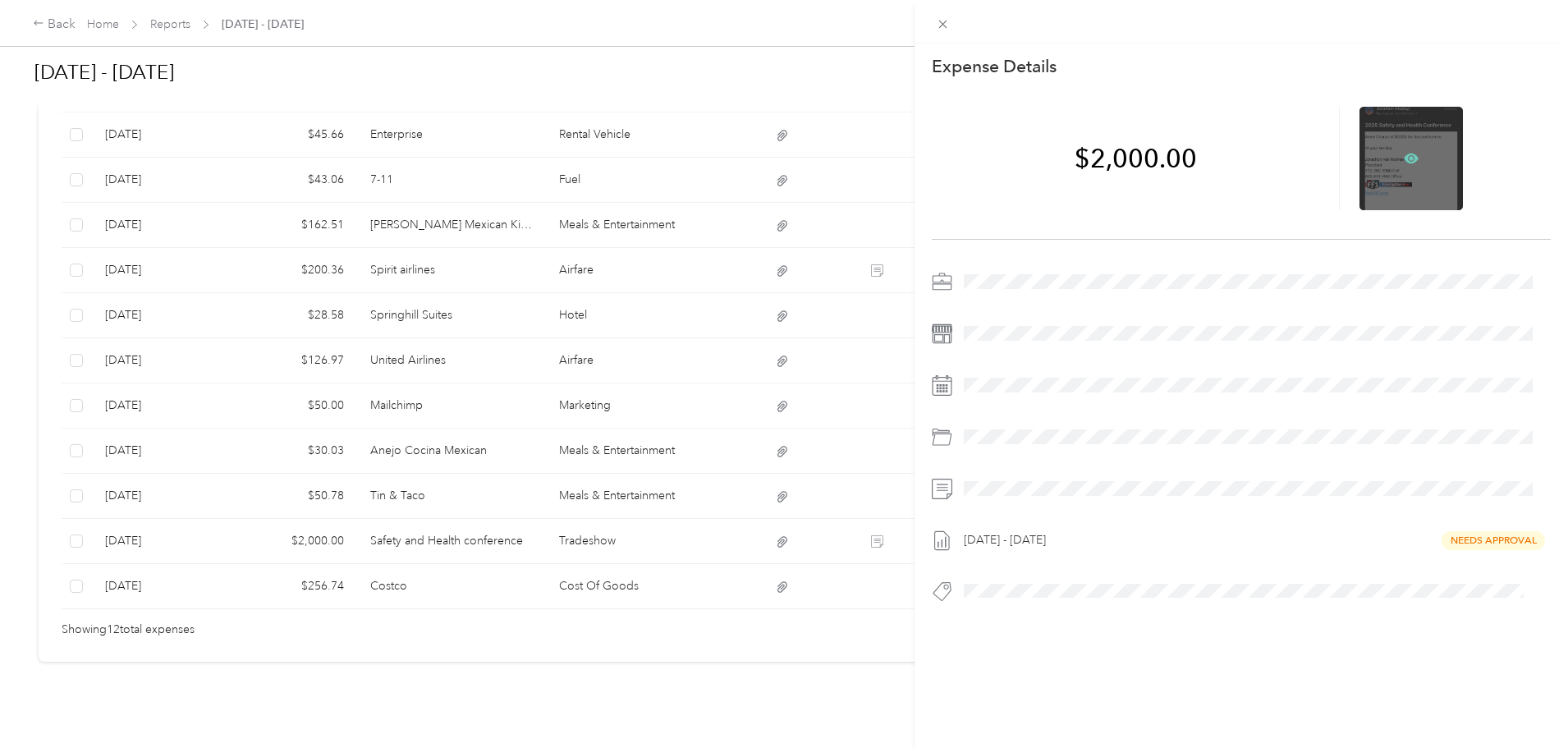
click at [1410, 153] on icon at bounding box center [1411, 158] width 15 height 15
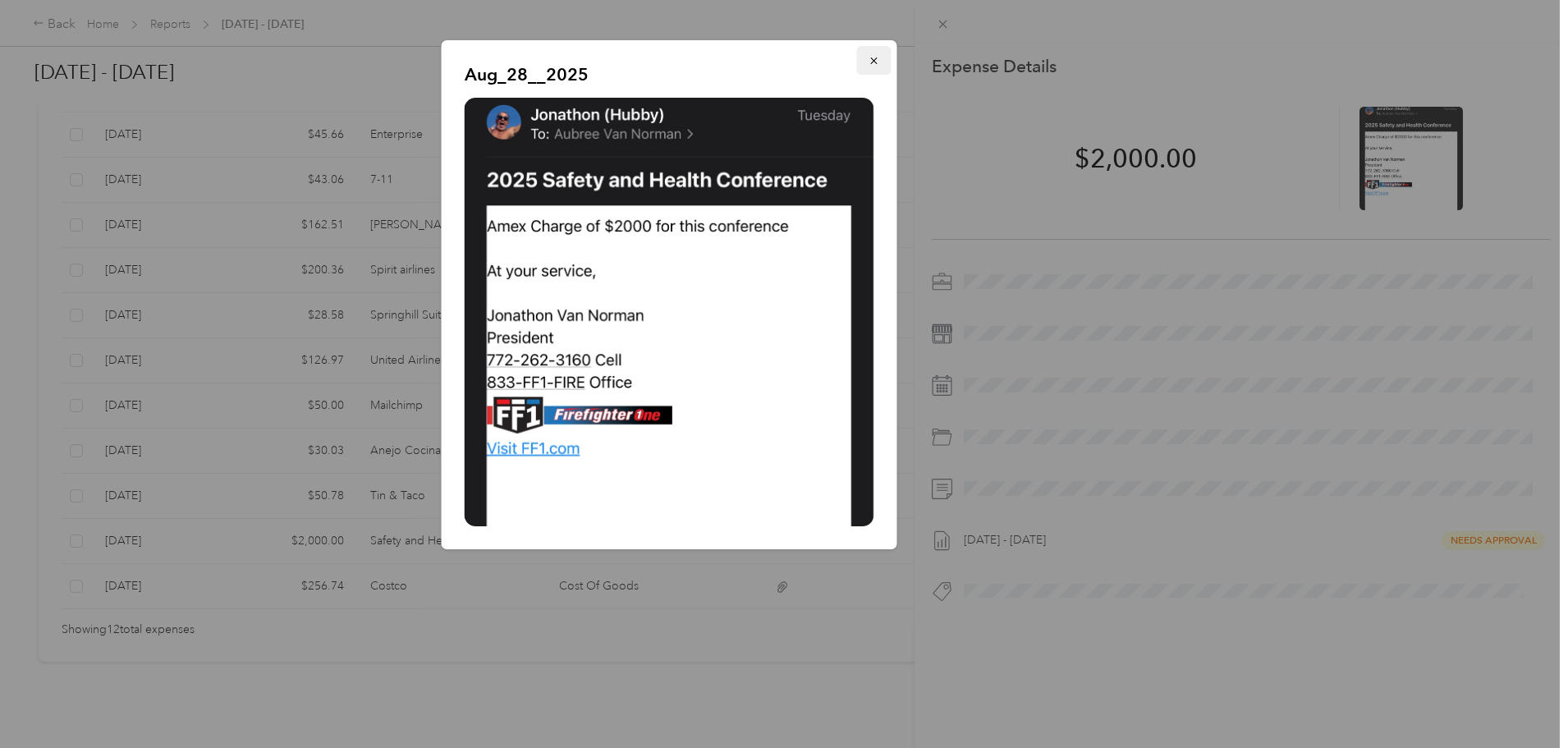
click at [874, 54] on span "button" at bounding box center [875, 60] width 12 height 14
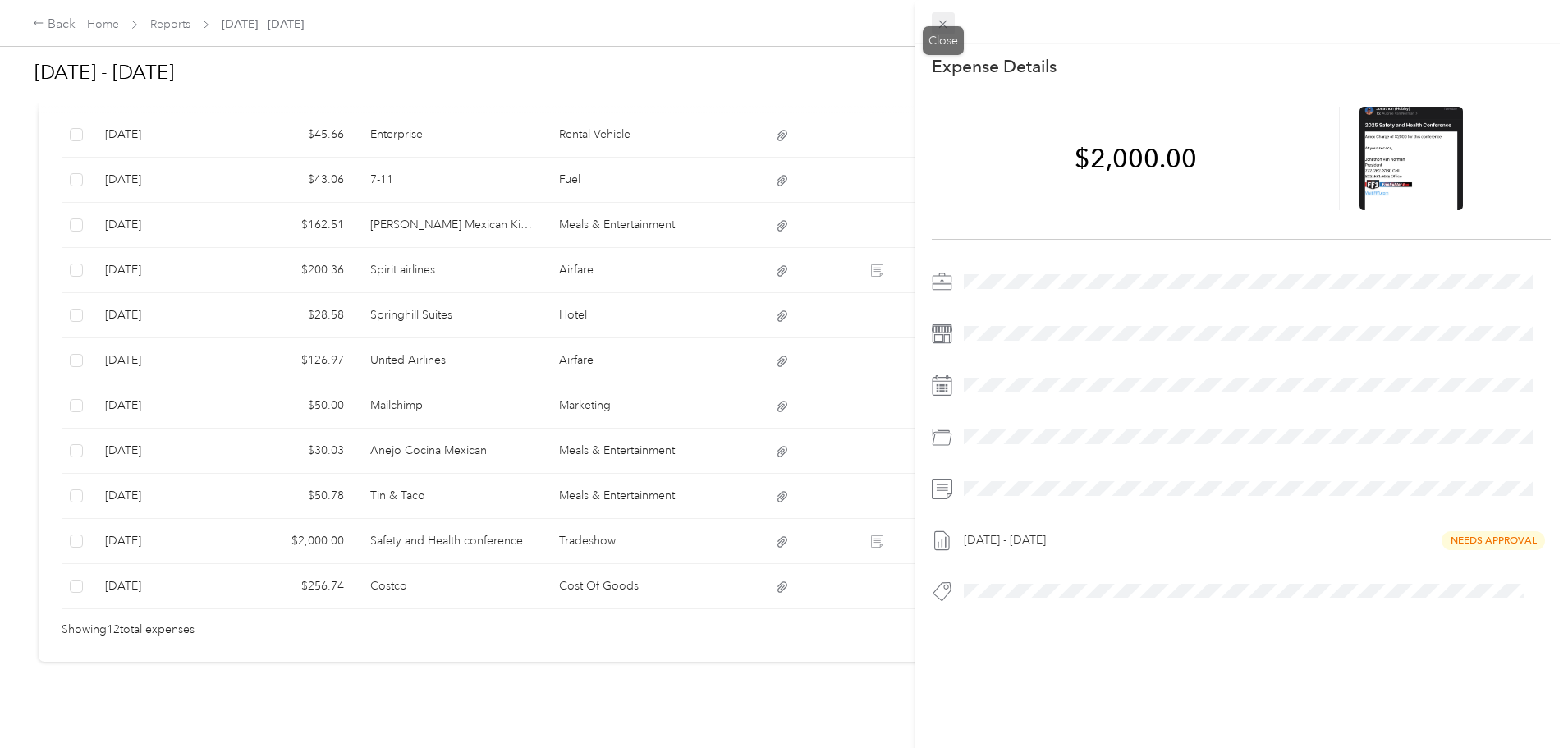
click at [940, 25] on icon at bounding box center [943, 24] width 14 height 14
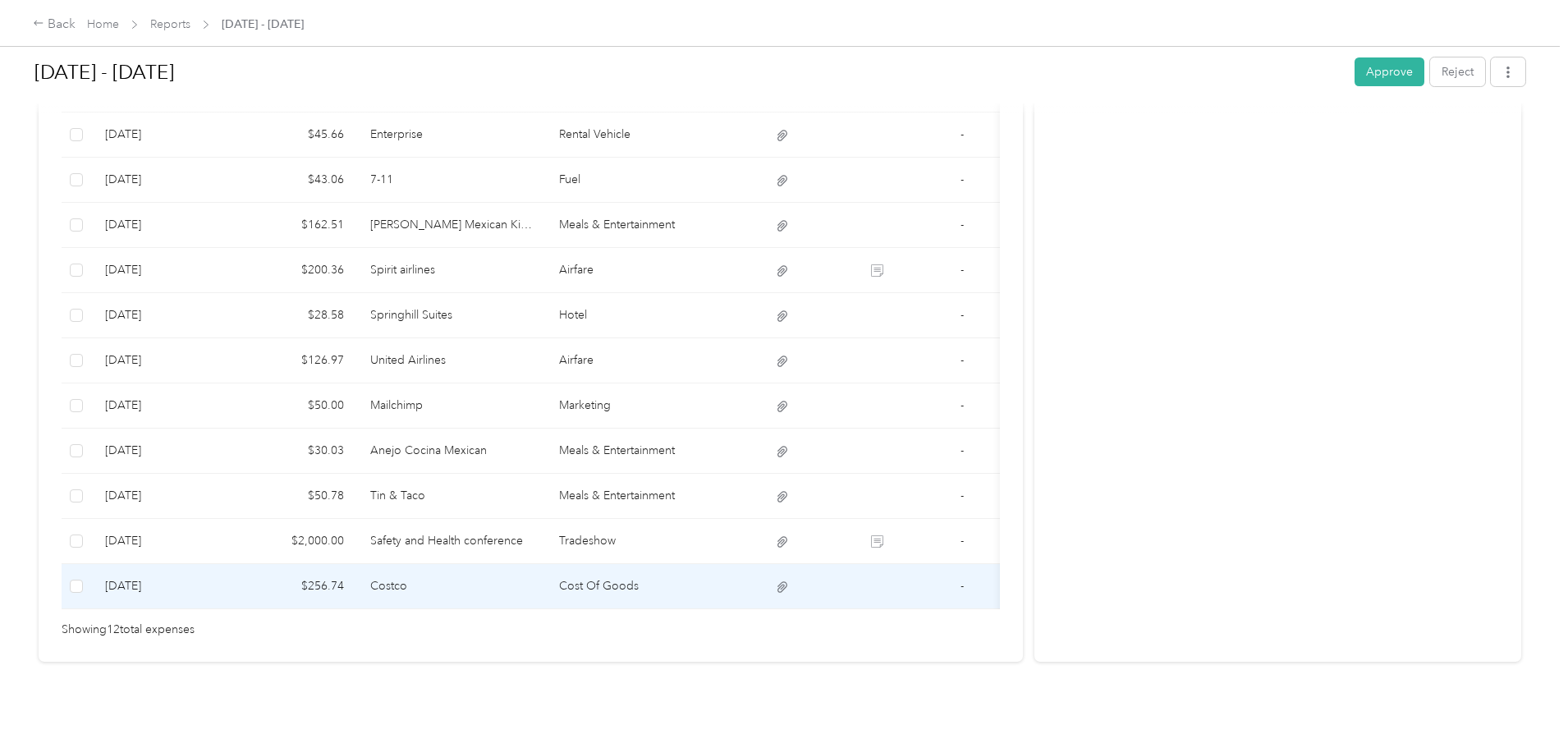
click at [547, 573] on td "Costco" at bounding box center [452, 586] width 190 height 45
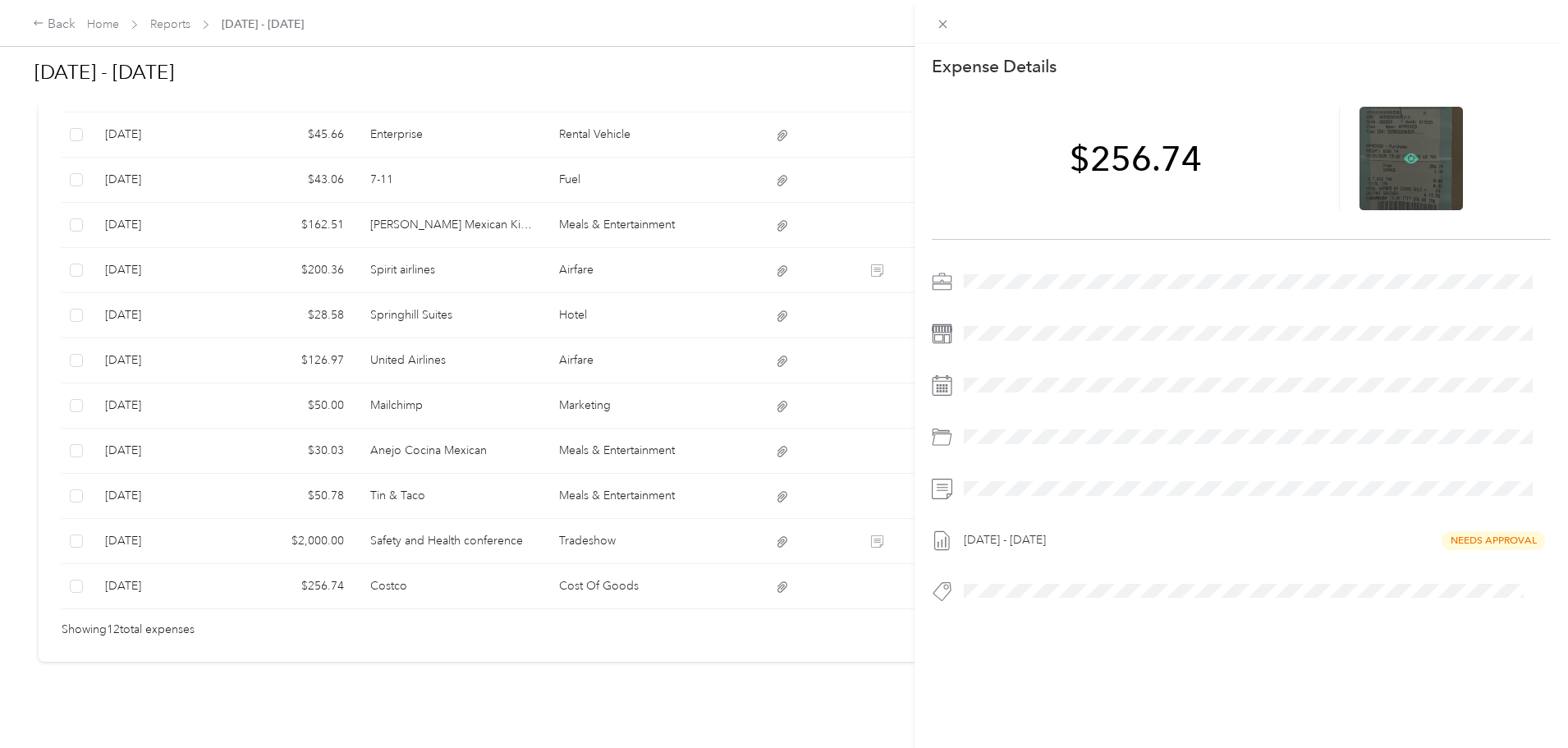
click at [1406, 155] on icon at bounding box center [1411, 159] width 15 height 10
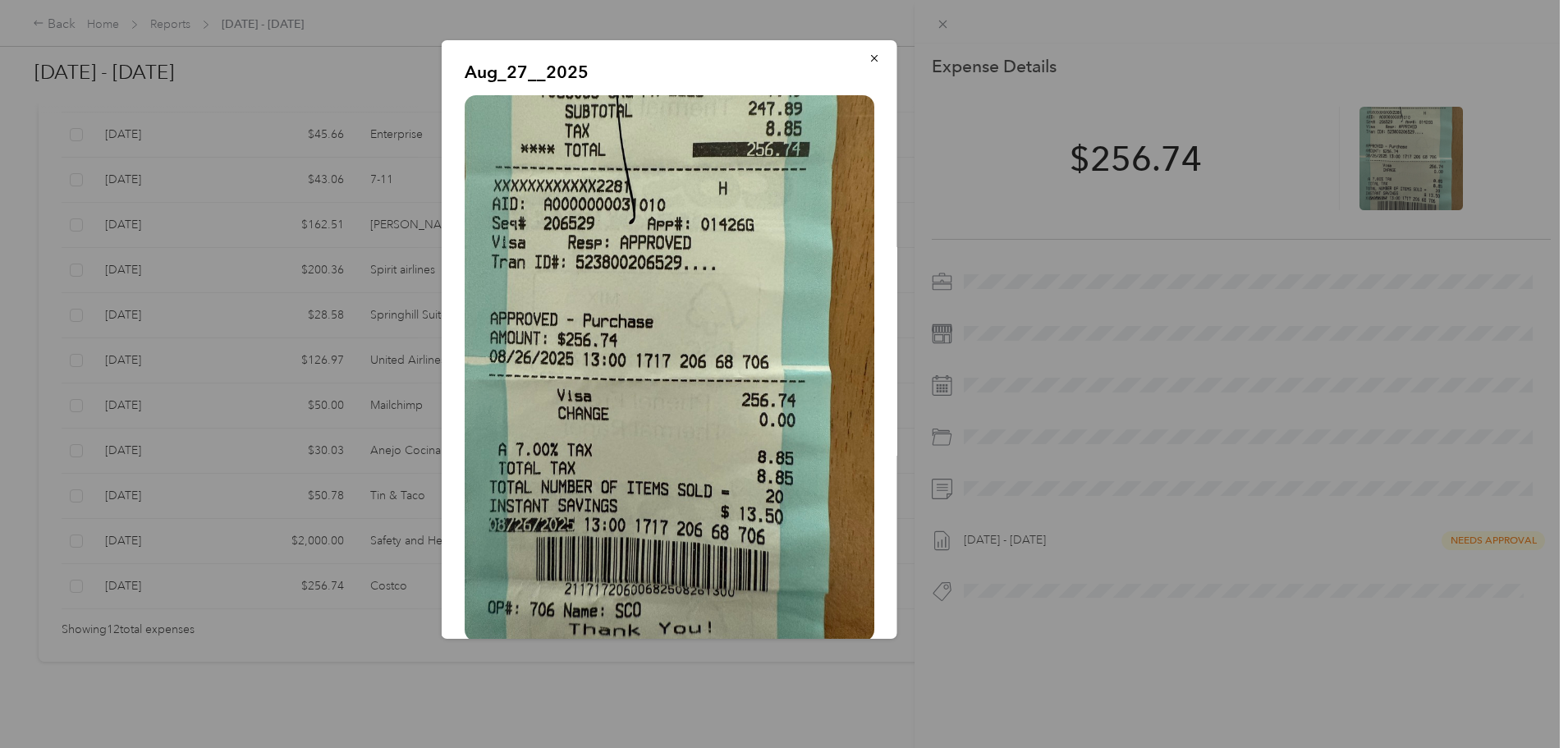
scroll to position [0, 0]
drag, startPoint x: 864, startPoint y: 54, endPoint x: 900, endPoint y: 39, distance: 39.0
click at [869, 54] on span "button" at bounding box center [875, 60] width 12 height 14
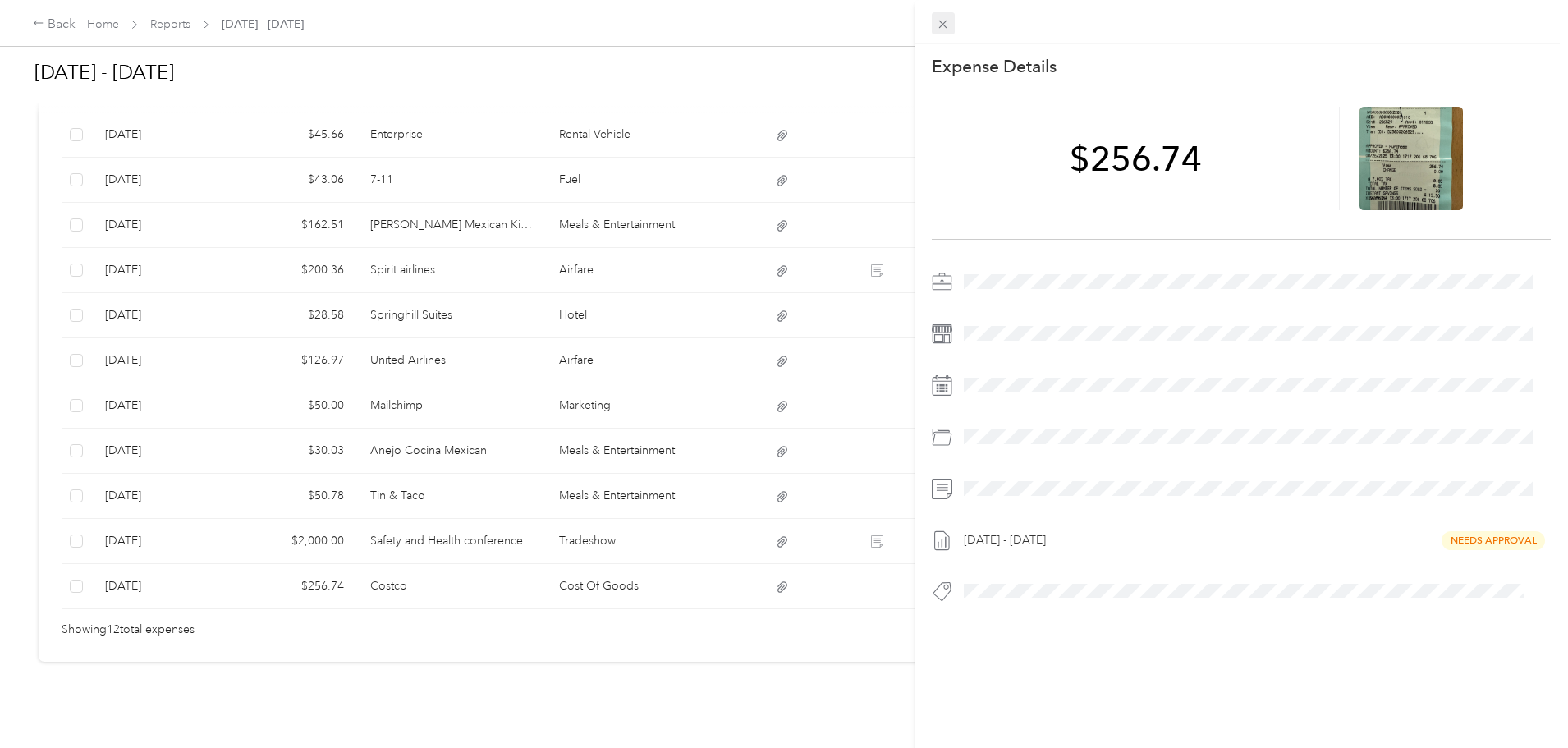
click at [945, 23] on icon at bounding box center [944, 25] width 8 height 8
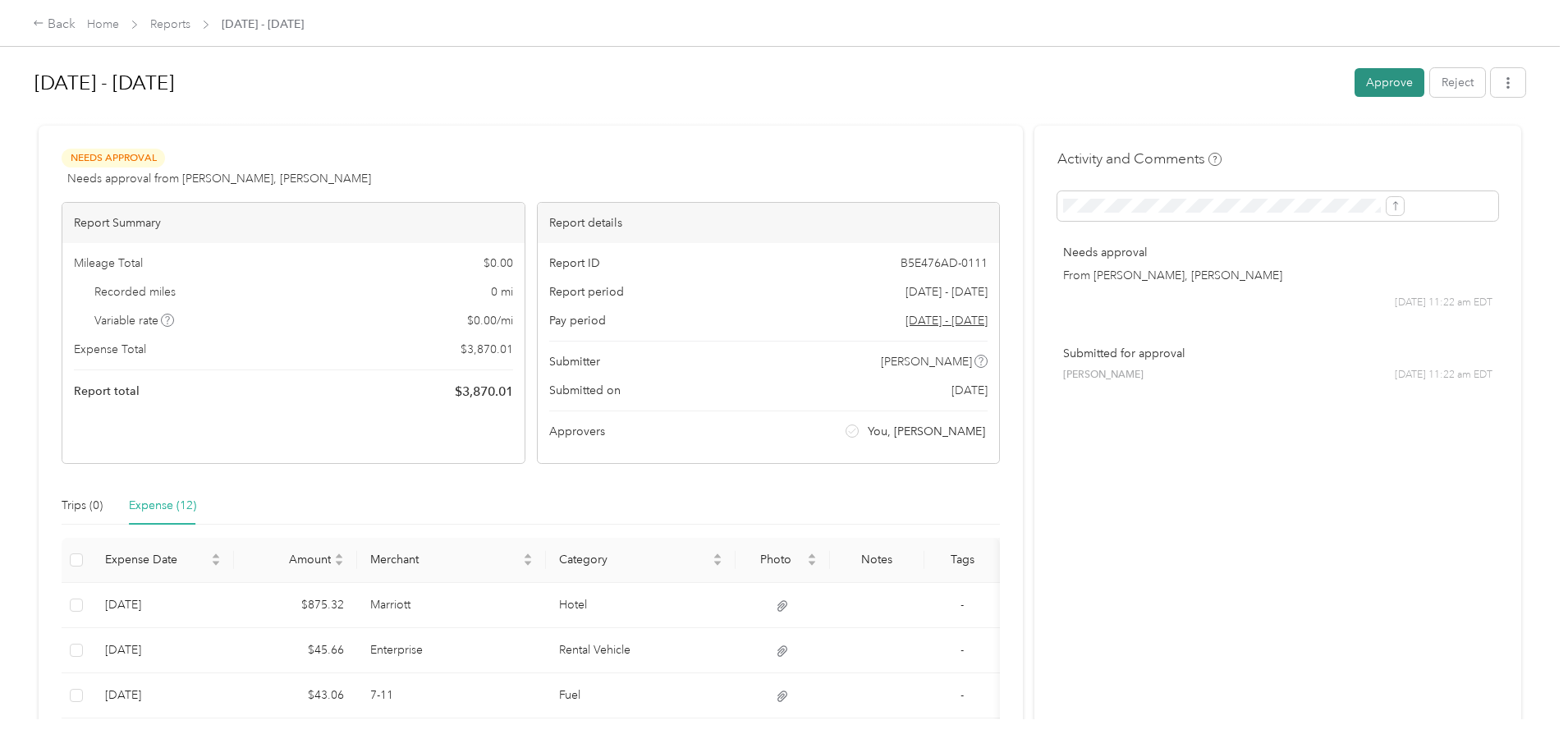
click at [1355, 88] on button "Approve" at bounding box center [1390, 82] width 70 height 29
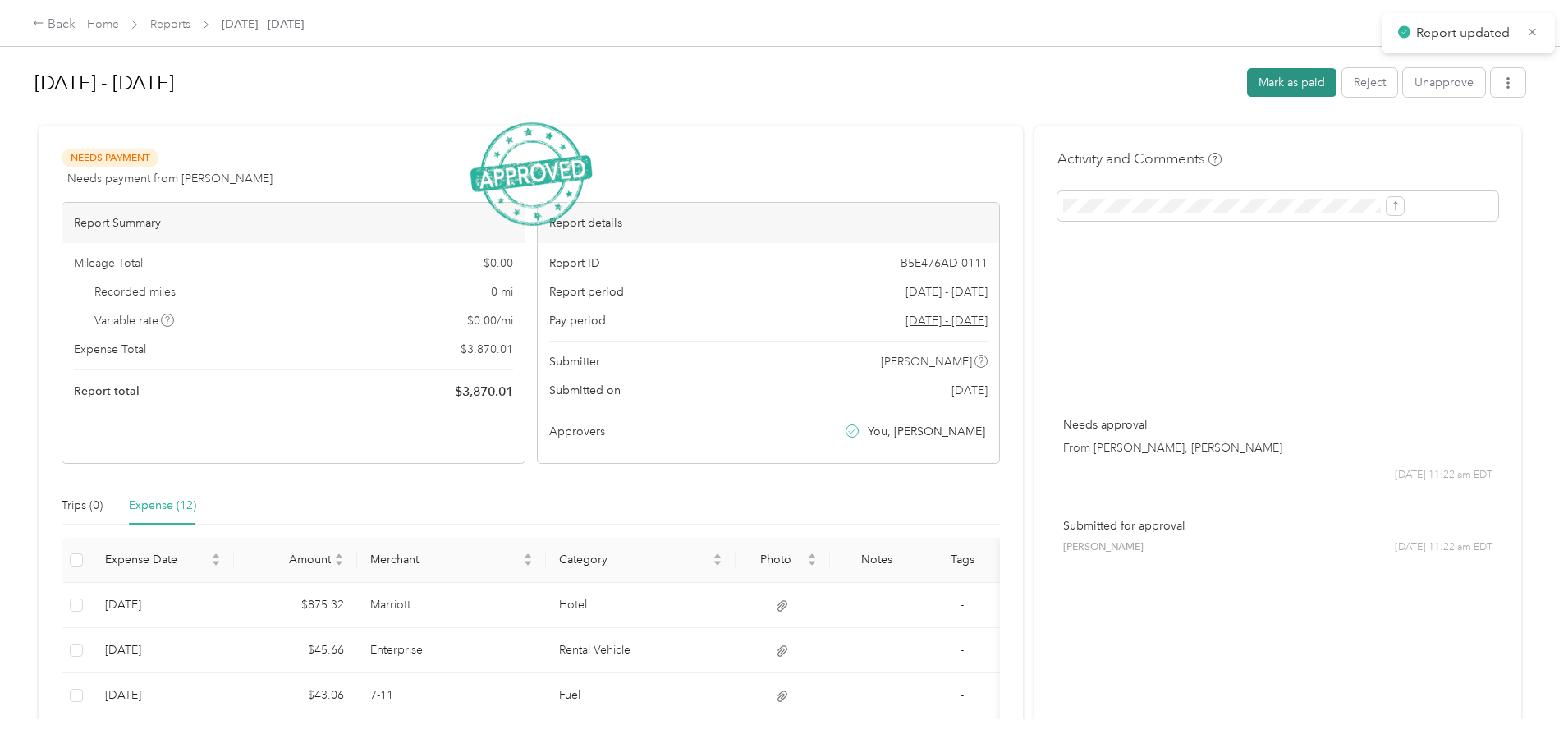
click at [1247, 82] on button "Mark as paid" at bounding box center [1292, 82] width 90 height 29
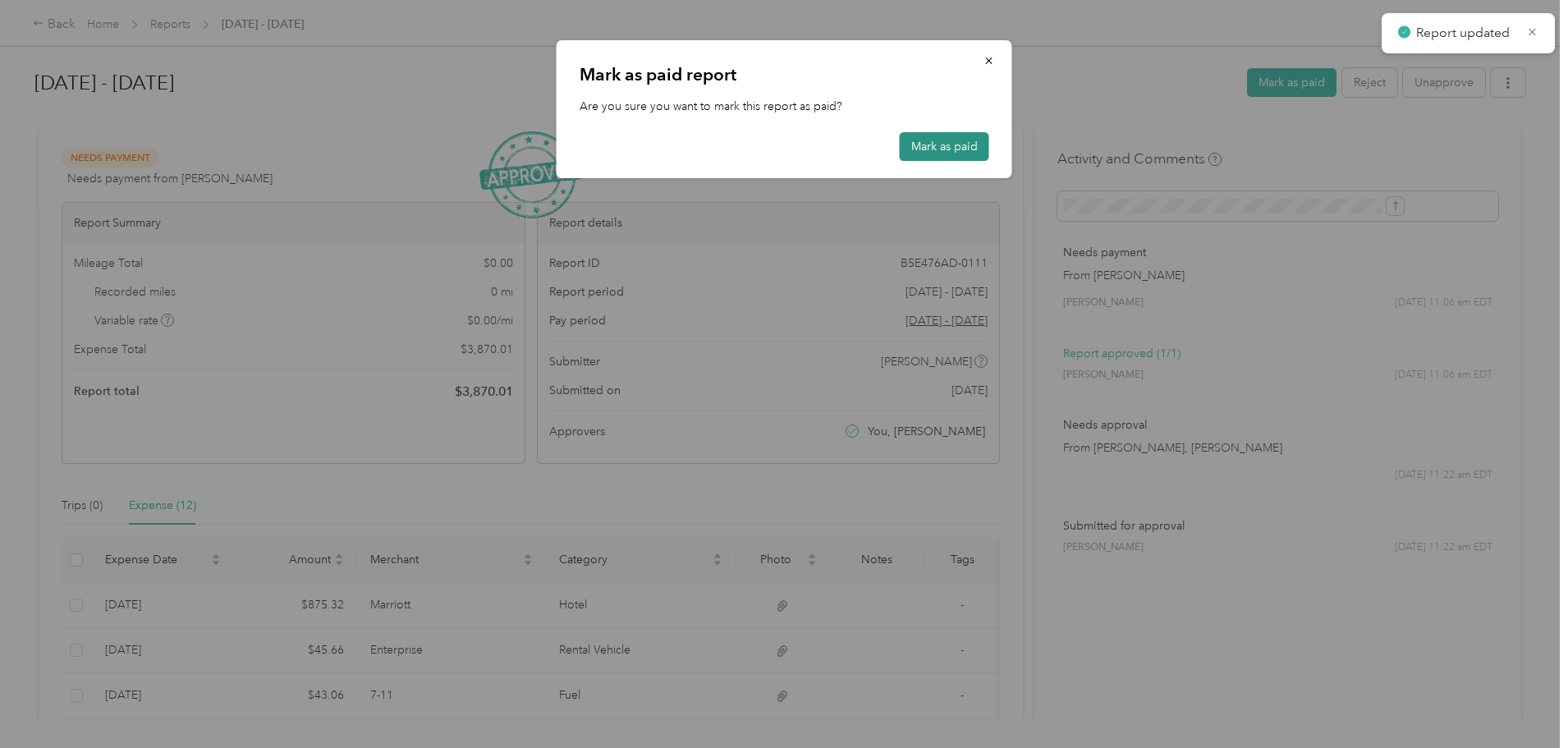
click at [926, 150] on button "Mark as paid" at bounding box center [945, 146] width 90 height 29
